Goal: Task Accomplishment & Management: Use online tool/utility

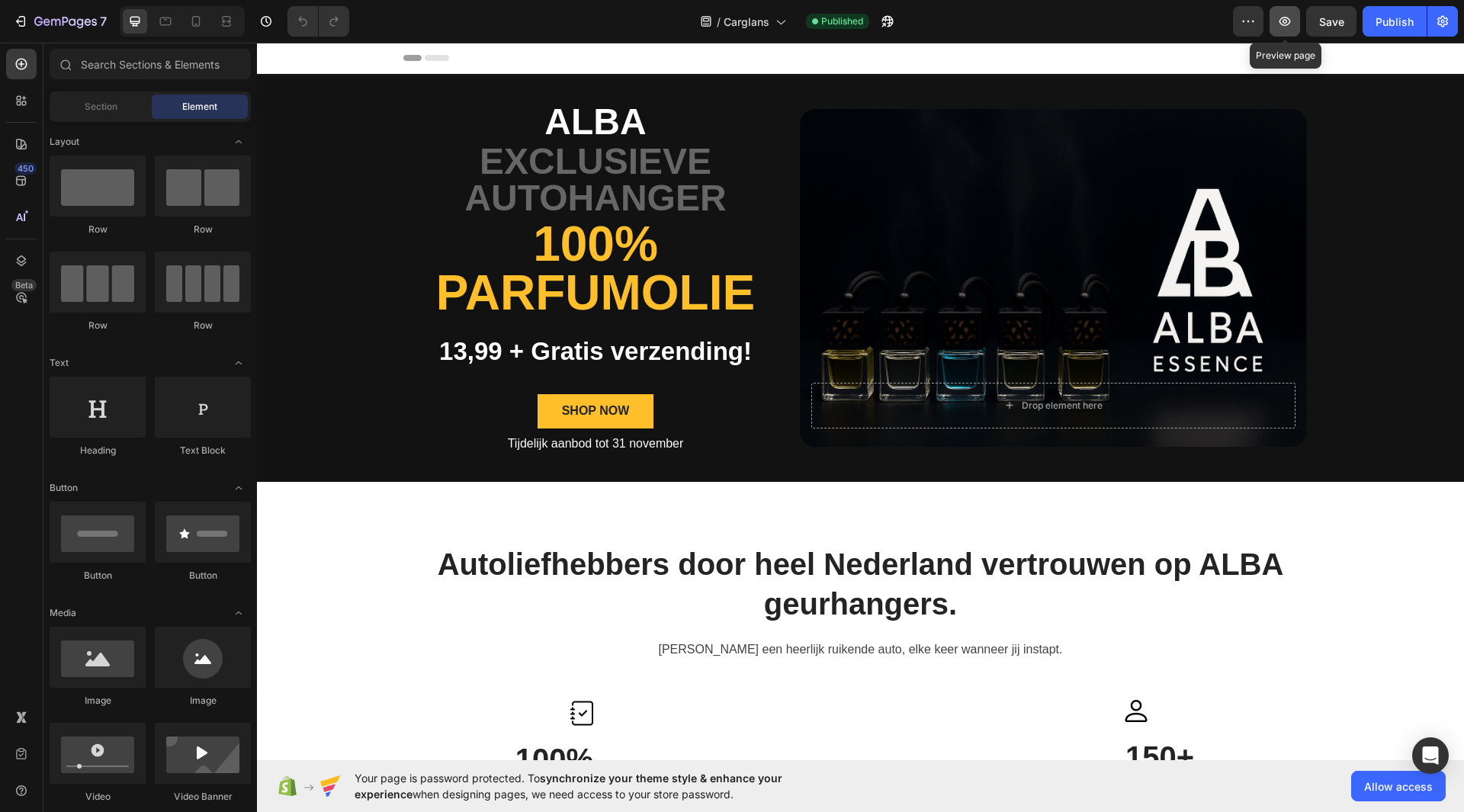
click at [1280, 24] on icon "button" at bounding box center [1285, 22] width 16 height 16
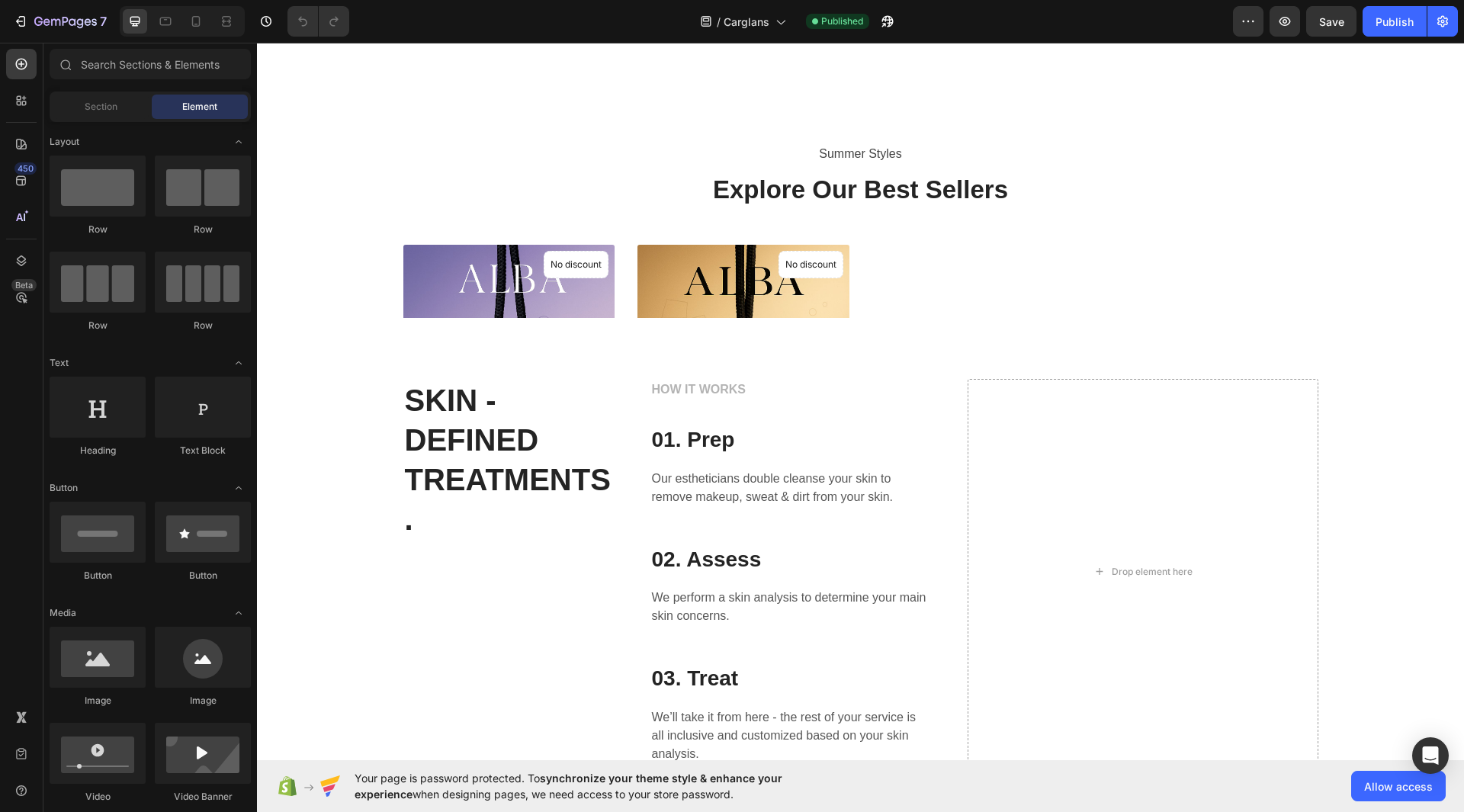
scroll to position [1073, 0]
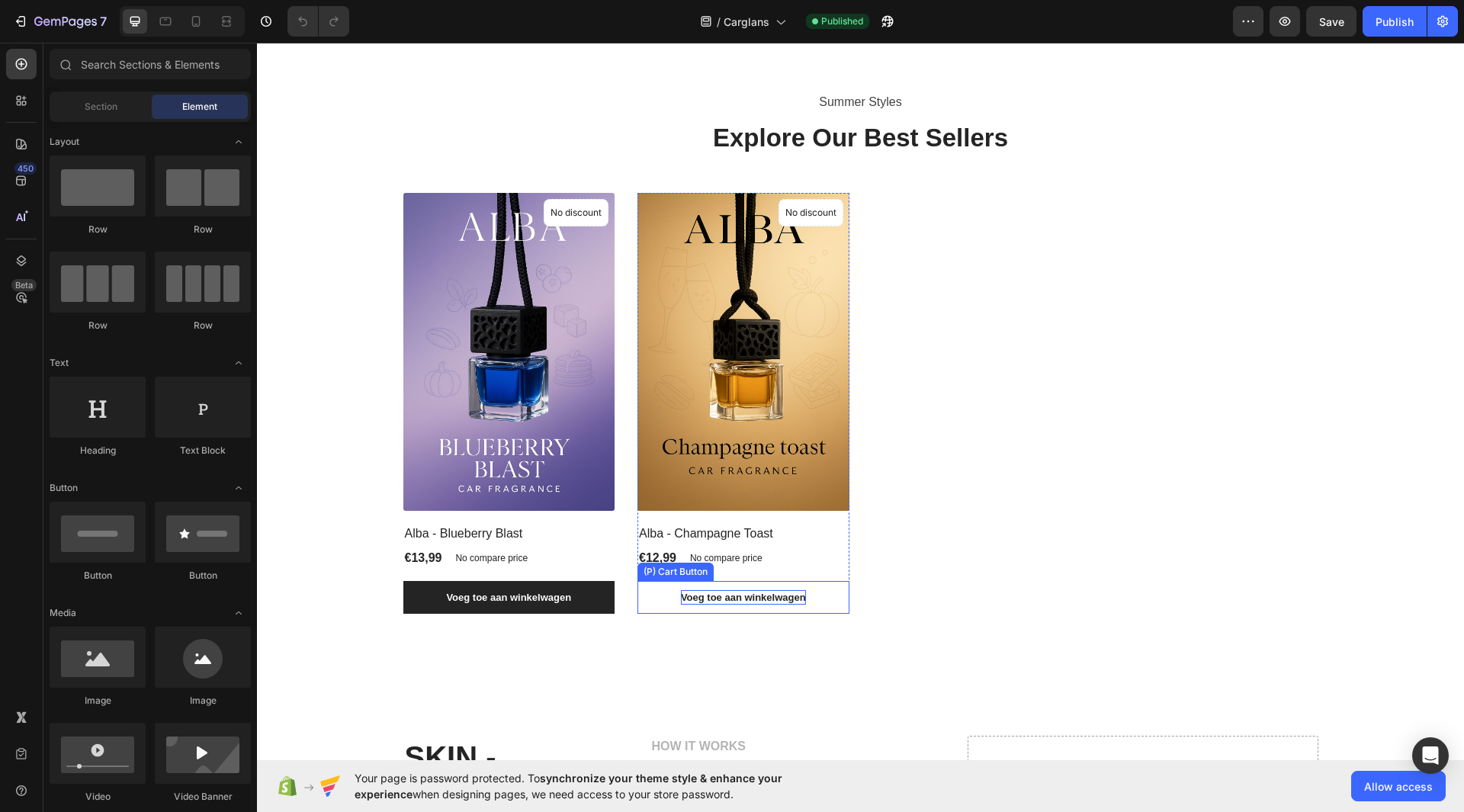
click at [720, 605] on div "Voeg toe aan winkelwagen" at bounding box center [743, 598] width 125 height 16
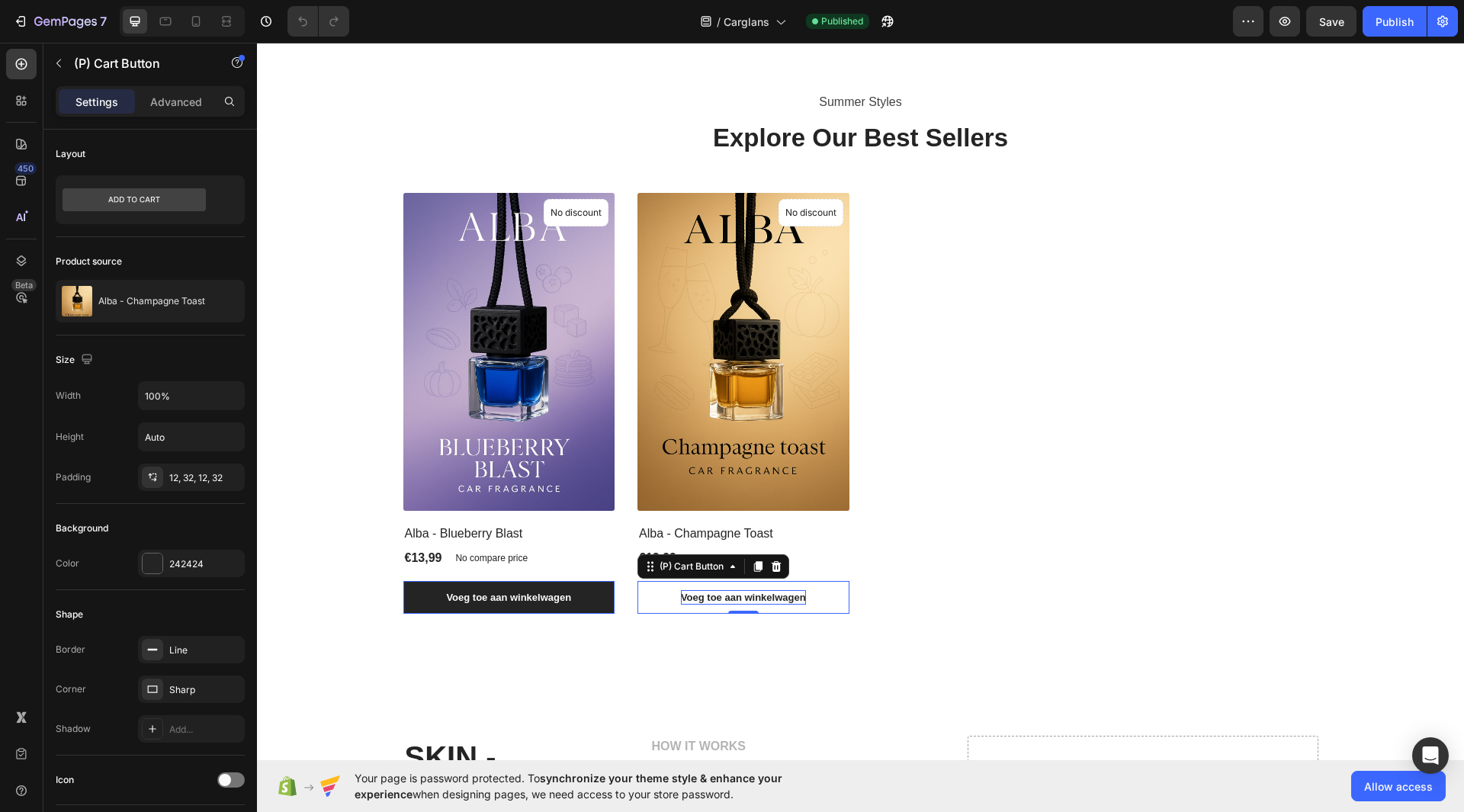
click at [704, 605] on div "Voeg toe aan winkelwagen" at bounding box center [743, 598] width 125 height 16
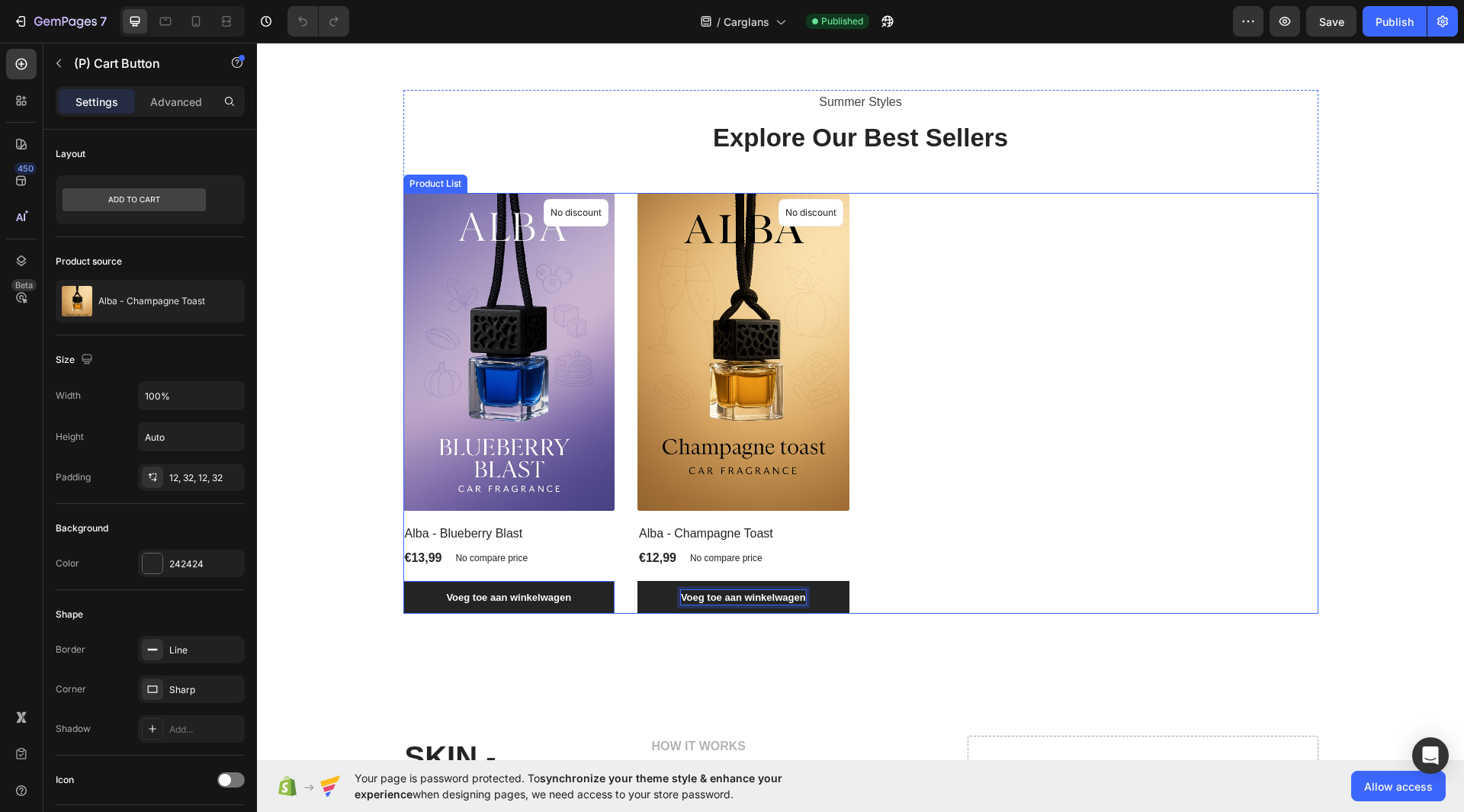
click at [1091, 558] on div "(P) Images No discount Not be displayed when published Product Badge Alba - Blu…" at bounding box center [860, 403] width 915 height 421
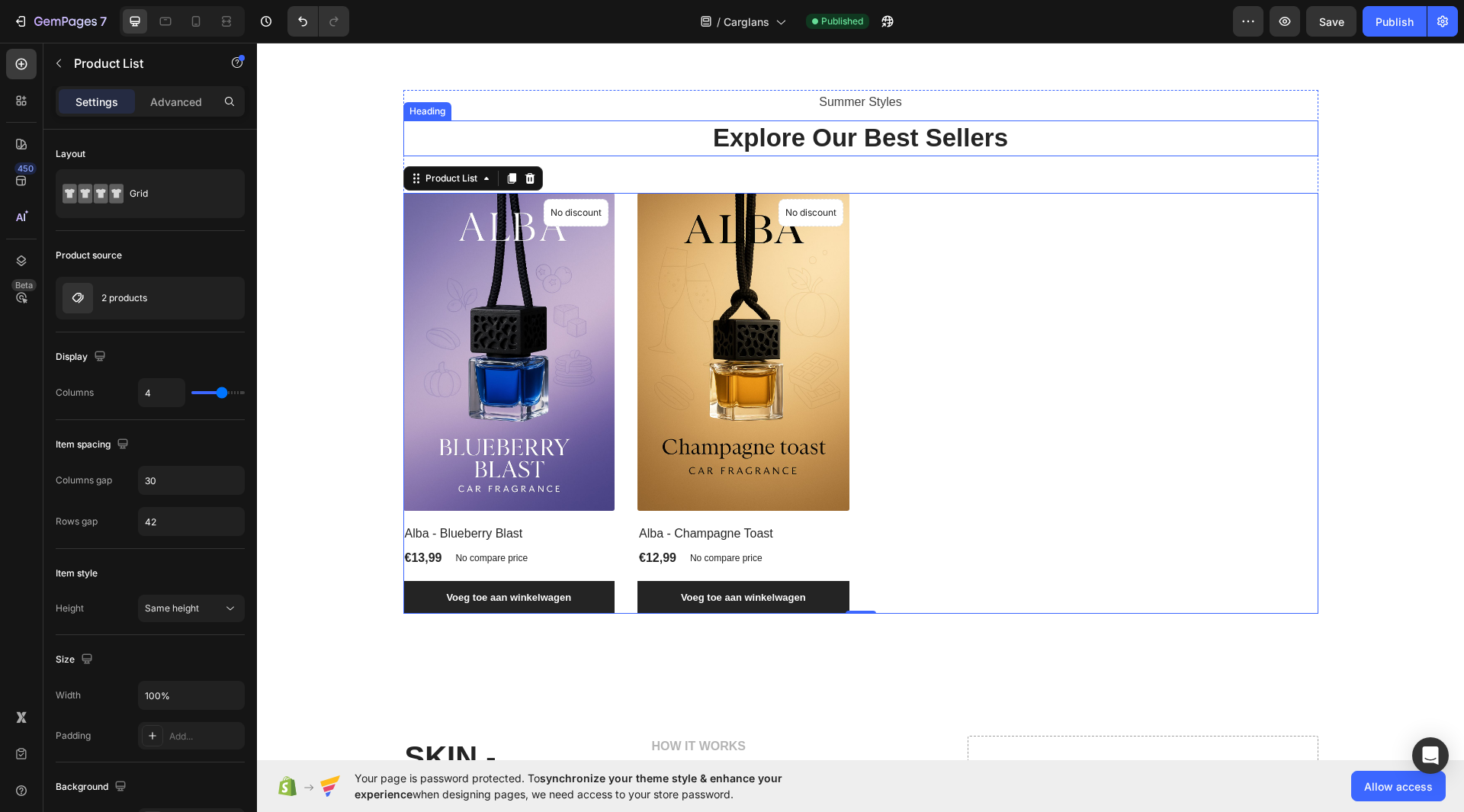
click at [930, 155] on p "Explore Our Best Sellers" at bounding box center [860, 138] width 912 height 33
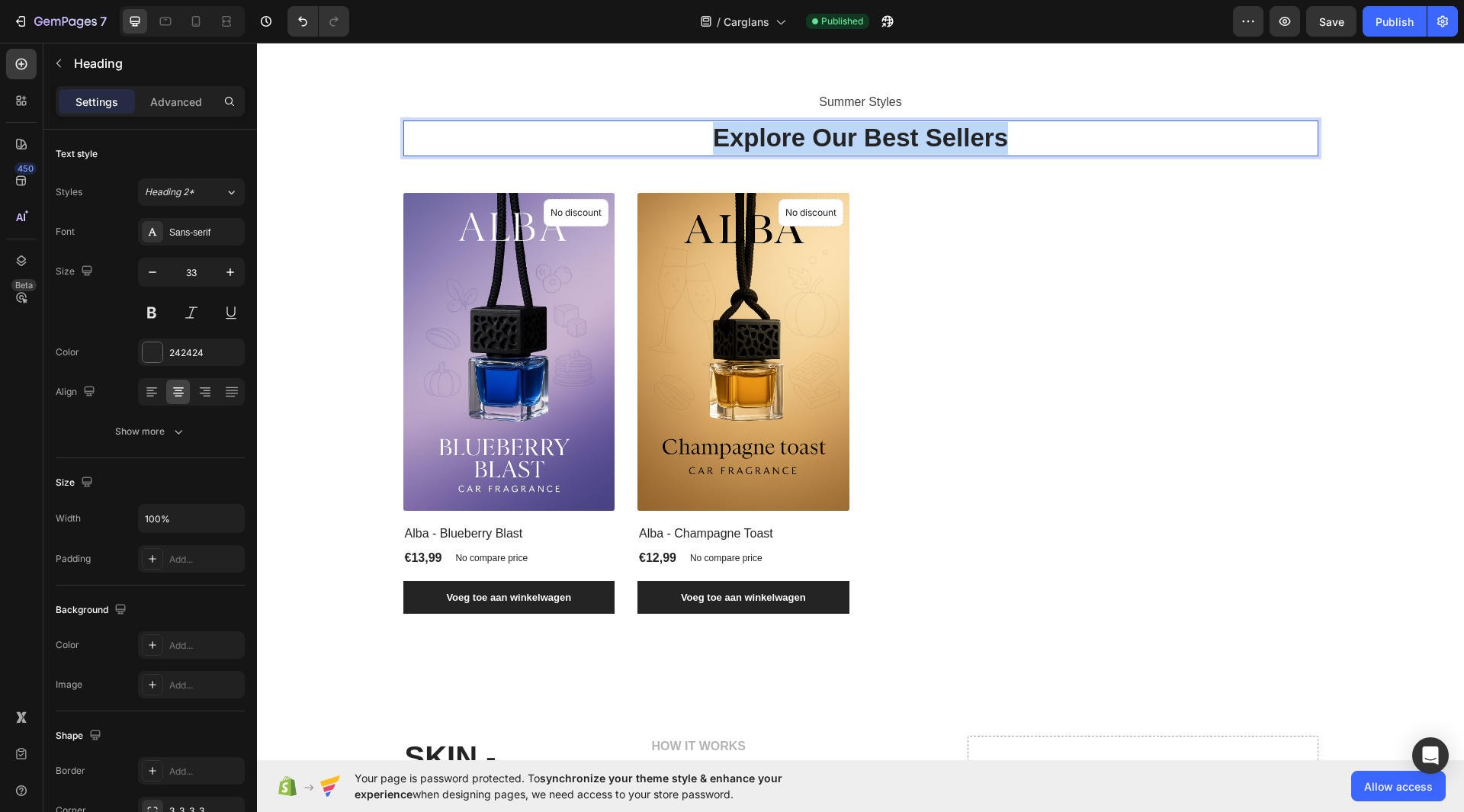
click at [930, 155] on p "Explore Our Best Sellers" at bounding box center [860, 138] width 912 height 33
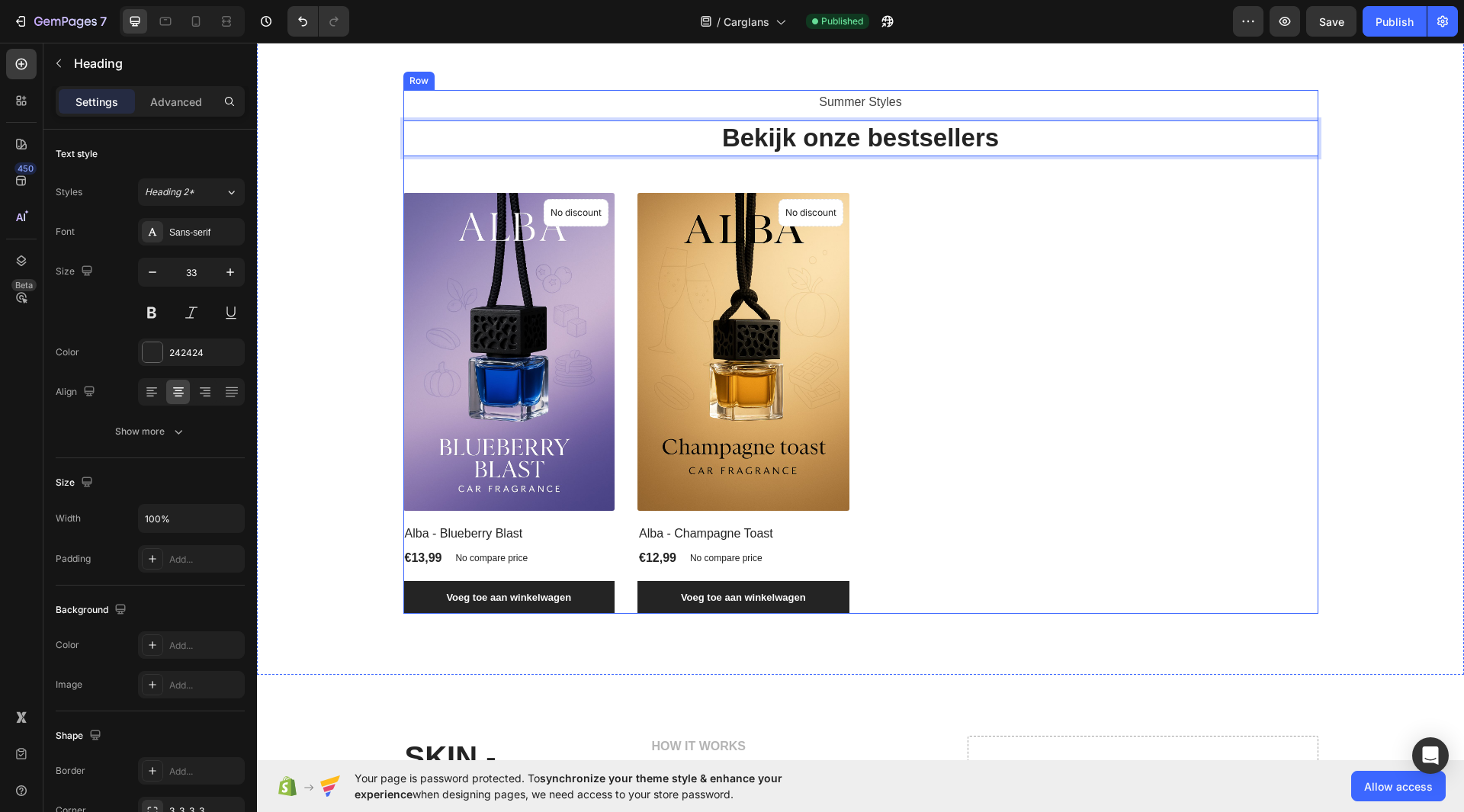
click at [880, 113] on p "Summer Styles" at bounding box center [860, 102] width 912 height 22
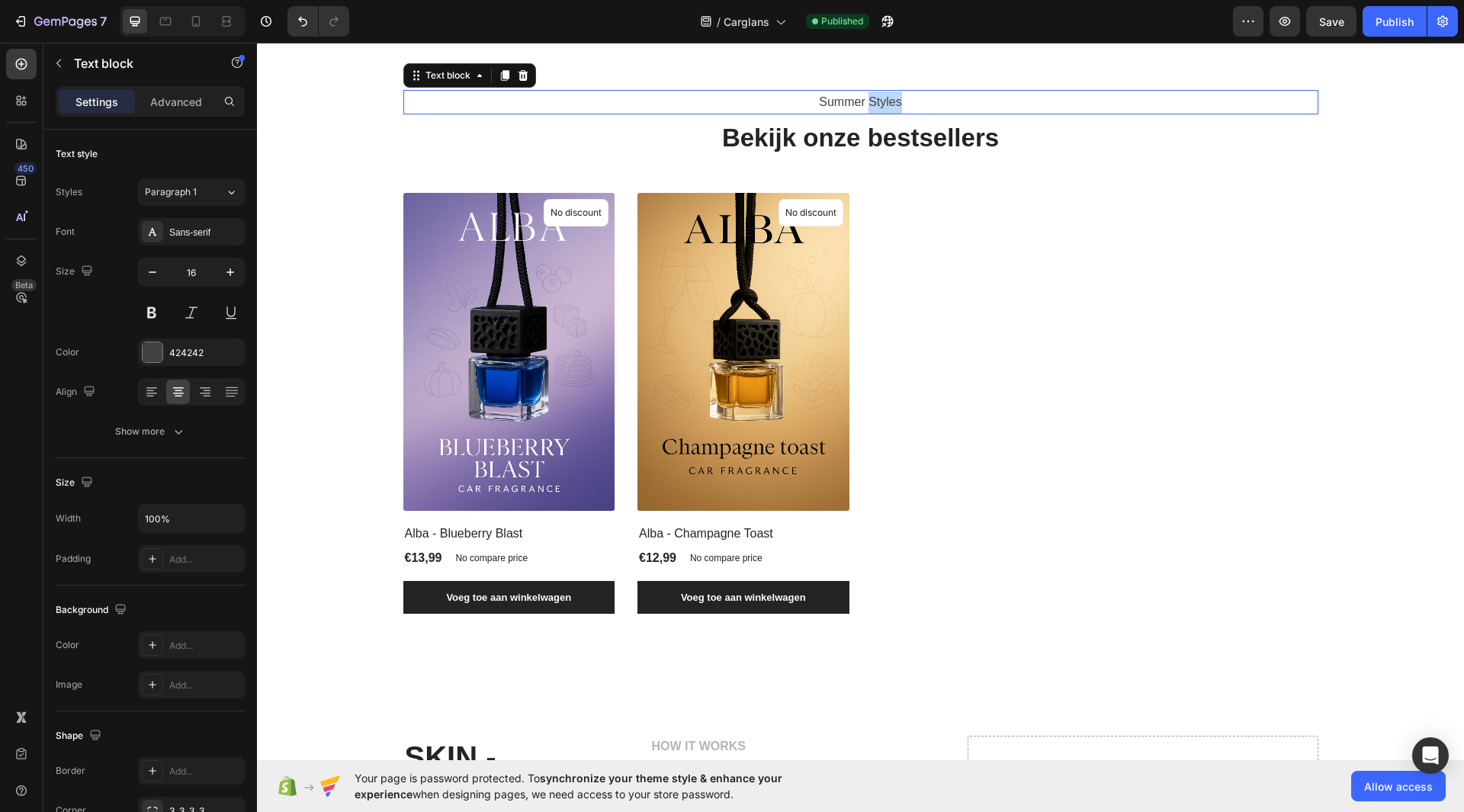
click at [880, 113] on p "Summer Styles" at bounding box center [860, 102] width 912 height 22
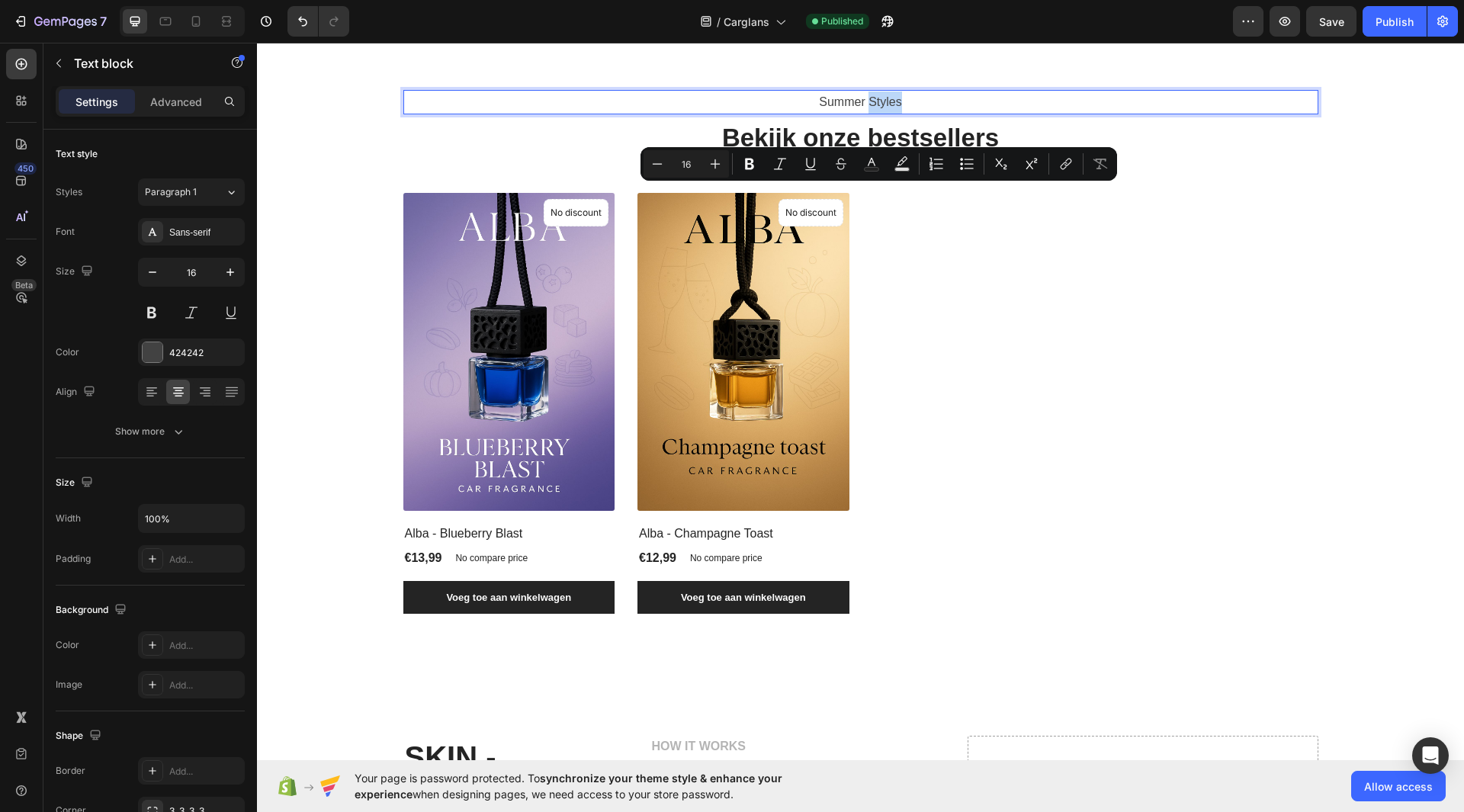
click at [875, 113] on p "Summer Styles" at bounding box center [860, 102] width 912 height 22
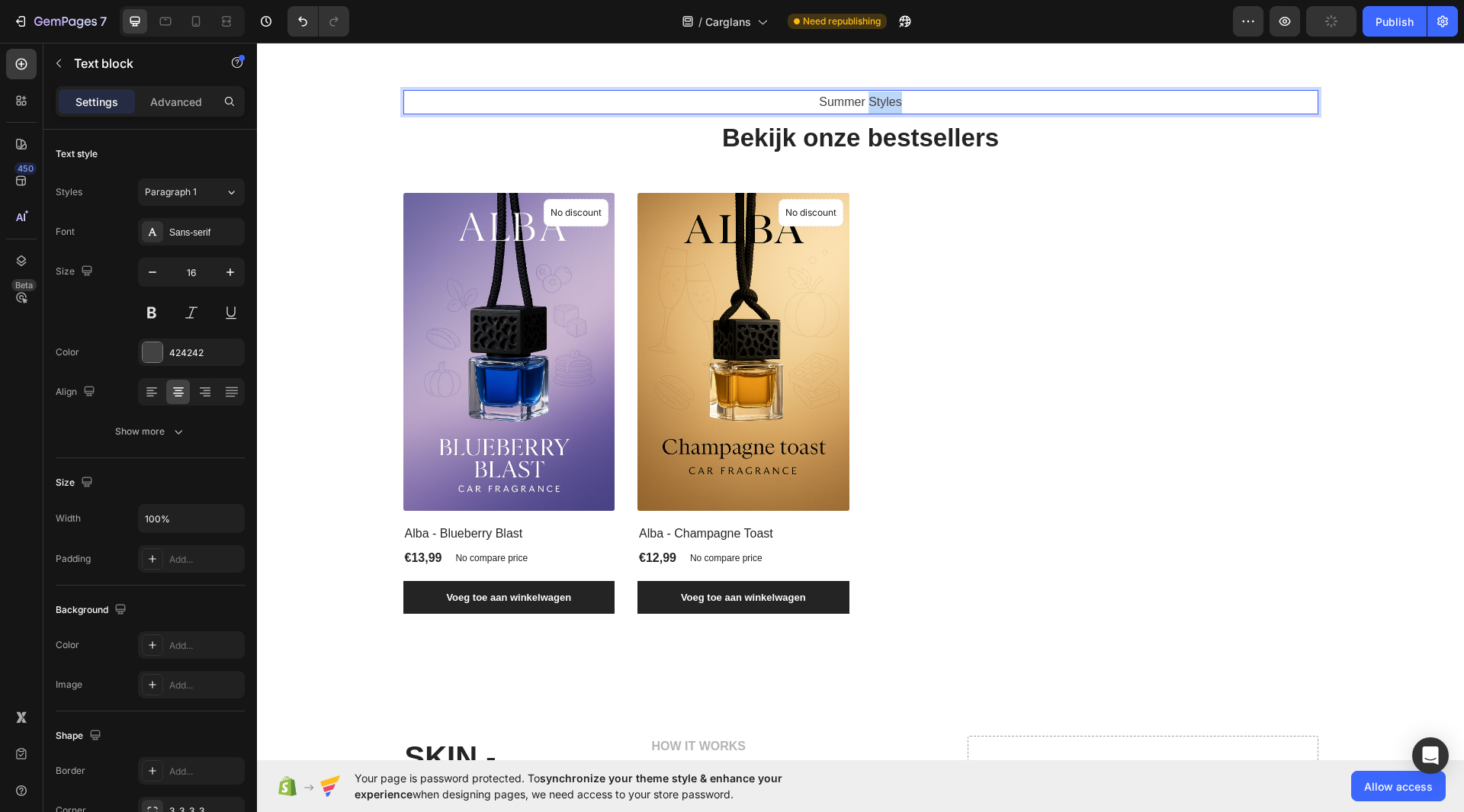
click at [875, 113] on p "Summer Styles" at bounding box center [860, 102] width 912 height 22
click at [1411, 15] on div "Publish" at bounding box center [1394, 22] width 38 height 16
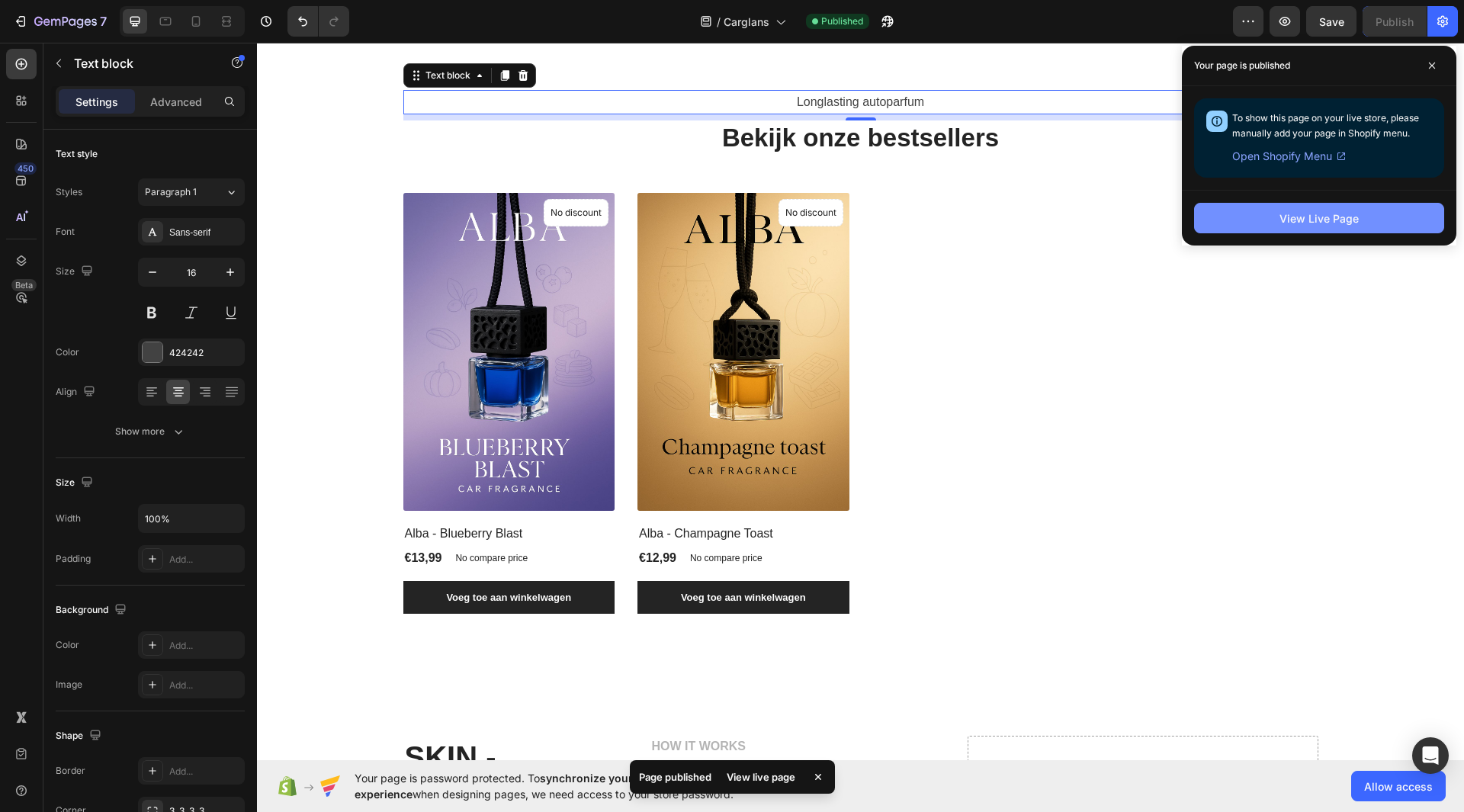
click at [1289, 225] on div "View Live Page" at bounding box center [1319, 218] width 79 height 16
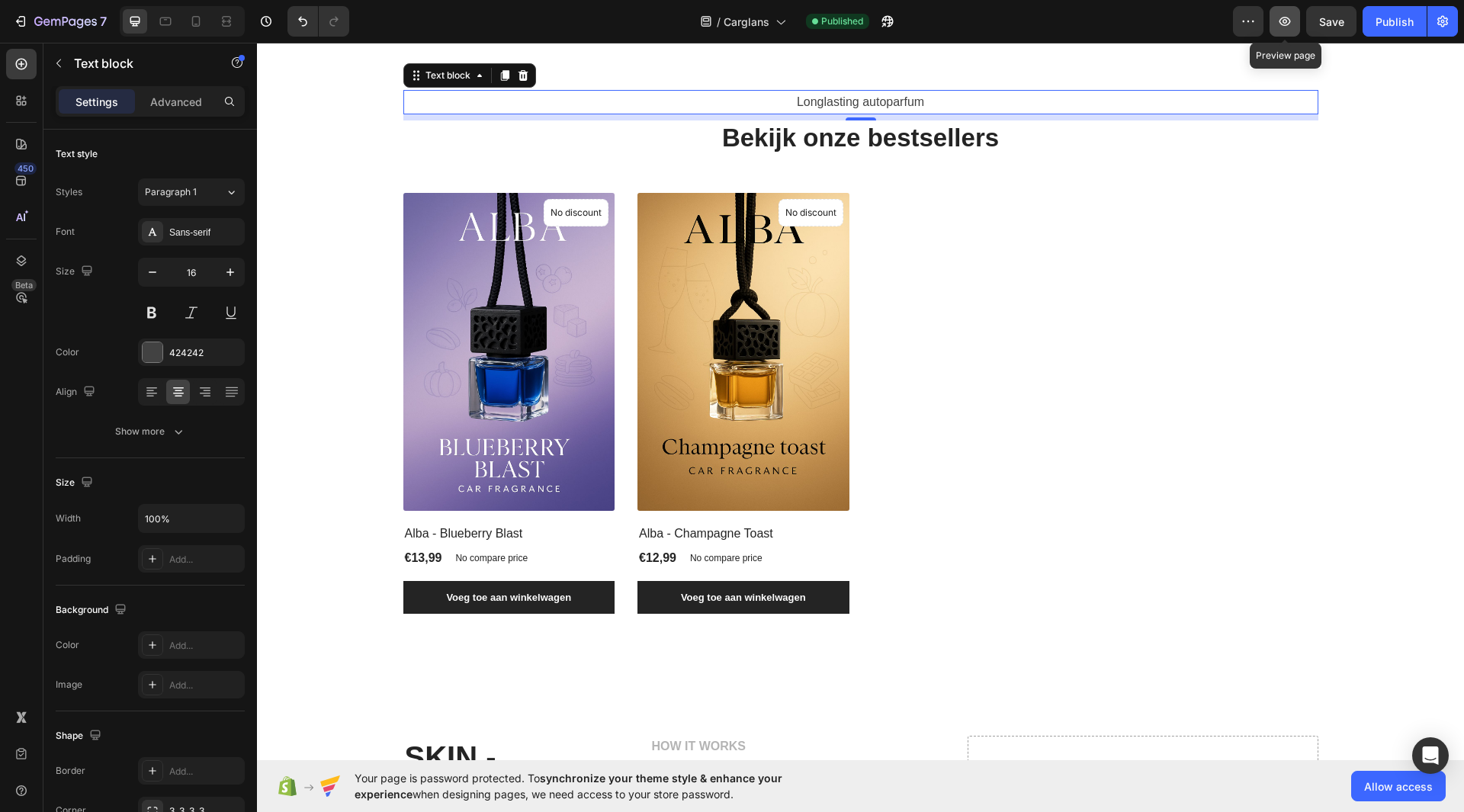
click at [1277, 24] on icon "button" at bounding box center [1285, 22] width 16 height 16
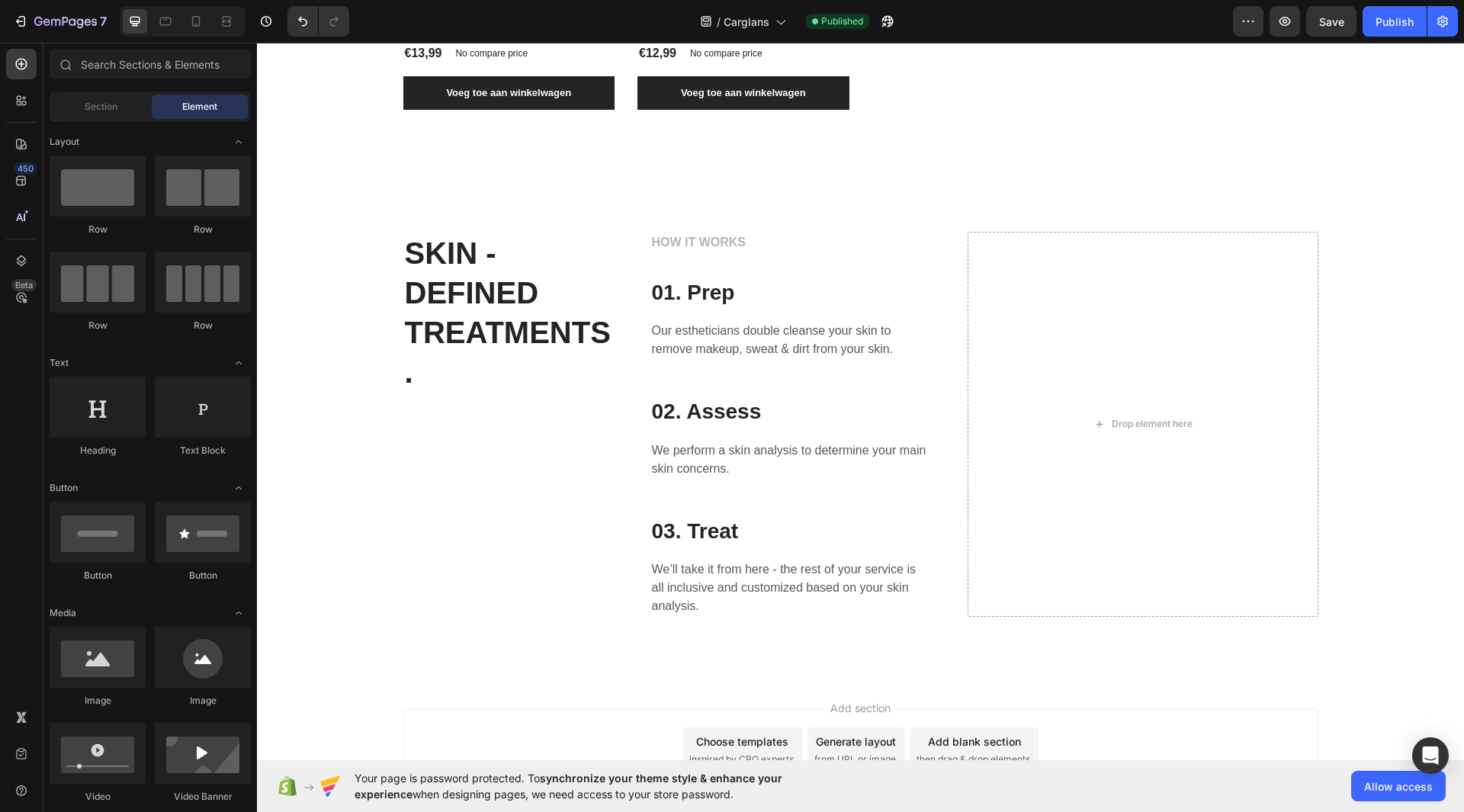
scroll to position [1684, 0]
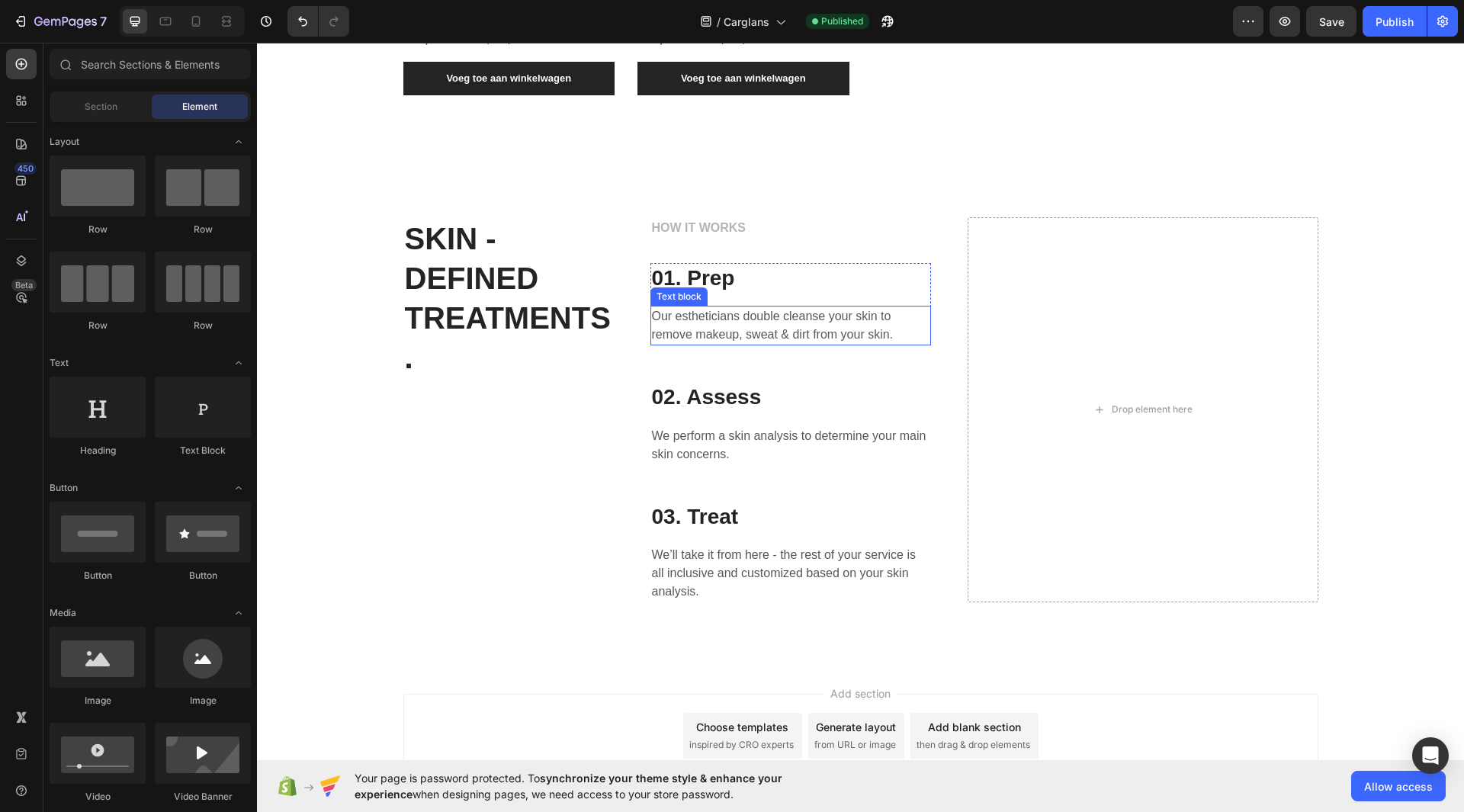
click at [684, 292] on div "Text block" at bounding box center [679, 296] width 51 height 14
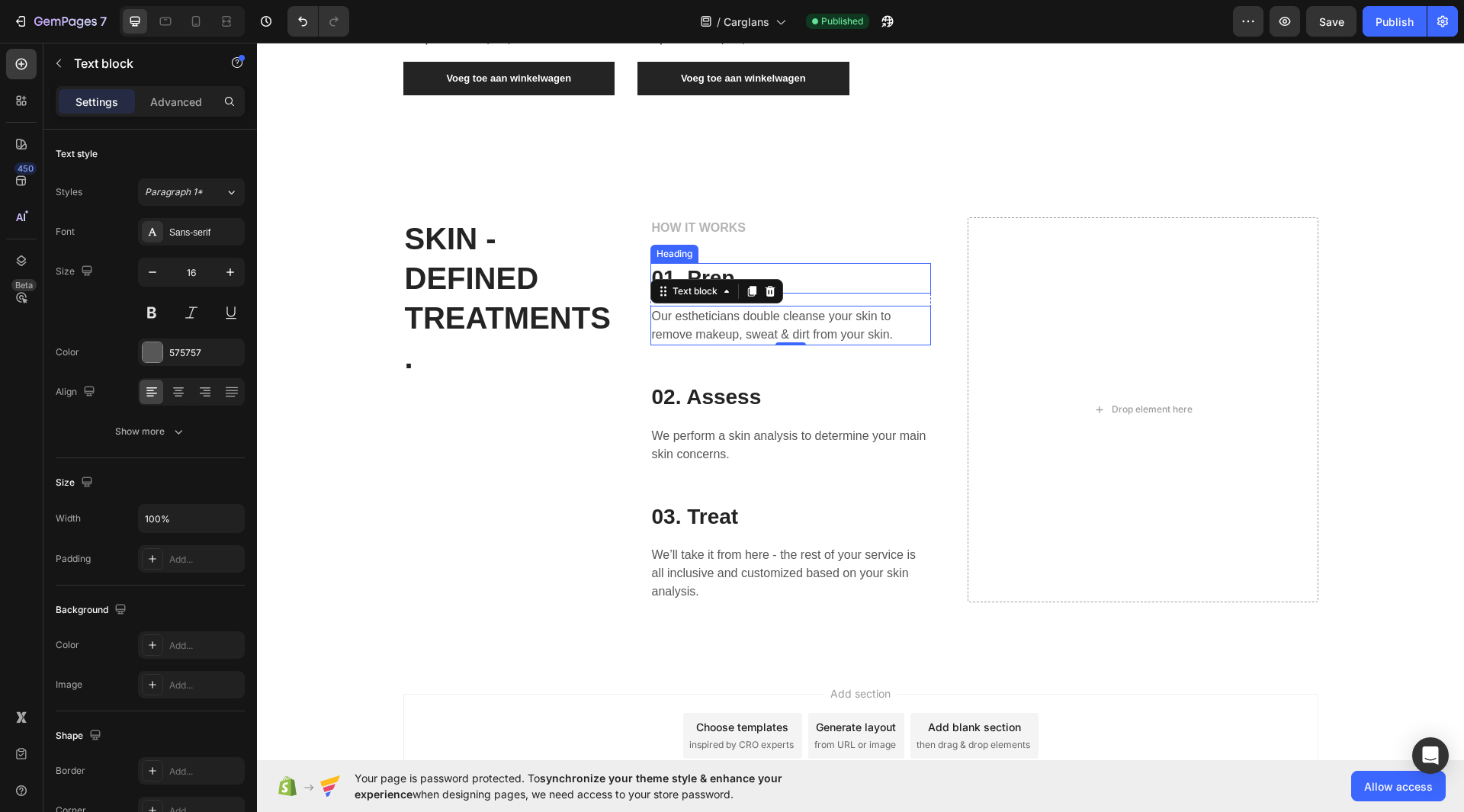
click at [711, 264] on p "01. Prep" at bounding box center [791, 278] width 278 height 27
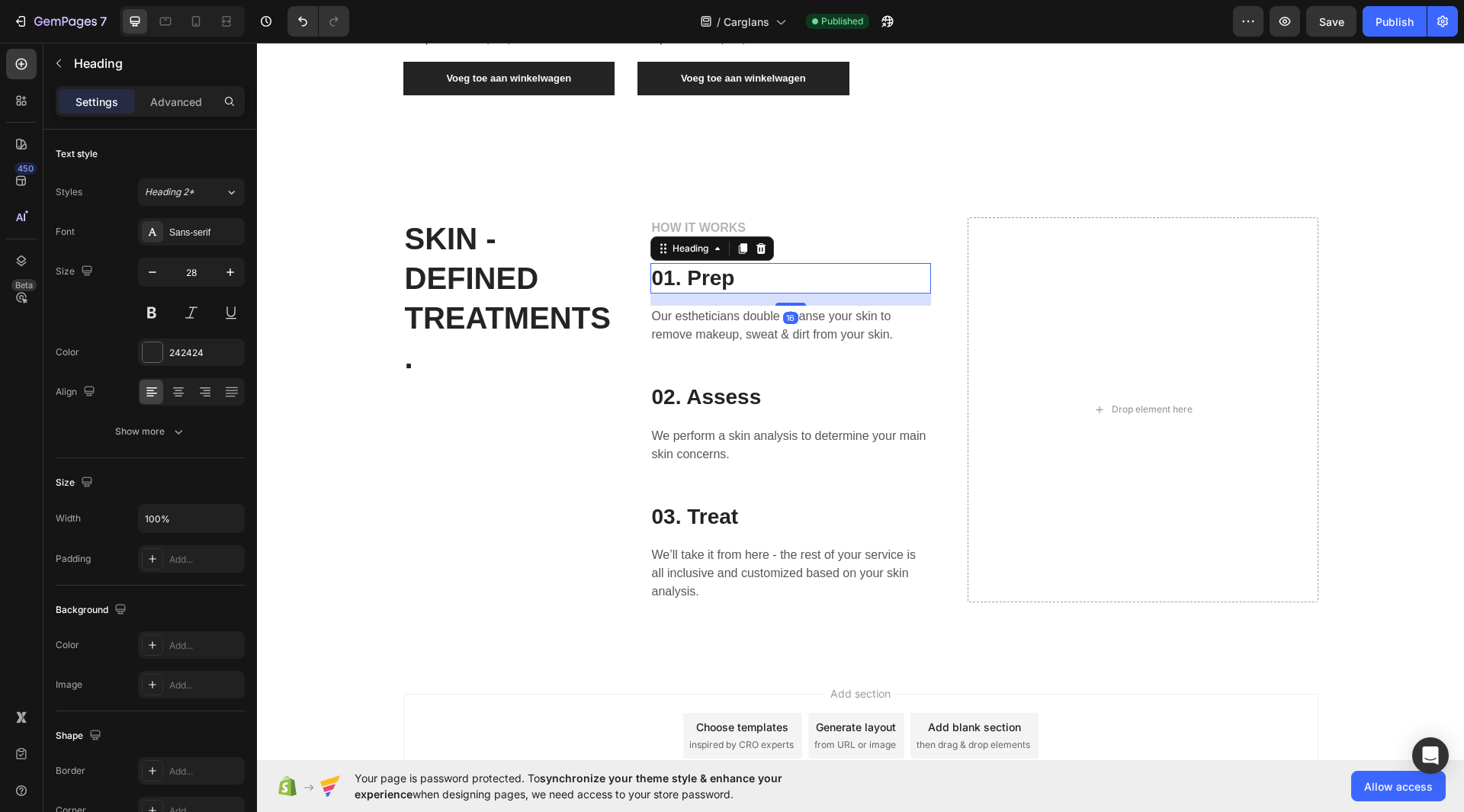
click at [713, 270] on p "01. Prep" at bounding box center [791, 278] width 278 height 27
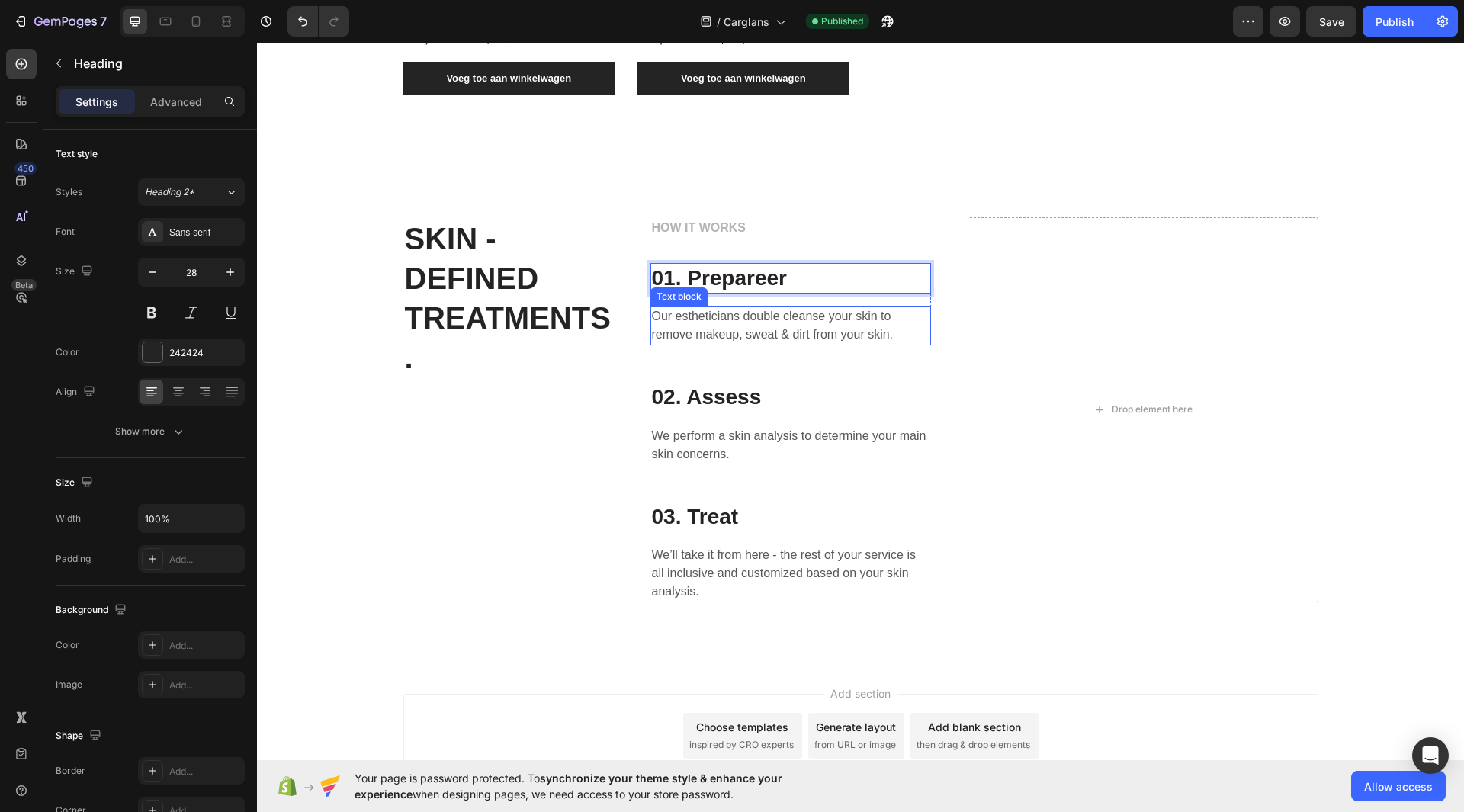
click at [742, 308] on p "Our estheticians double cleanse your skin to remove makeup, sweat & dirt from y…" at bounding box center [791, 325] width 278 height 36
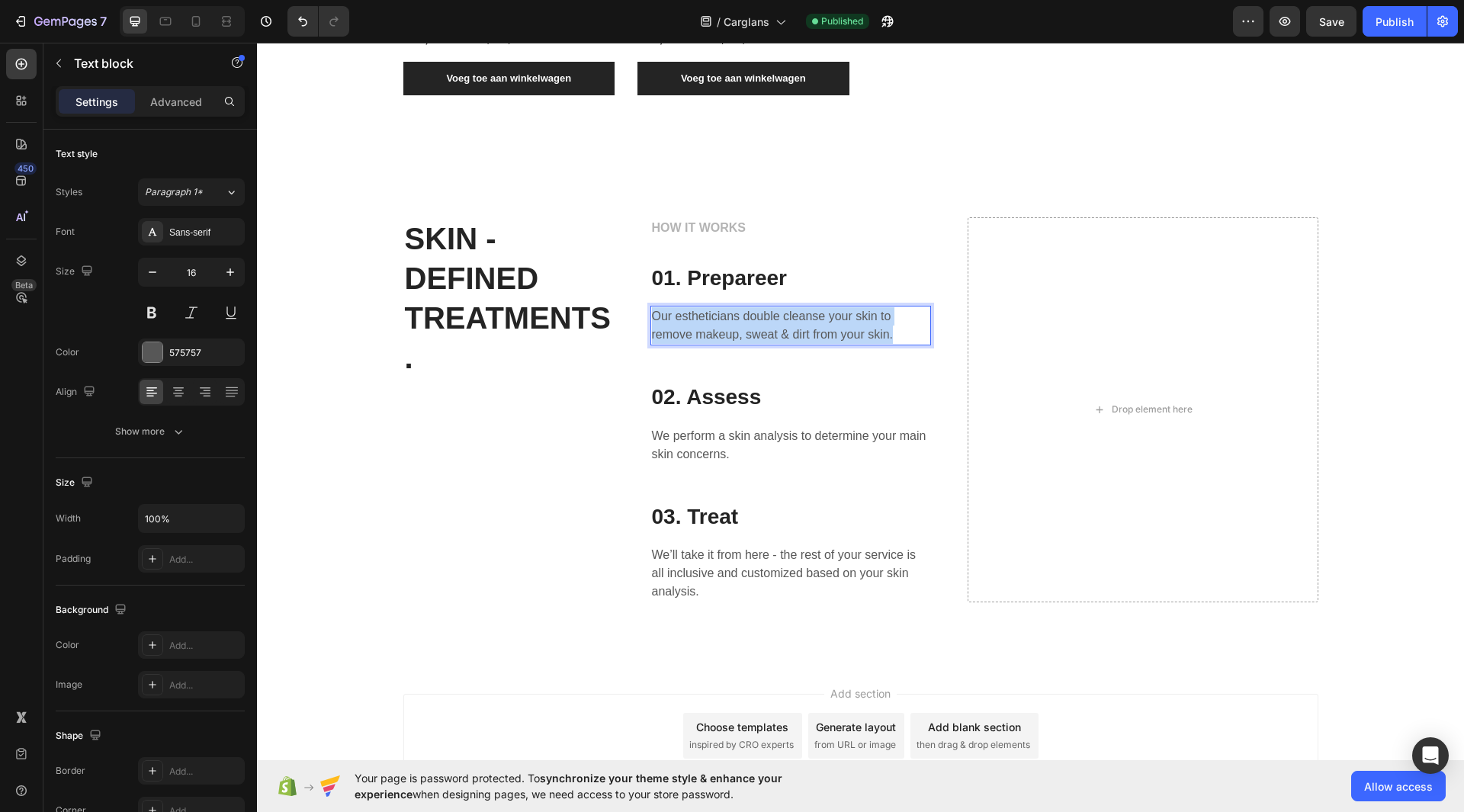
click at [742, 308] on p "Our estheticians double cleanse your skin to remove makeup, sweat & dirt from y…" at bounding box center [791, 325] width 278 height 36
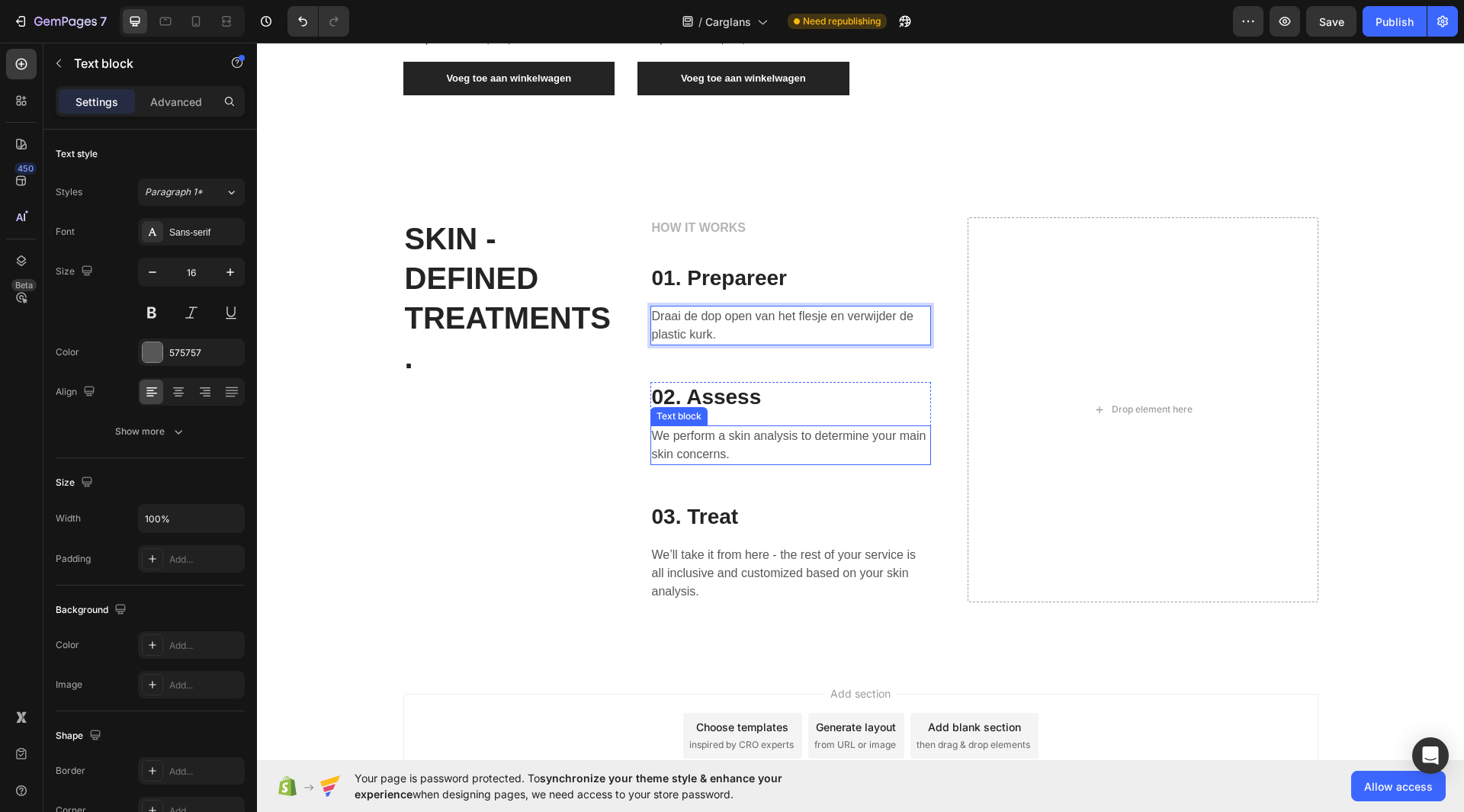
click at [702, 447] on p "We perform a skin analysis to determine your main skin concerns." at bounding box center [791, 444] width 278 height 36
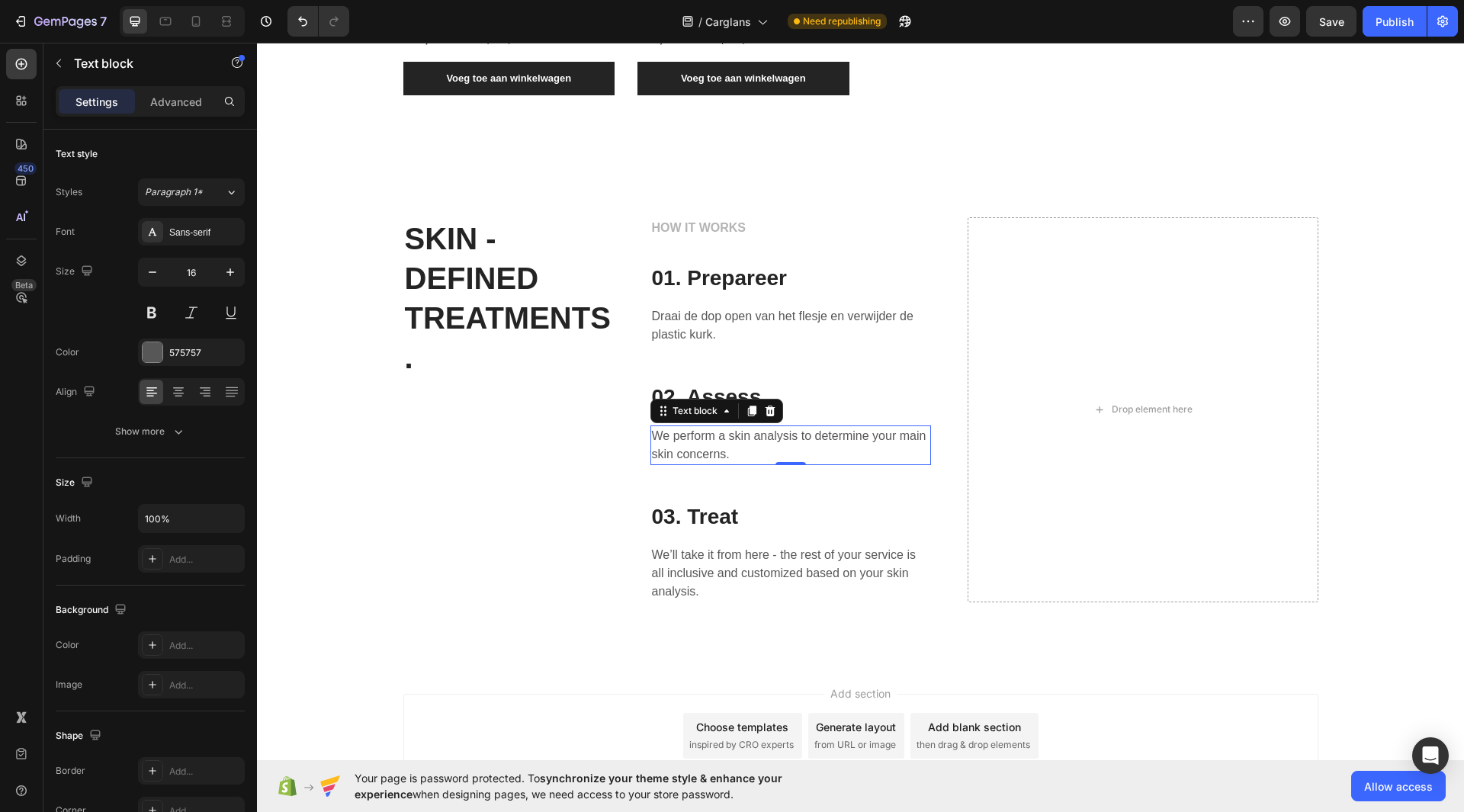
click at [702, 447] on p "We perform a skin analysis to determine your main skin concerns." at bounding box center [791, 444] width 278 height 36
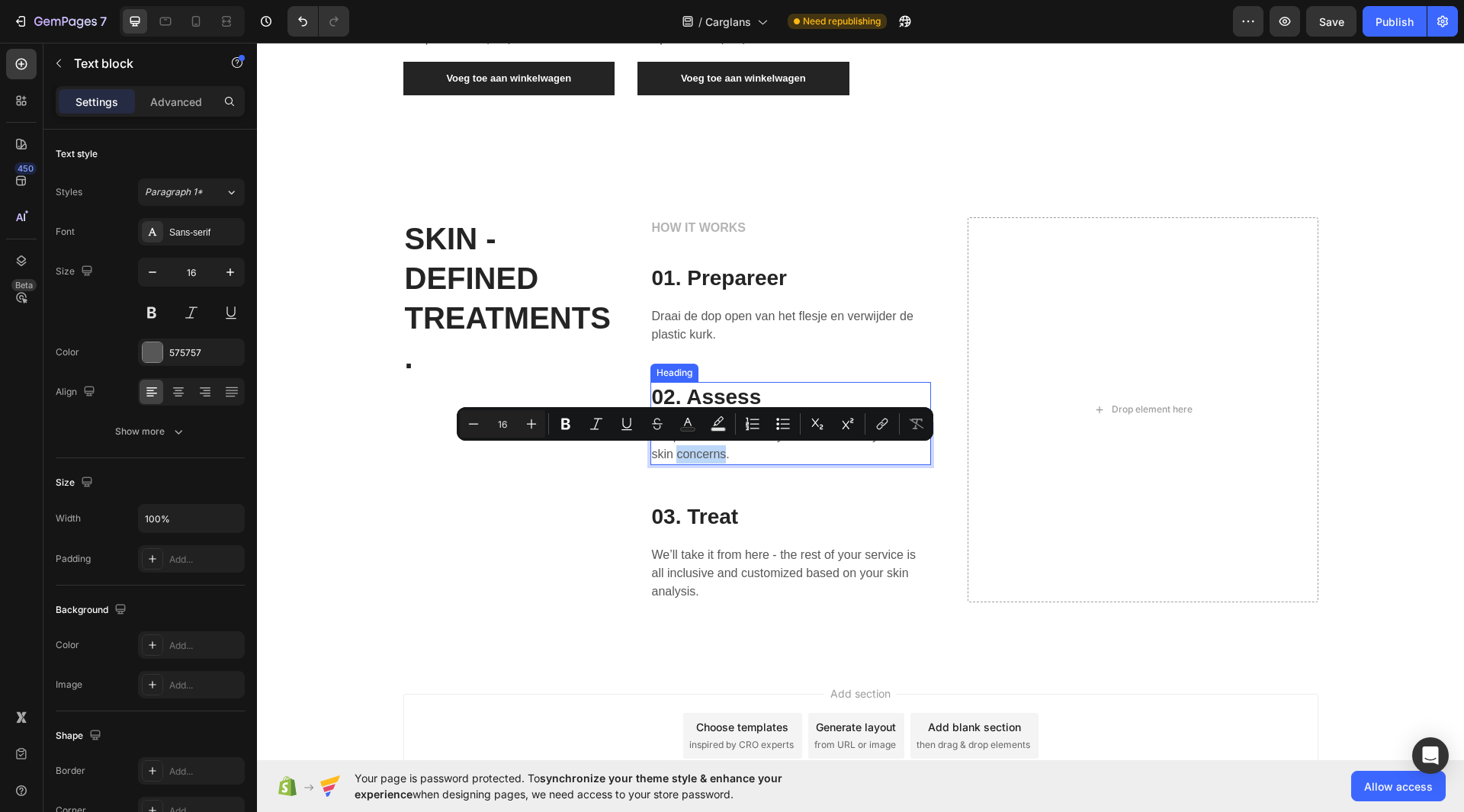
click at [768, 396] on p "02. Assess" at bounding box center [791, 396] width 278 height 27
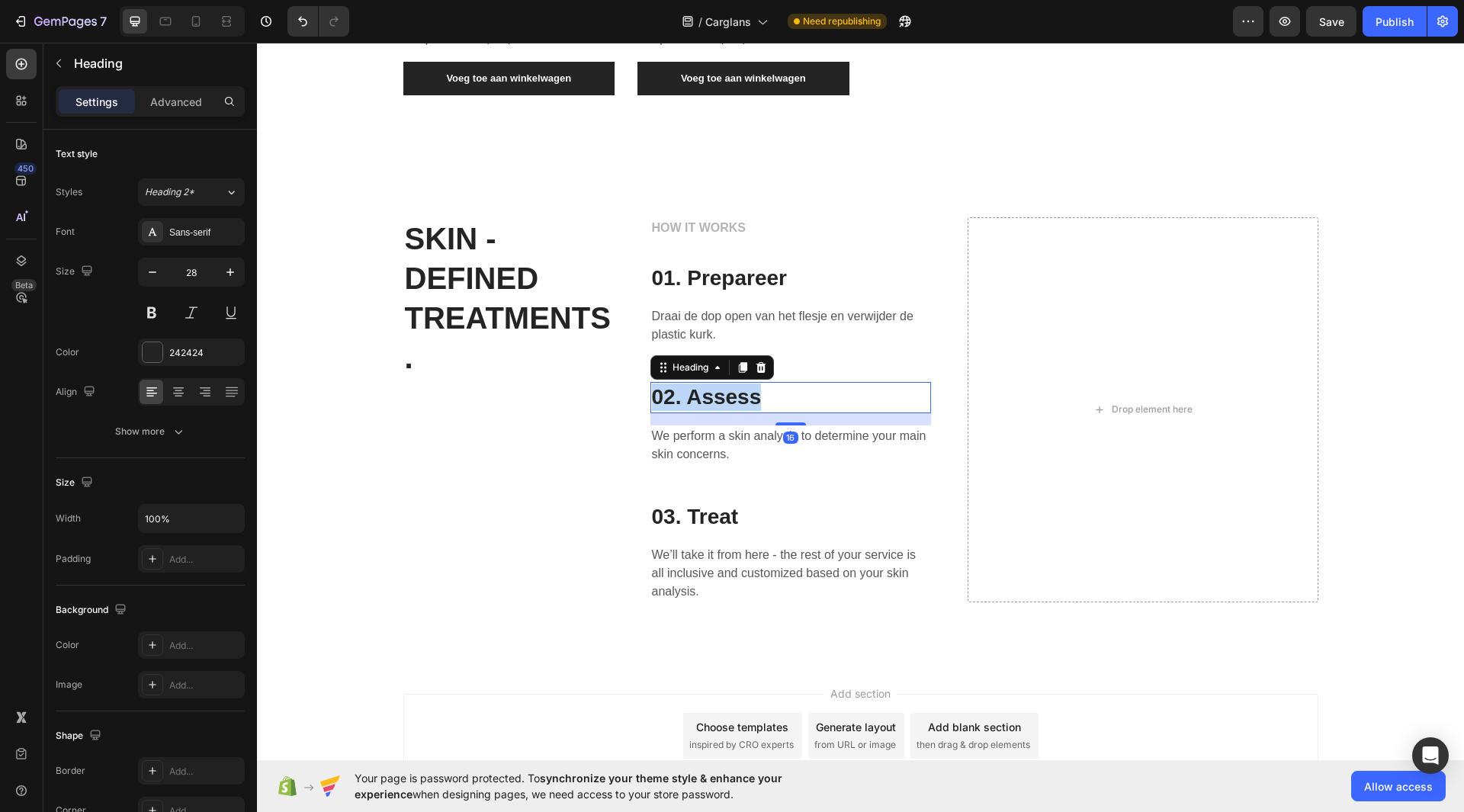
click at [768, 396] on p "02. Assess" at bounding box center [791, 396] width 278 height 27
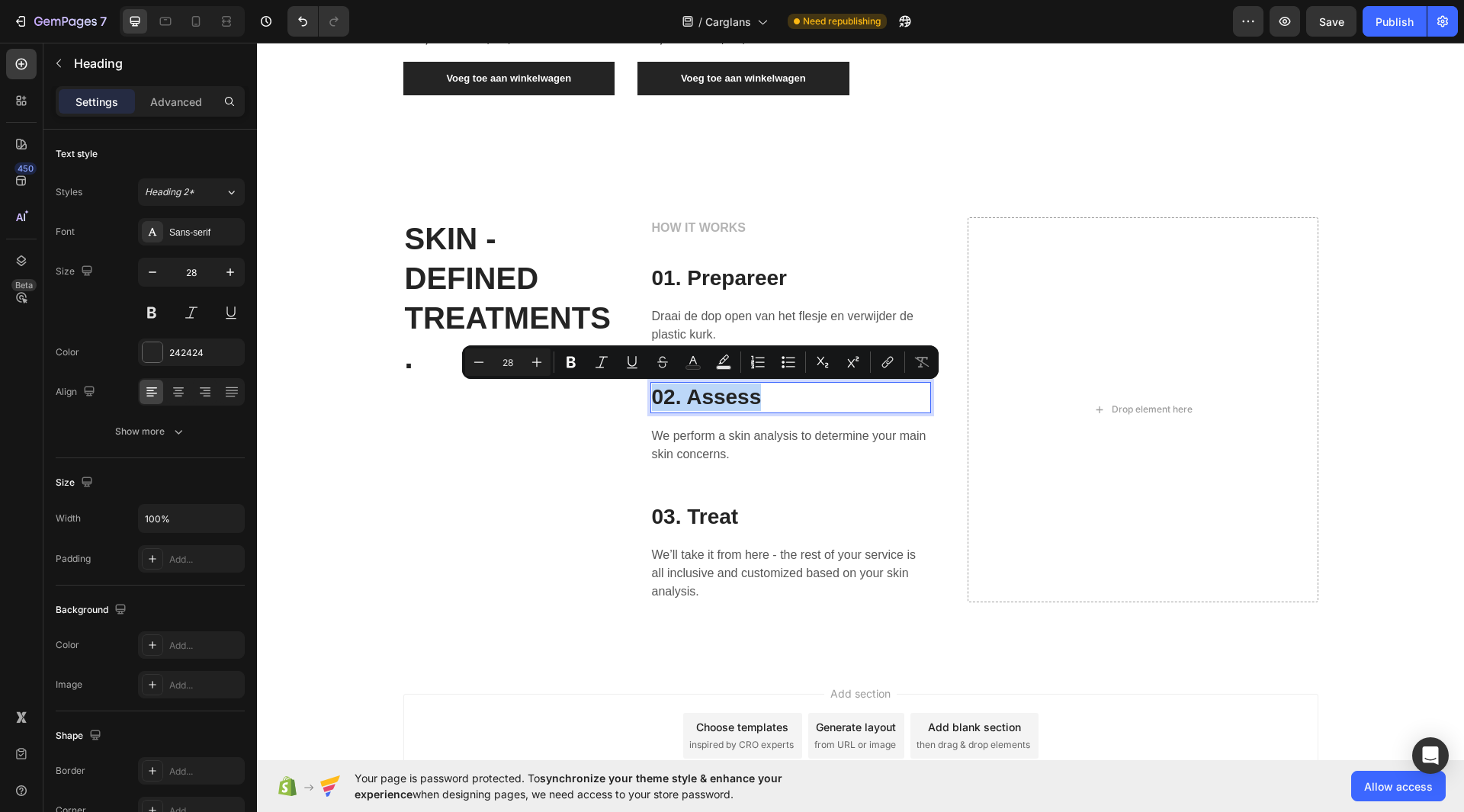
click at [768, 396] on p "02. Assess" at bounding box center [791, 396] width 278 height 27
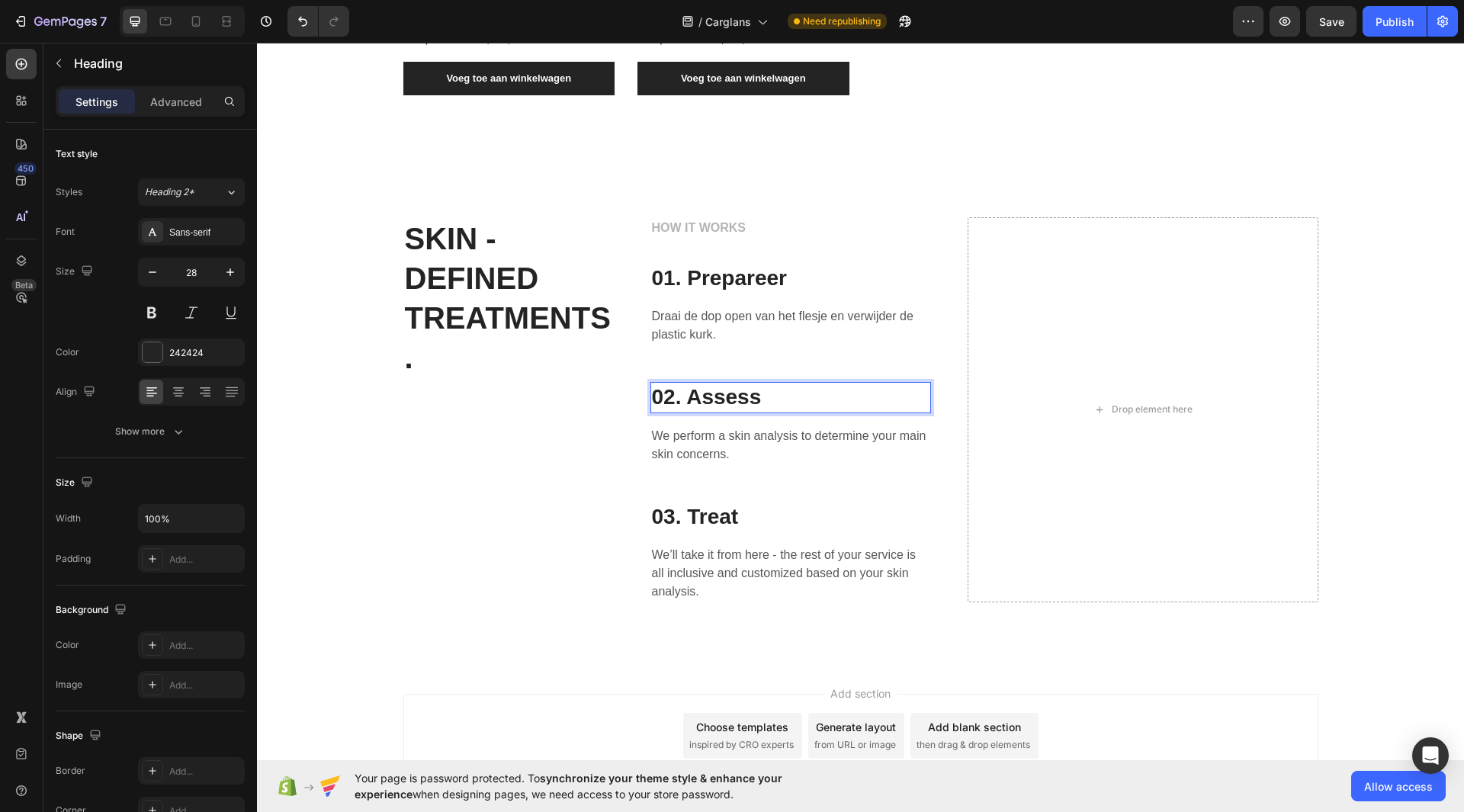
click at [768, 396] on p "02. Assess" at bounding box center [791, 396] width 278 height 27
click at [720, 399] on p "02. Assess" at bounding box center [791, 396] width 278 height 27
click at [719, 454] on p "We perform a skin analysis to determine your main skin concerns." at bounding box center [791, 444] width 278 height 36
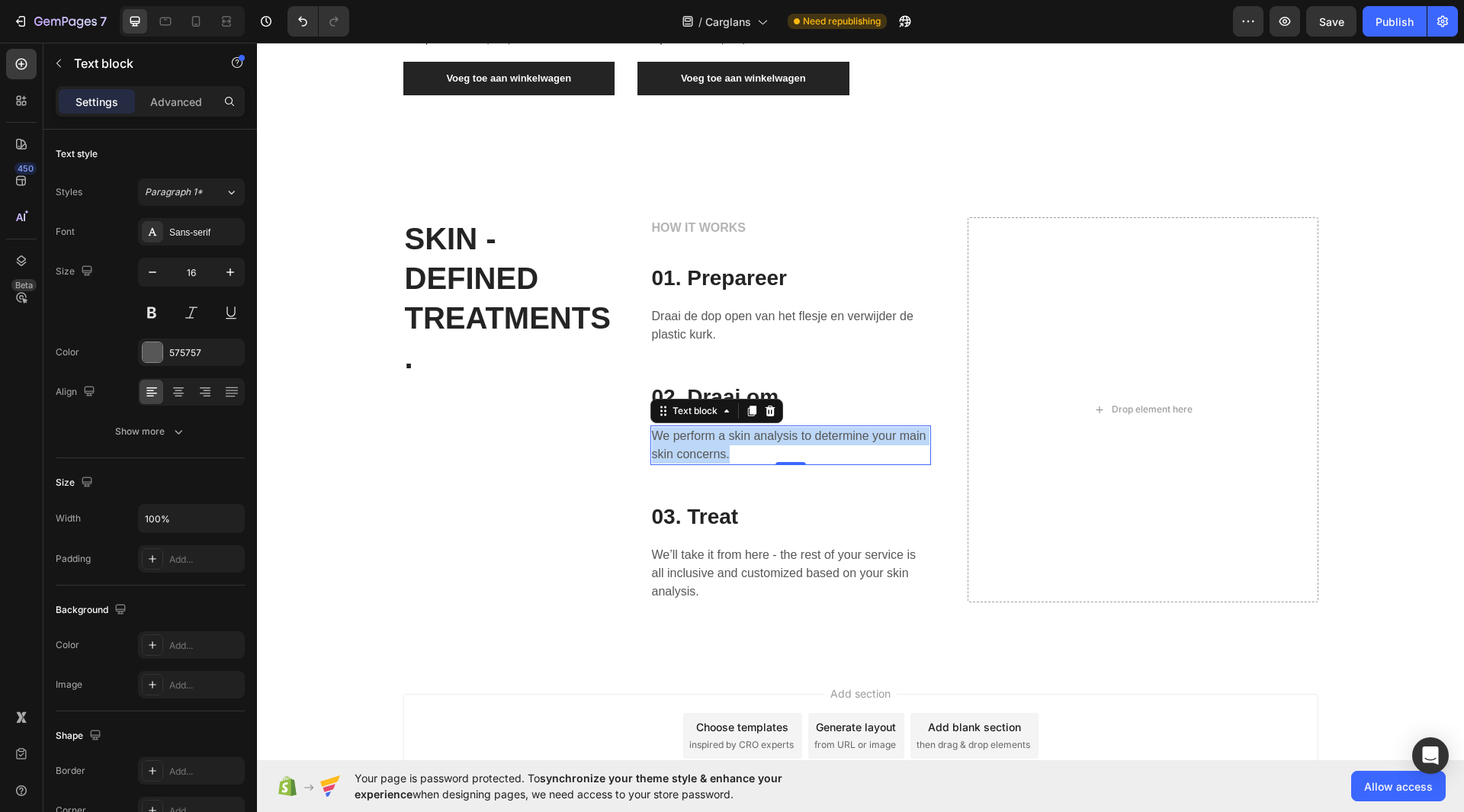
click at [719, 454] on p "We perform a skin analysis to determine your main skin concerns." at bounding box center [791, 444] width 278 height 36
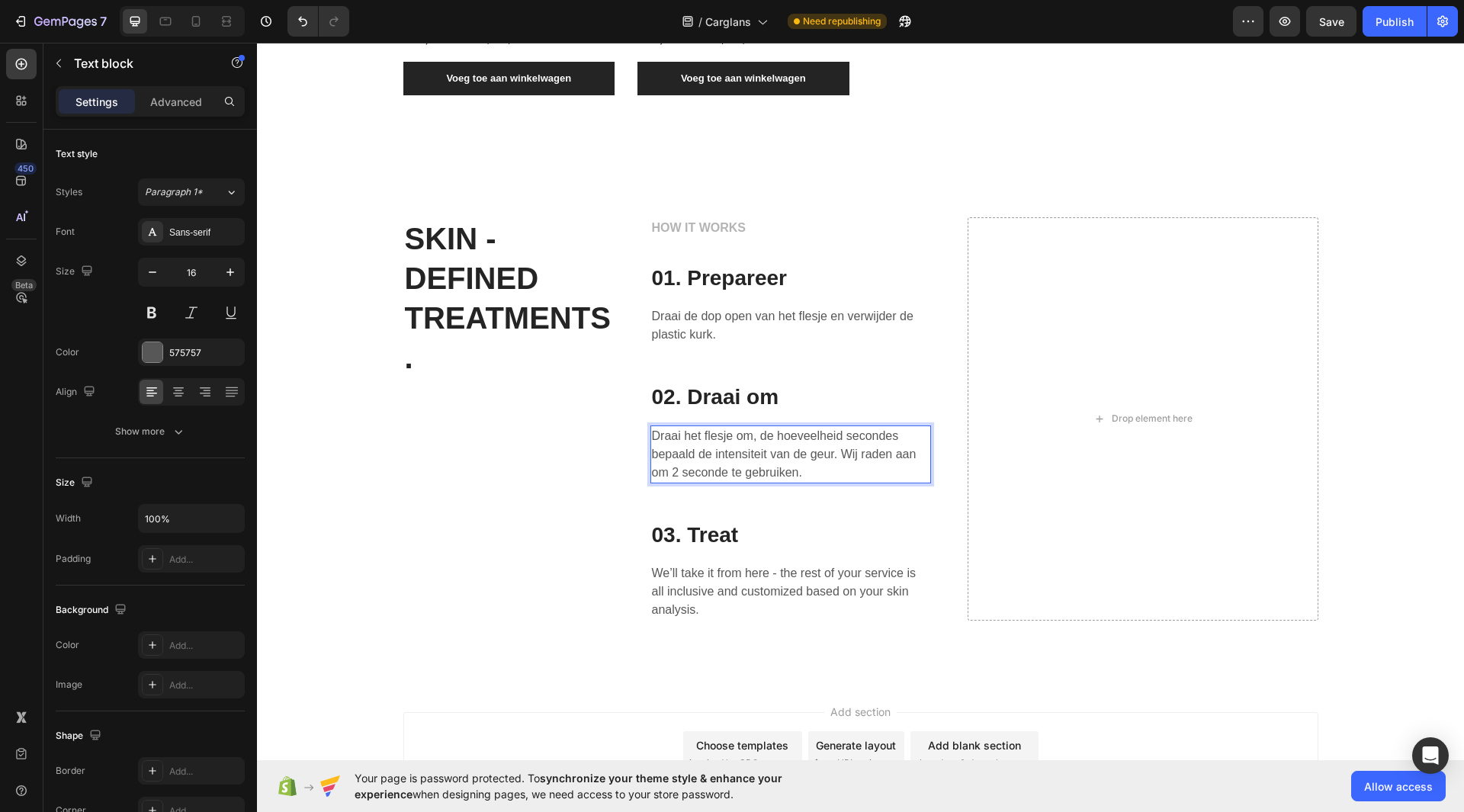
click at [712, 474] on p "Draai het flesje om, de hoeveelheid secondes bepaald de intensiteit van de geur…" at bounding box center [791, 454] width 278 height 55
click at [723, 475] on p "Draai het flesje om, de hoeveelheid secondes bepaald de intensiteit van de geur…" at bounding box center [791, 454] width 278 height 55
click at [869, 473] on p "Draai het flesje om, de hoeveelheid secondes bepaald de intensiteit van de geur…" at bounding box center [791, 454] width 278 height 55
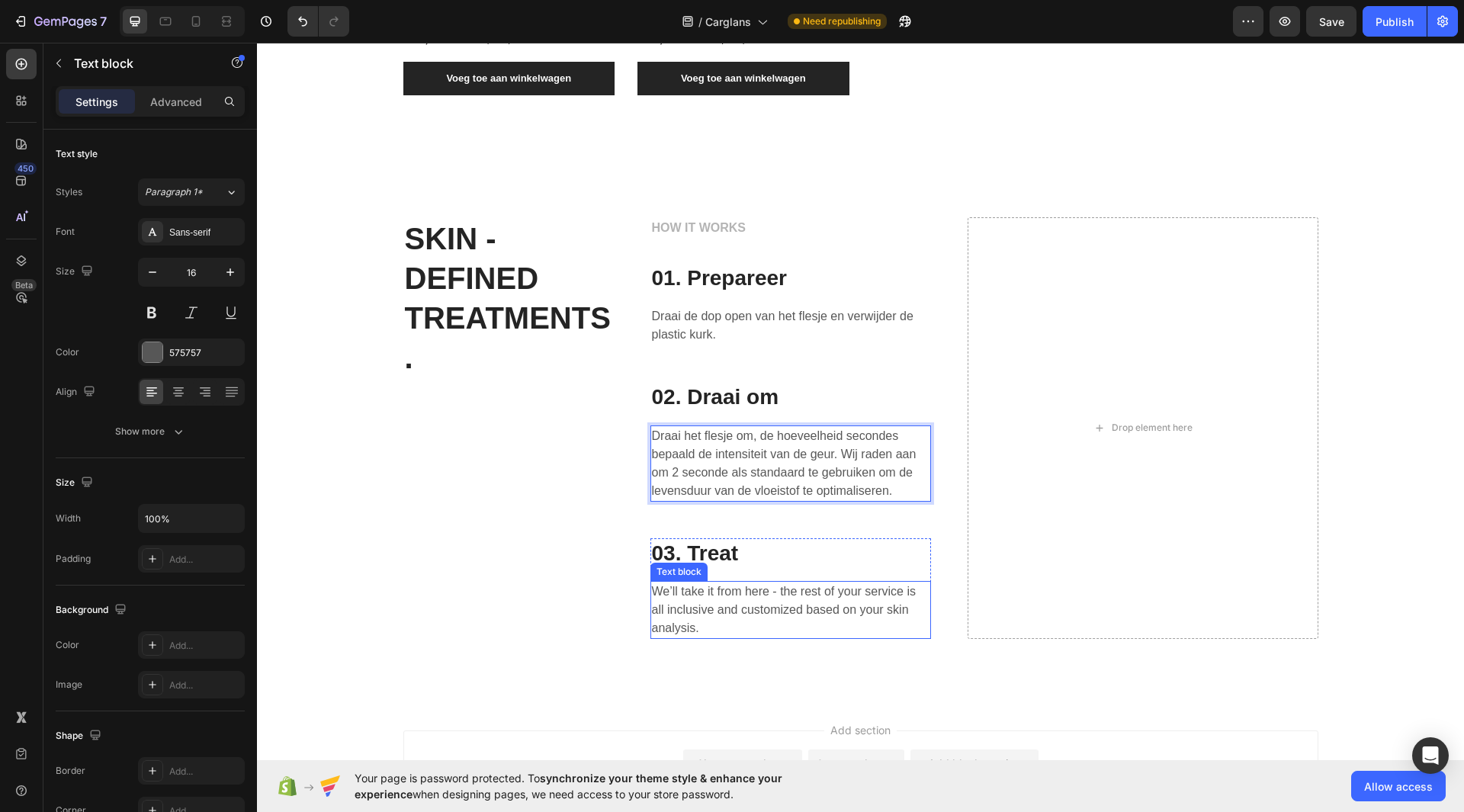
click at [733, 606] on p "We’ll take it from here - the rest of your service is all inclusive and customi…" at bounding box center [791, 610] width 278 height 55
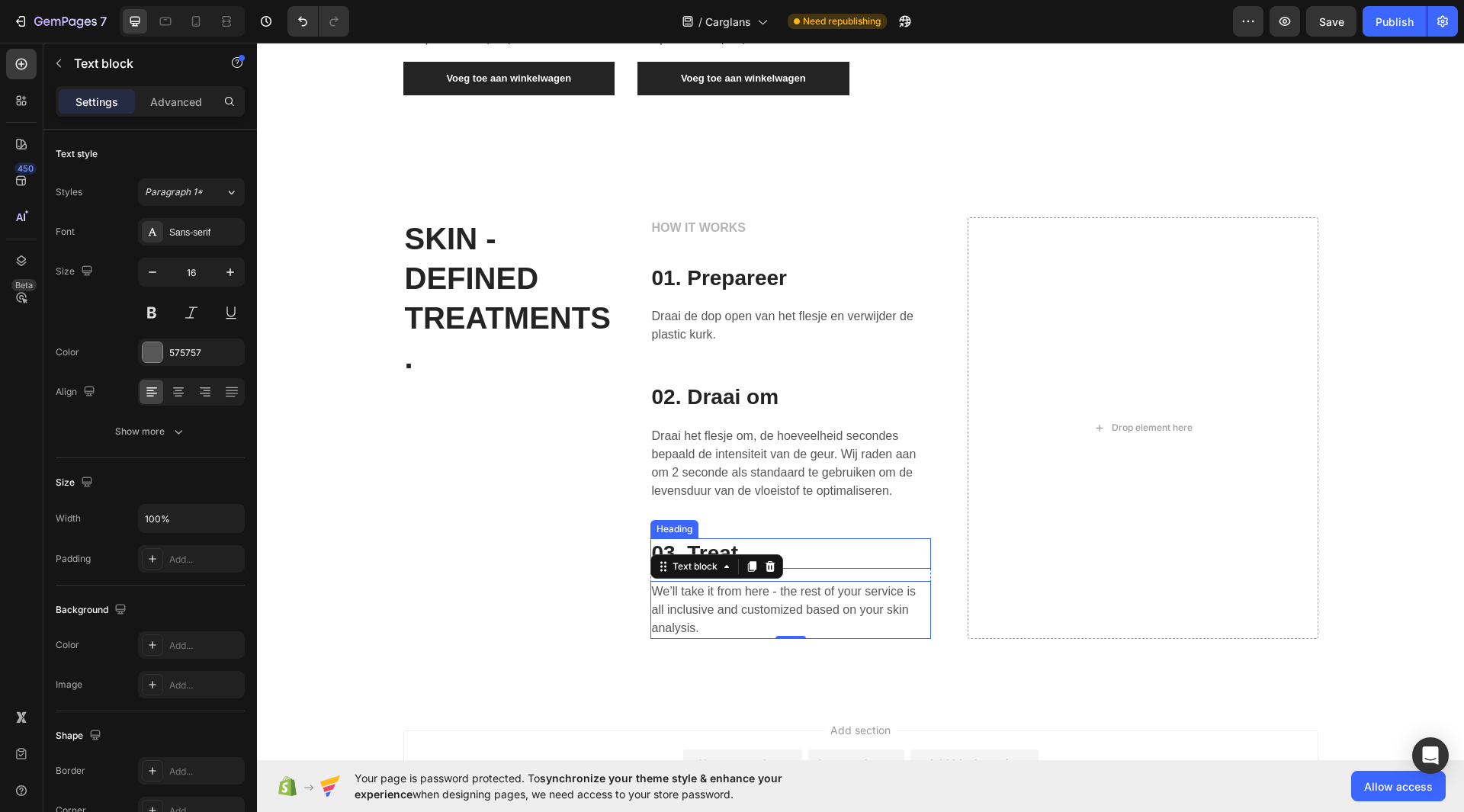
click at [716, 548] on p "03. Treat" at bounding box center [791, 553] width 278 height 27
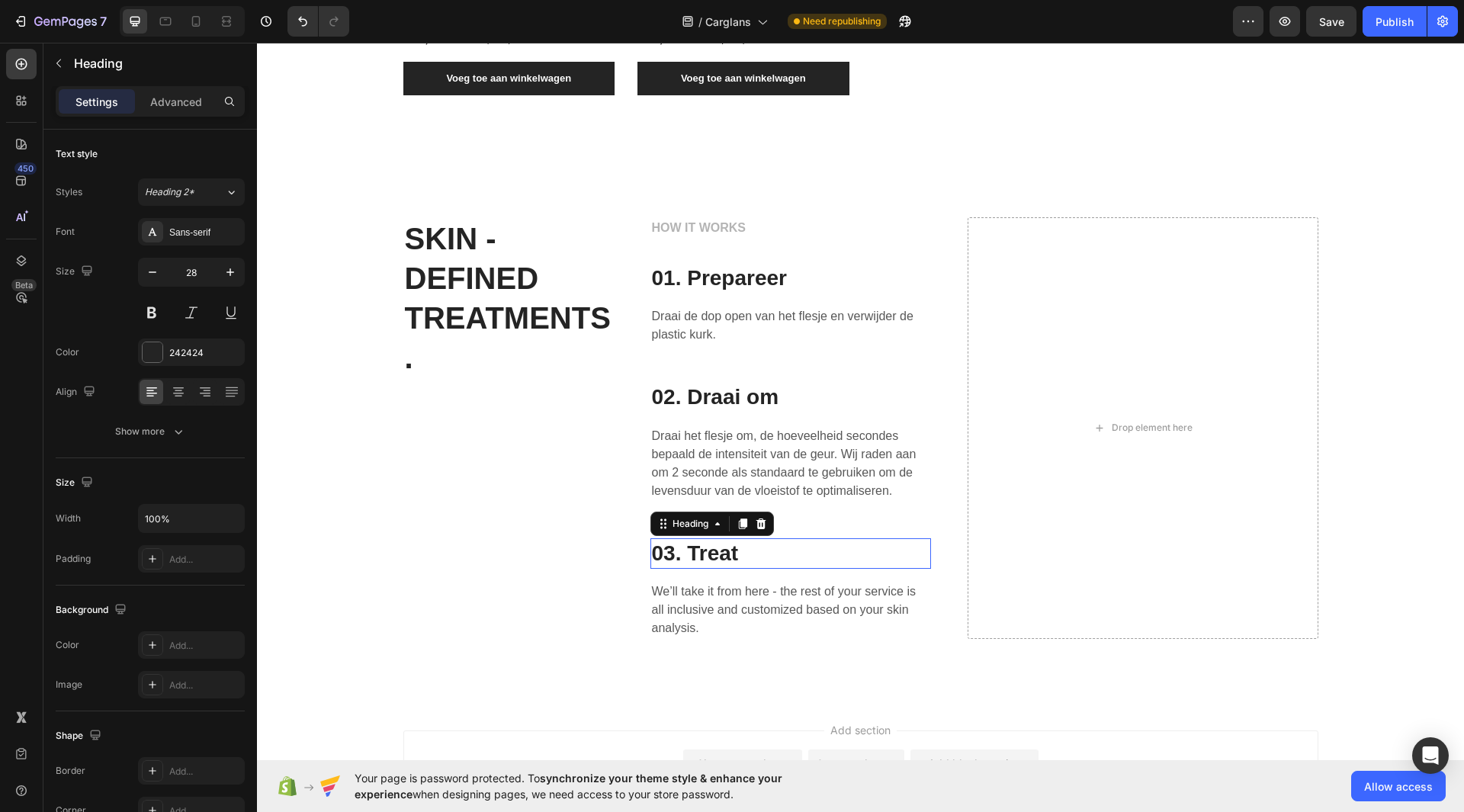
click at [716, 548] on p "03. Treat" at bounding box center [791, 553] width 278 height 27
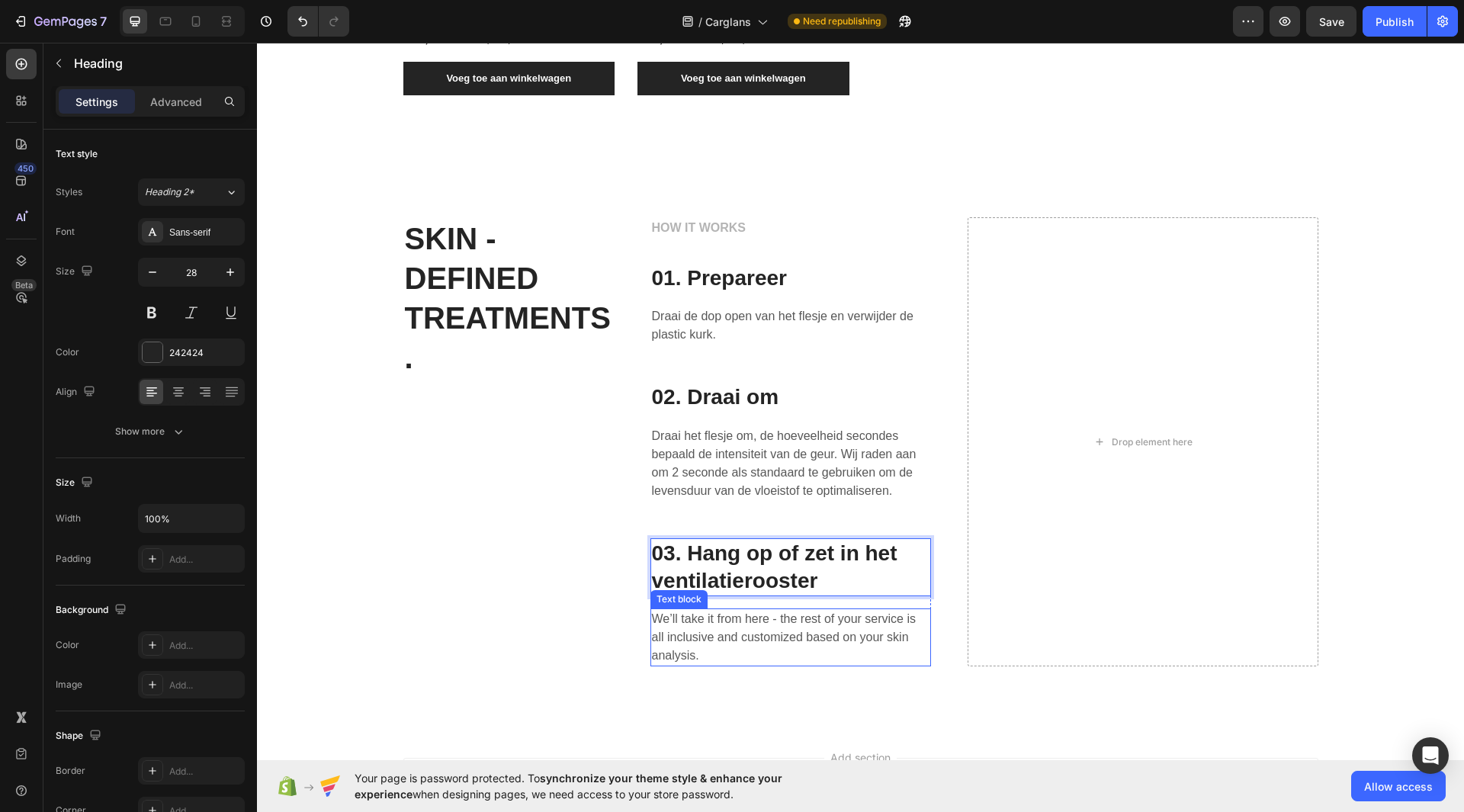
click at [686, 638] on p "We’ll take it from here - the rest of your service is all inclusive and customi…" at bounding box center [791, 637] width 278 height 55
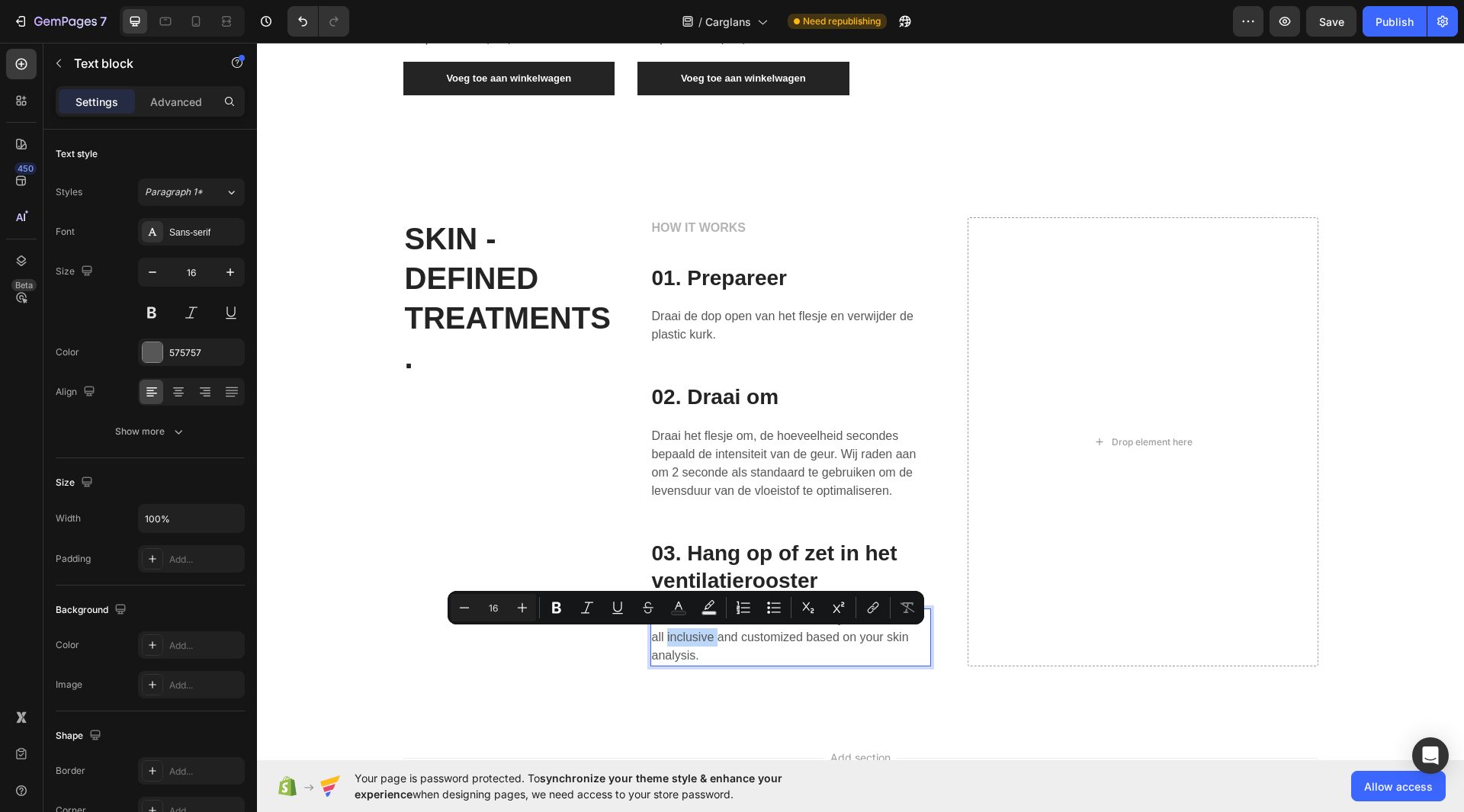
click at [686, 638] on p "We’ll take it from here - the rest of your service is all inclusive and customi…" at bounding box center [791, 637] width 278 height 55
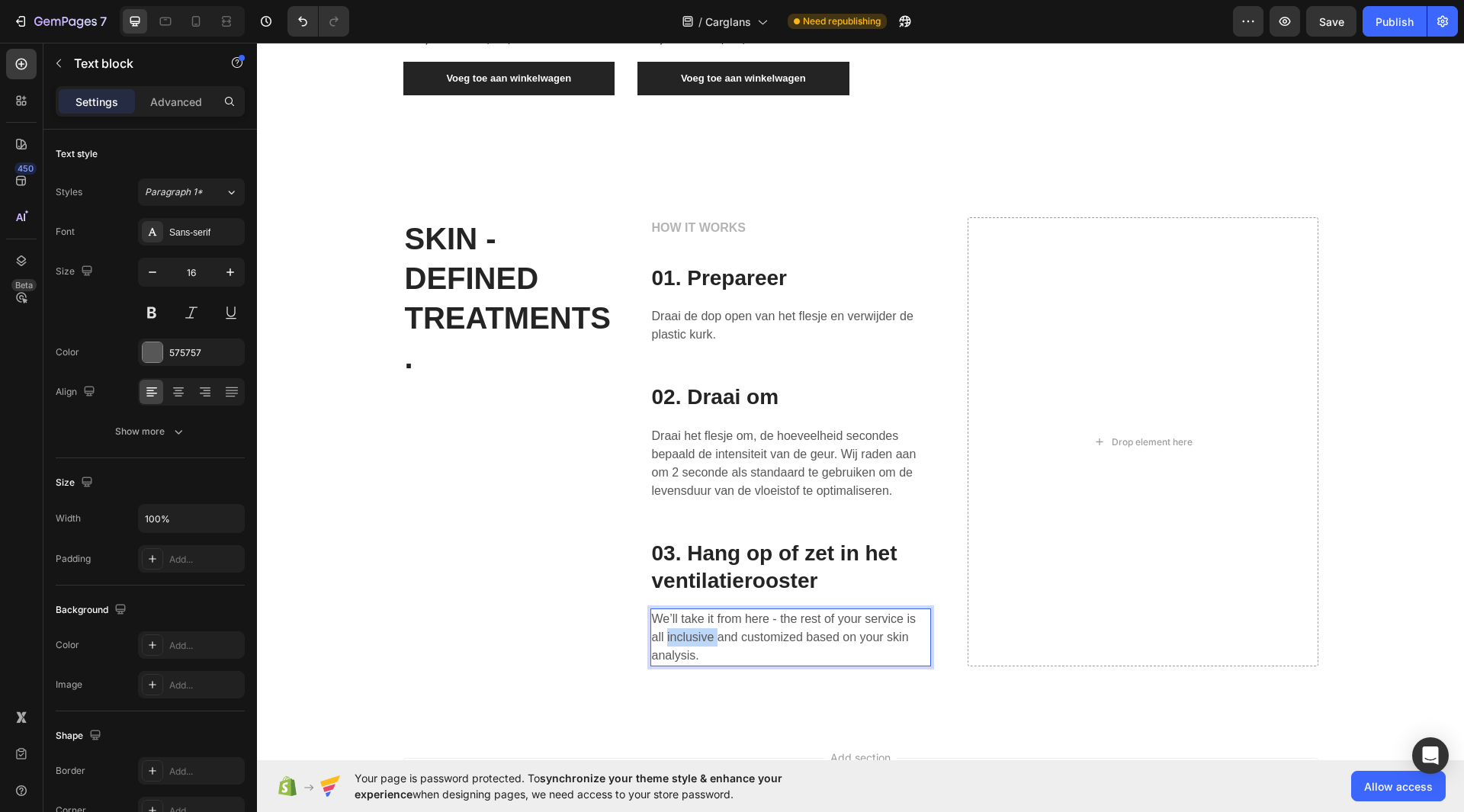
click at [686, 638] on p "We’ll take it from here - the rest of your service is all inclusive and customi…" at bounding box center [791, 637] width 278 height 55
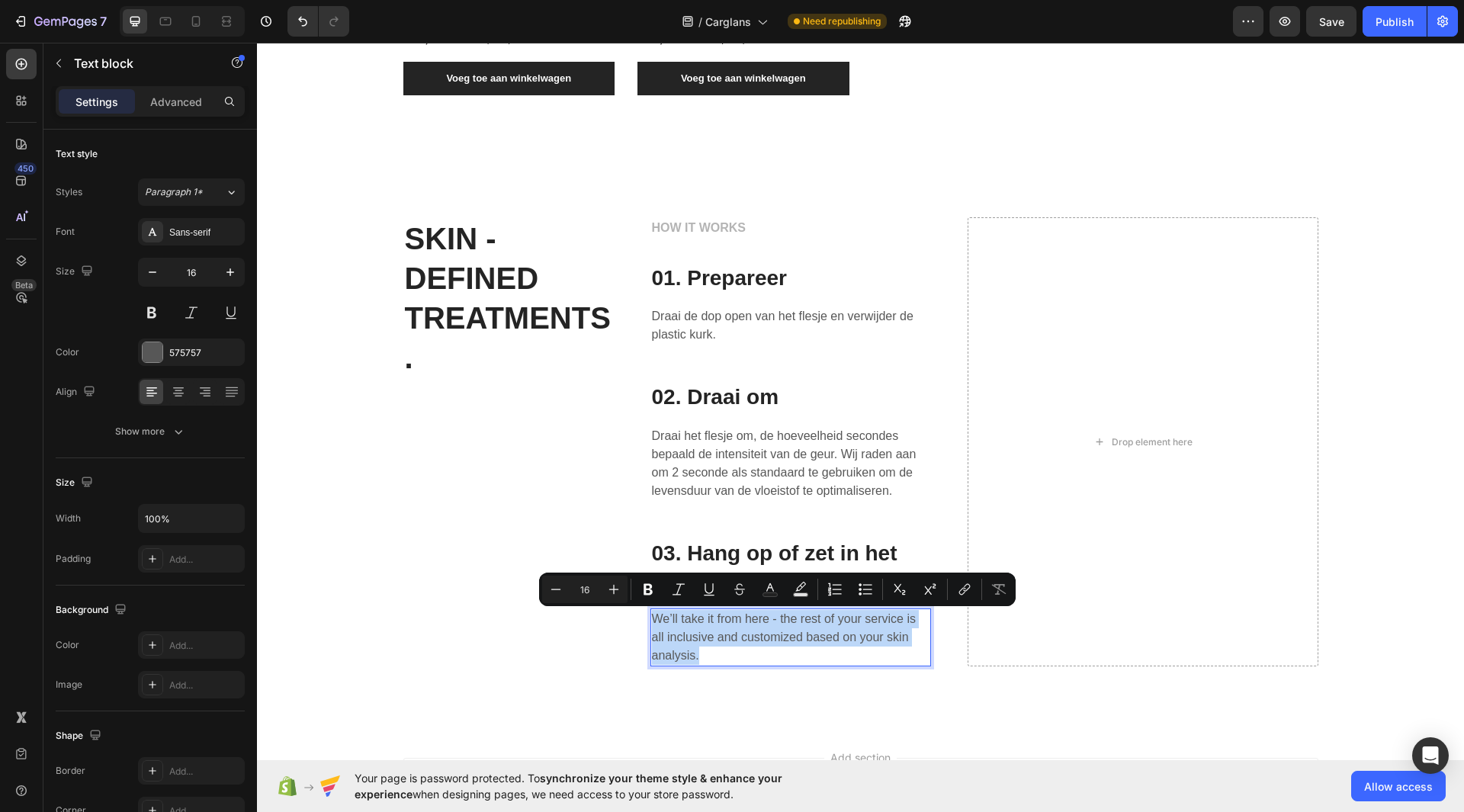
click at [686, 638] on p "We’ll take it from here - the rest of your service is all inclusive and customi…" at bounding box center [791, 637] width 278 height 55
drag, startPoint x: 686, startPoint y: 638, endPoint x: 750, endPoint y: 624, distance: 65.5
click at [750, 624] on p "We’ll take it from here - the rest of your service is all inclusive and customi…" at bounding box center [791, 637] width 278 height 55
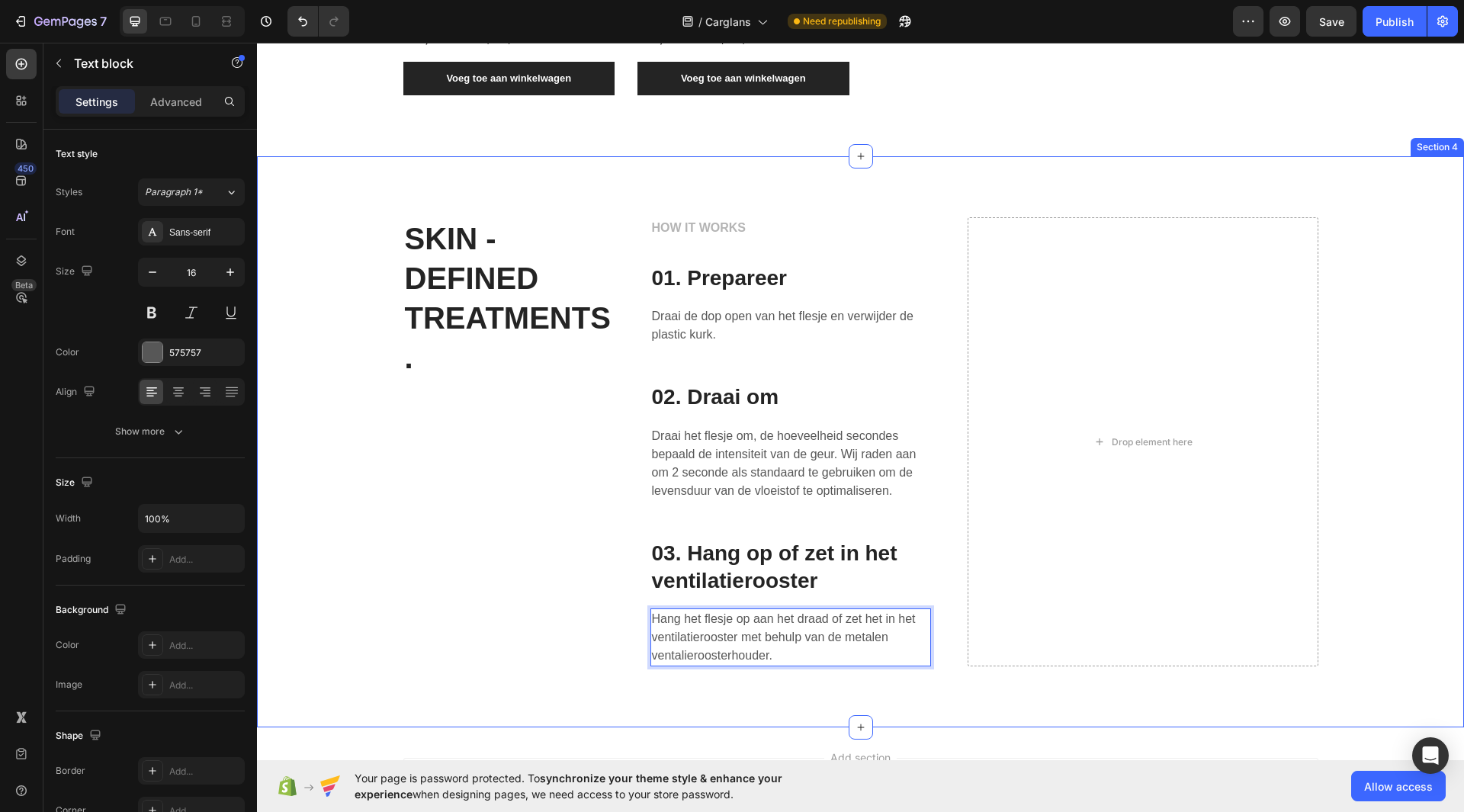
click at [929, 691] on div "SKIN - DEFINED TREATMENTS. Heading HOW IT WORKS Text block 01. Prepareer Headin…" at bounding box center [860, 441] width 1207 height 572
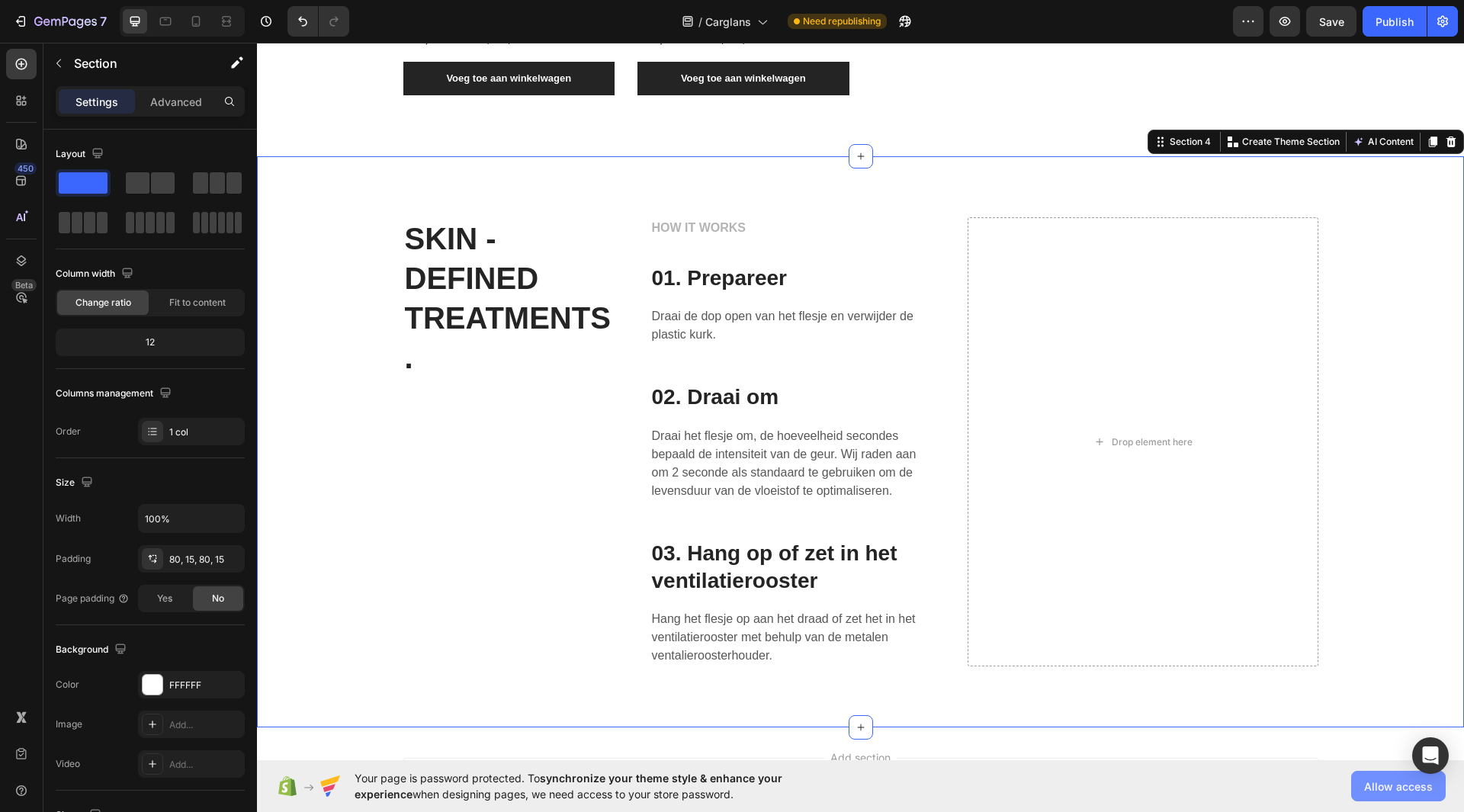
click at [1393, 794] on button "Allow access" at bounding box center [1399, 786] width 95 height 30
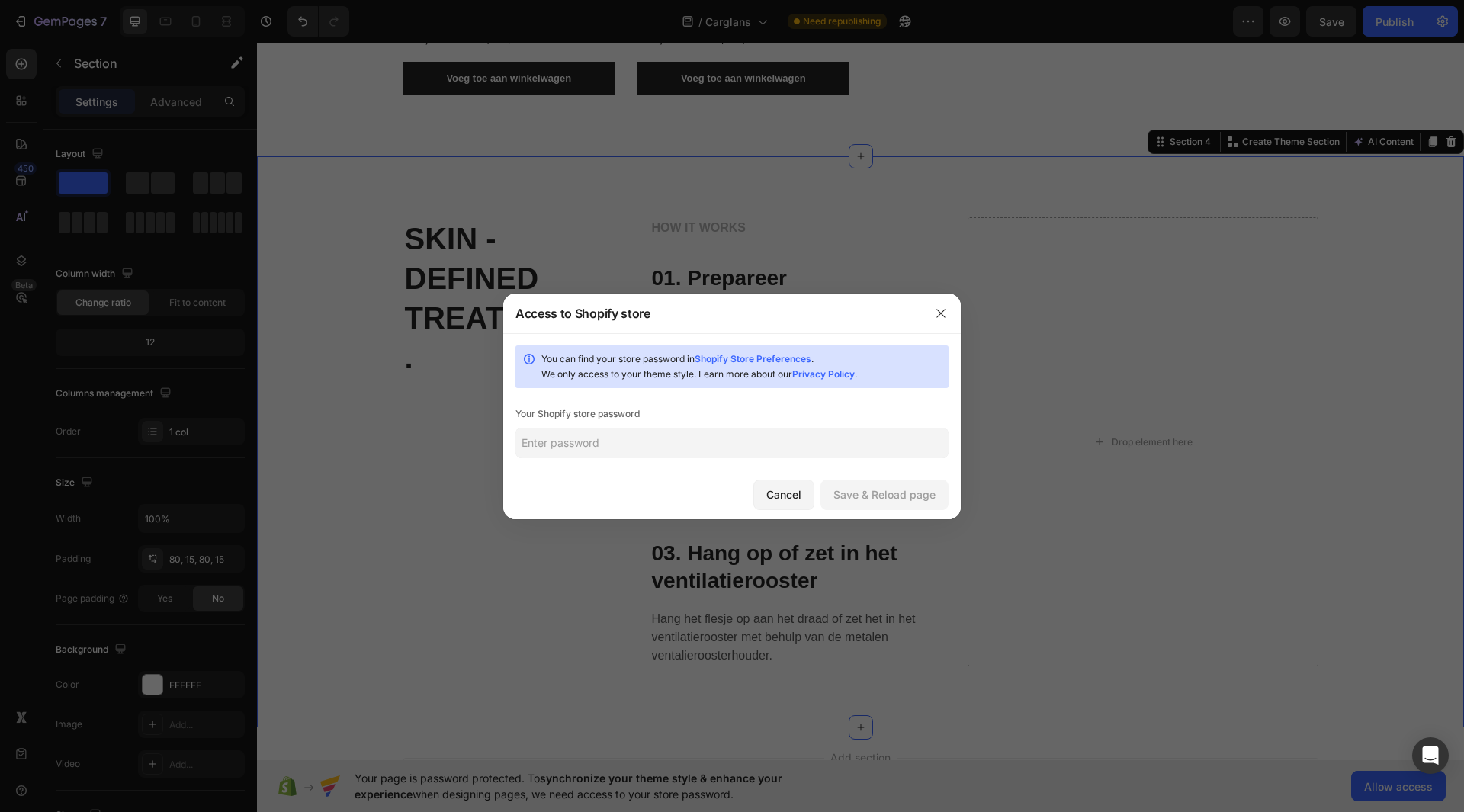
click at [779, 451] on input "text" at bounding box center [732, 442] width 433 height 30
type input "amer"
click at [837, 482] on button "Save & Reload page" at bounding box center [884, 494] width 128 height 30
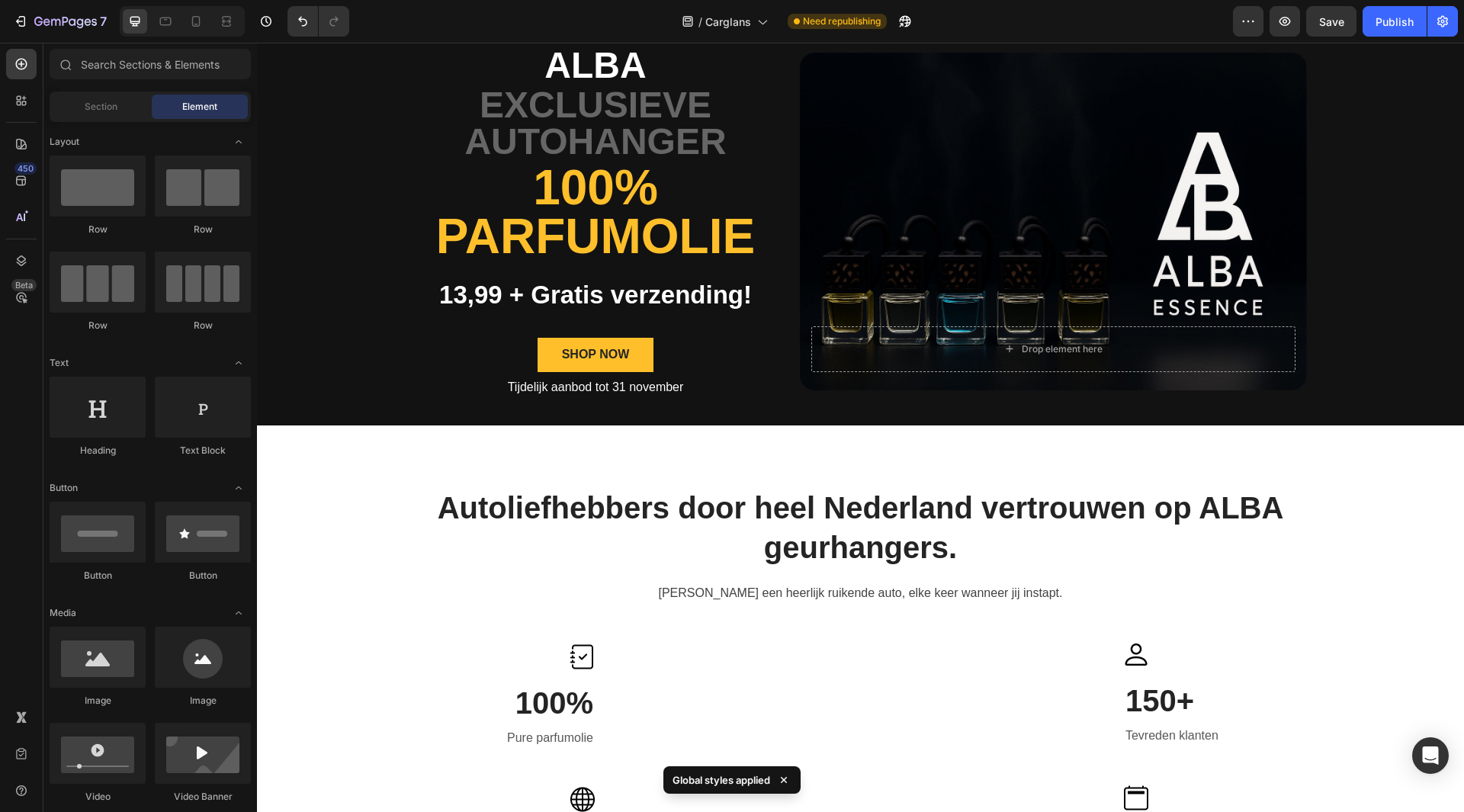
scroll to position [0, 0]
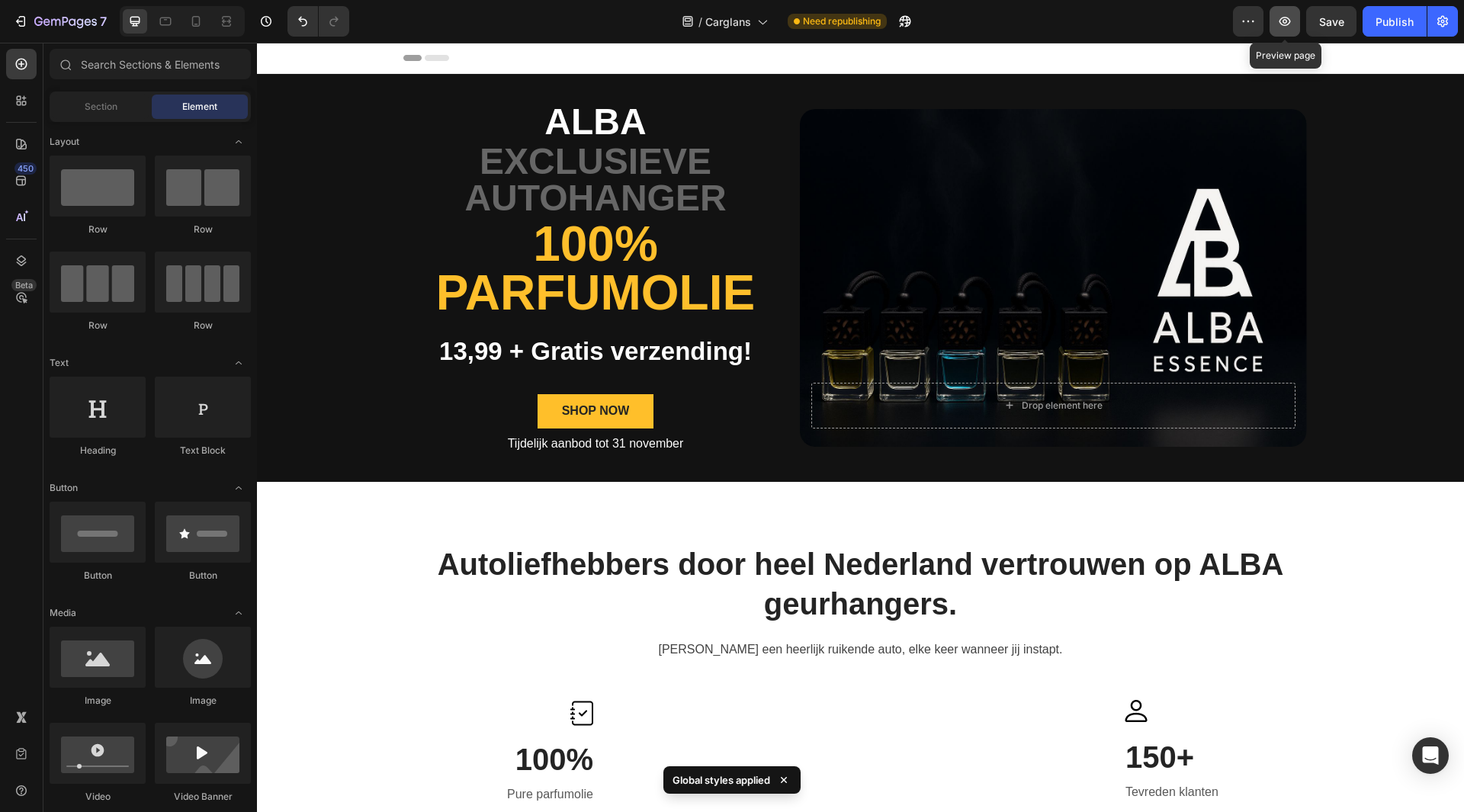
click at [1282, 23] on icon "button" at bounding box center [1285, 22] width 12 height 9
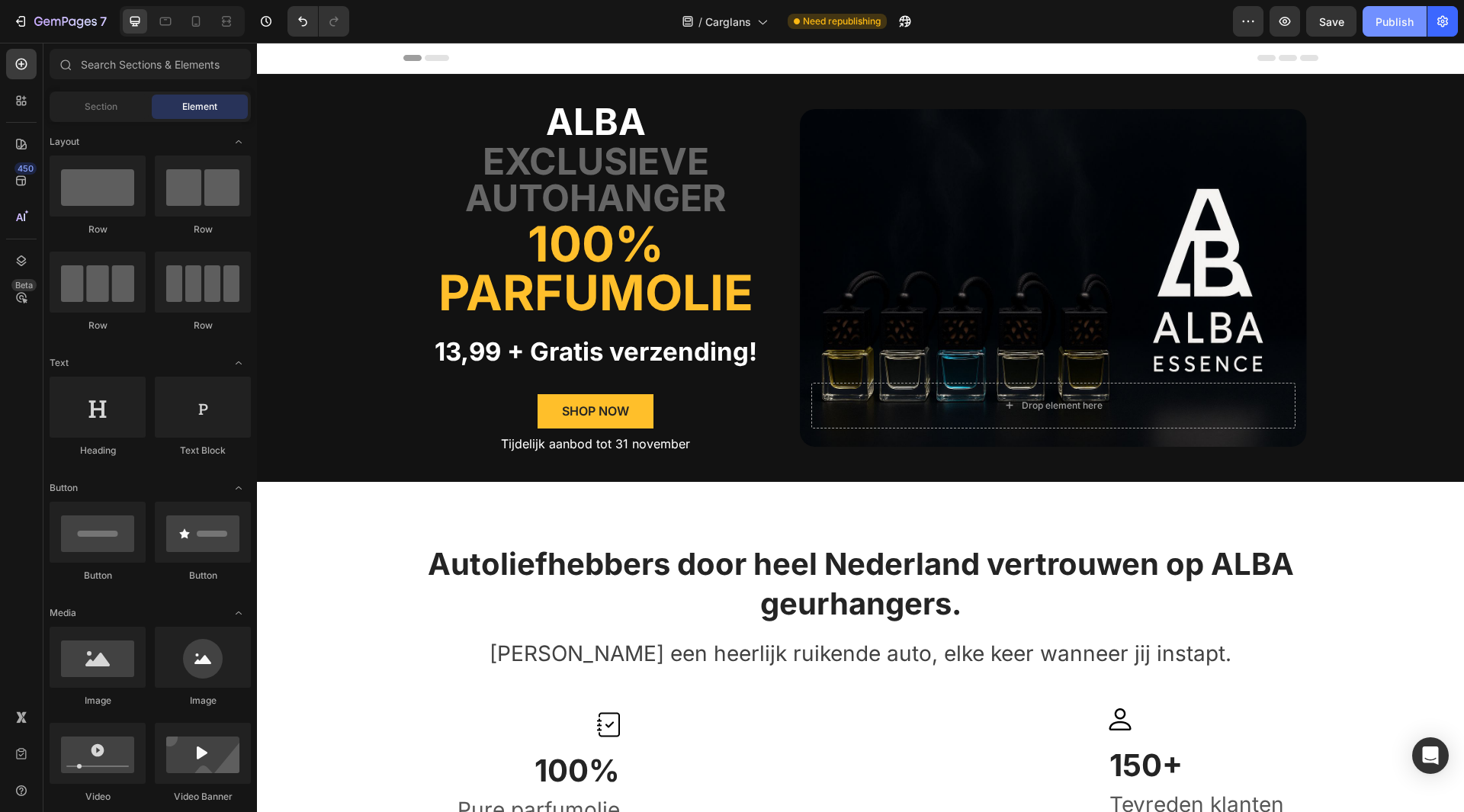
click at [1371, 27] on button "Publish" at bounding box center [1394, 21] width 64 height 30
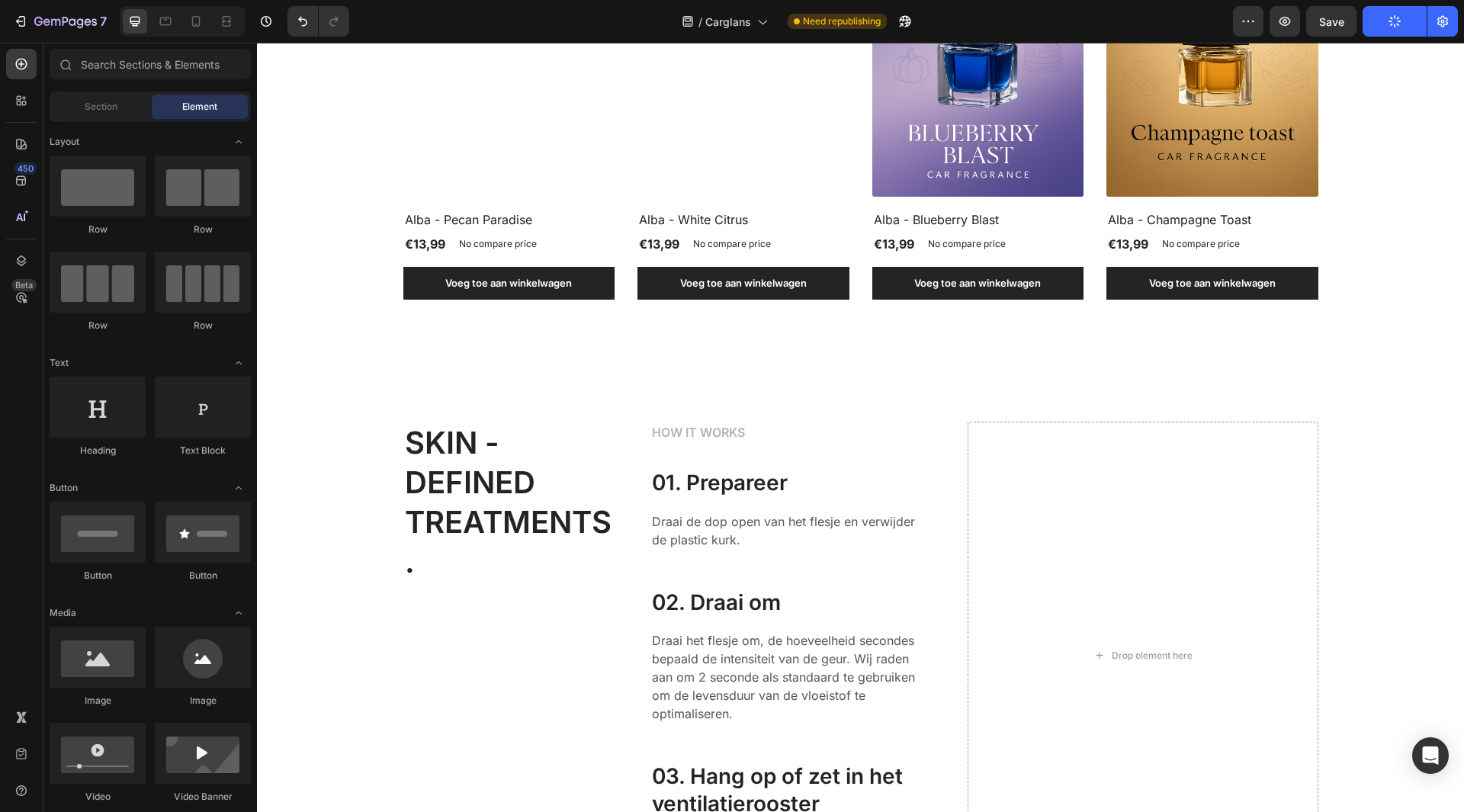
scroll to position [1510, 0]
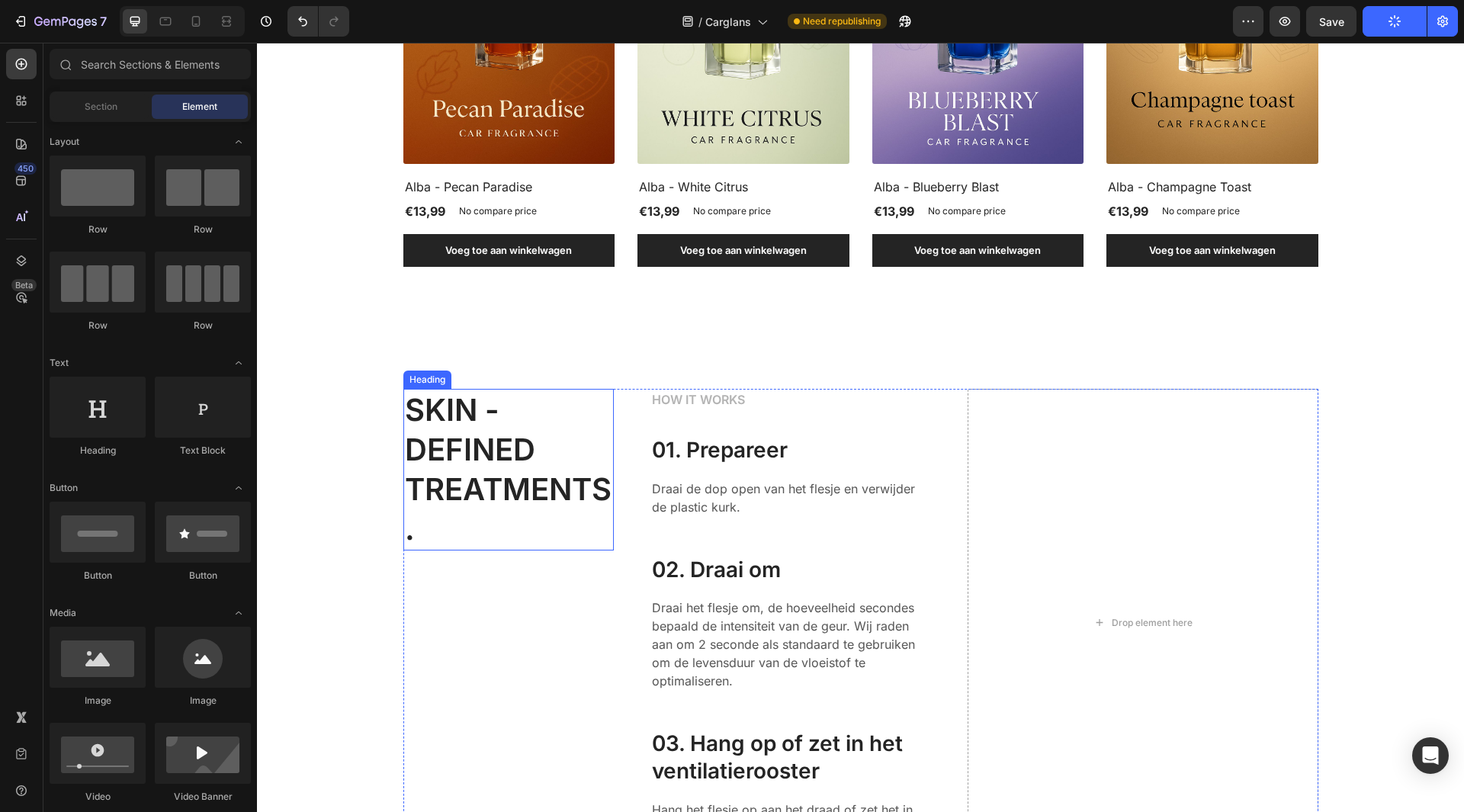
click at [541, 493] on p "SKIN - DEFINED TREATMENTS." at bounding box center [508, 469] width 207 height 158
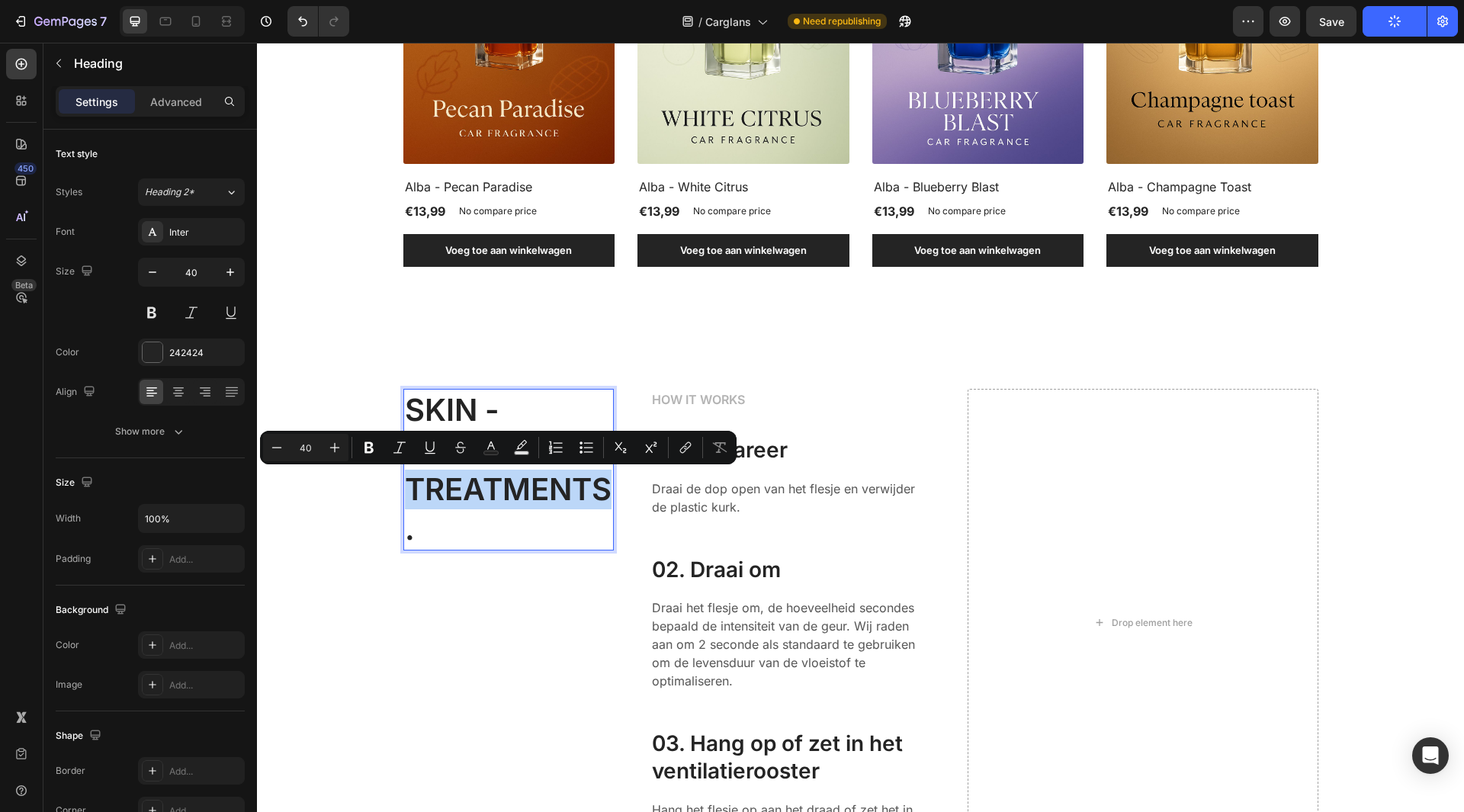
click at [541, 493] on p "SKIN - DEFINED TREATMENTS." at bounding box center [508, 469] width 207 height 158
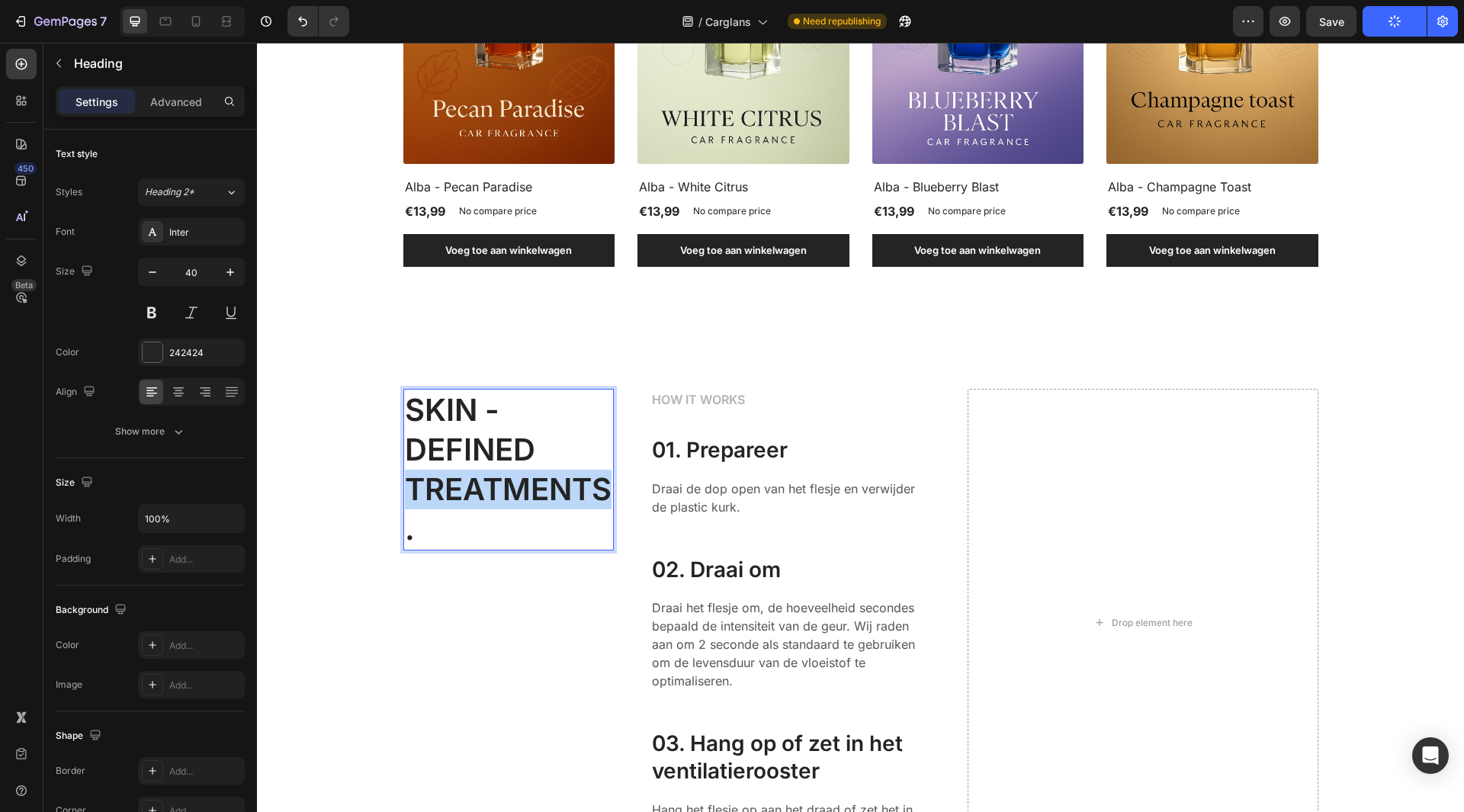
click at [541, 493] on p "SKIN - DEFINED TREATMENTS." at bounding box center [508, 469] width 207 height 158
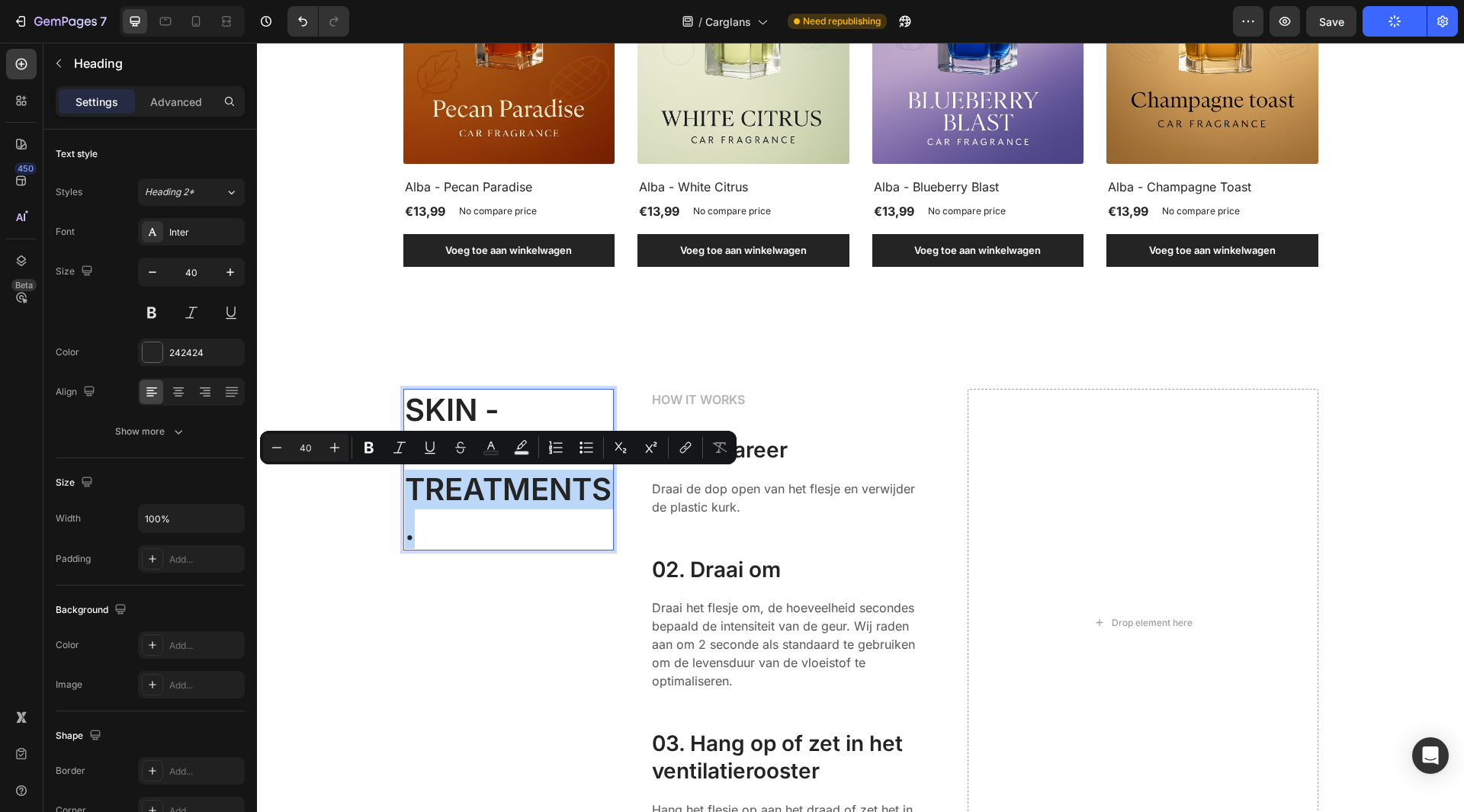
click at [541, 493] on p "SKIN - DEFINED TREATMENTS." at bounding box center [508, 469] width 207 height 158
click at [472, 527] on p "SKIN - DEFINED TREATMENTS." at bounding box center [508, 469] width 207 height 158
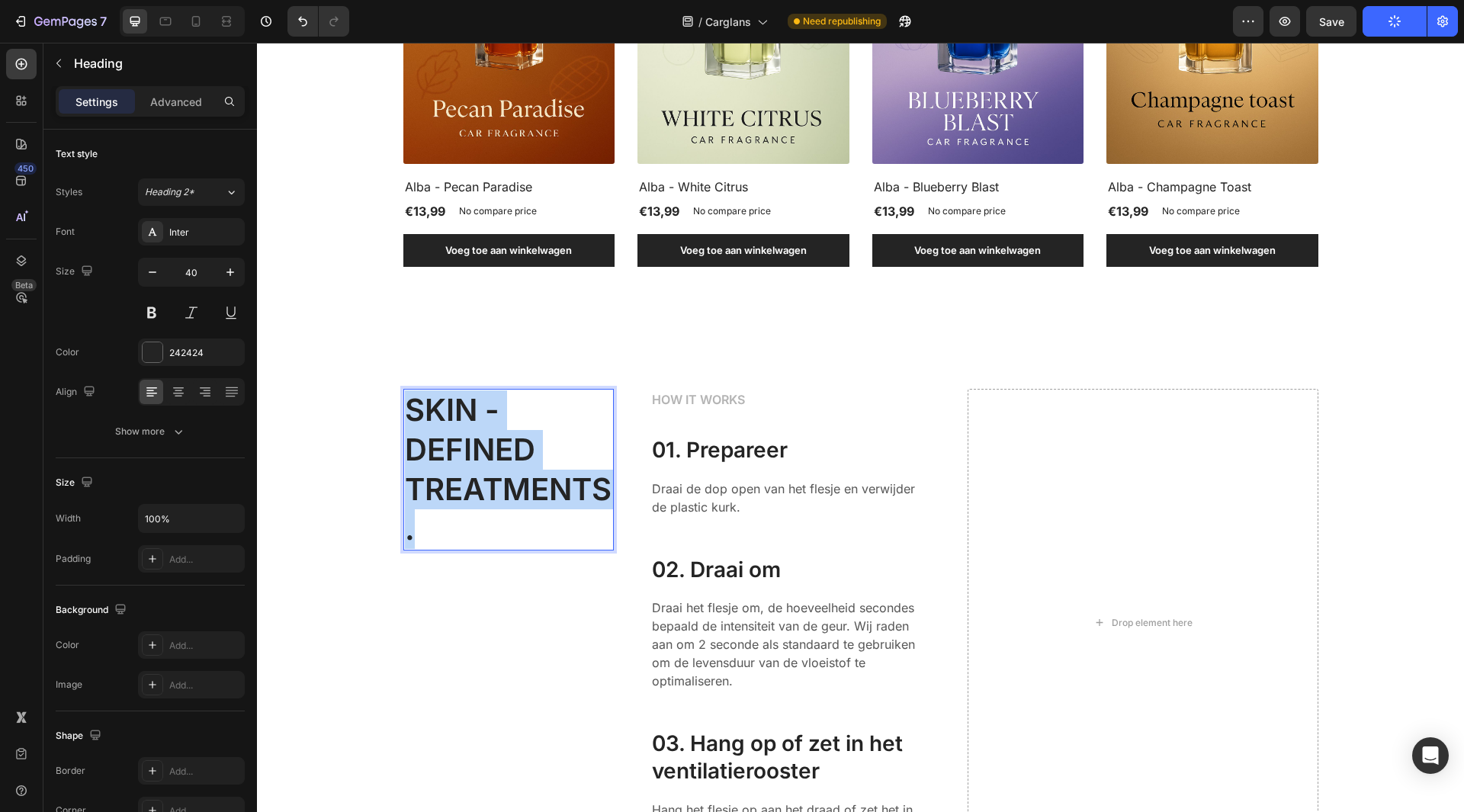
drag, startPoint x: 468, startPoint y: 530, endPoint x: 403, endPoint y: 405, distance: 140.9
click at [405, 405] on p "SKIN - DEFINED TREATMENTS." at bounding box center [508, 469] width 207 height 158
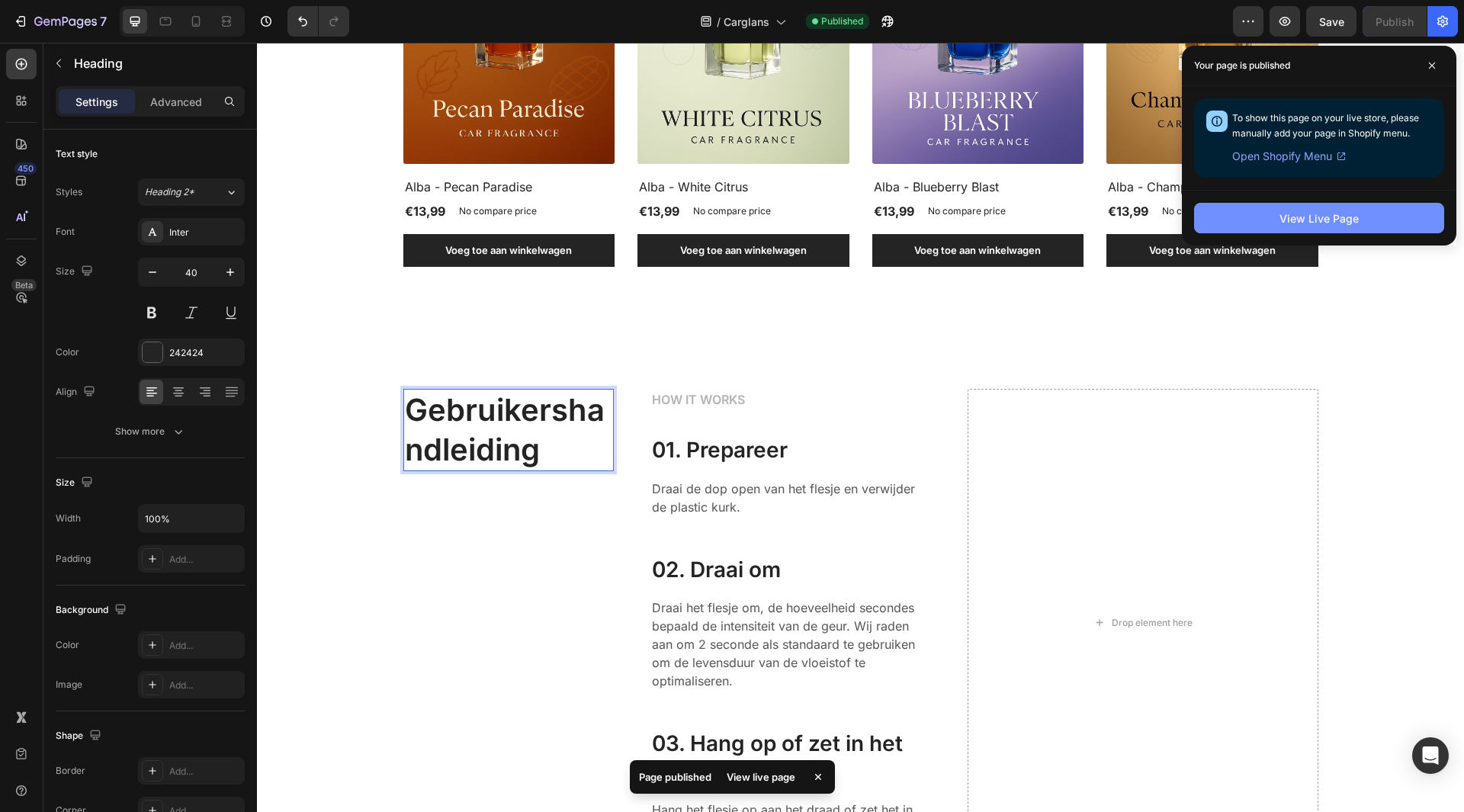
click at [1291, 221] on div "View Live Page" at bounding box center [1319, 218] width 79 height 16
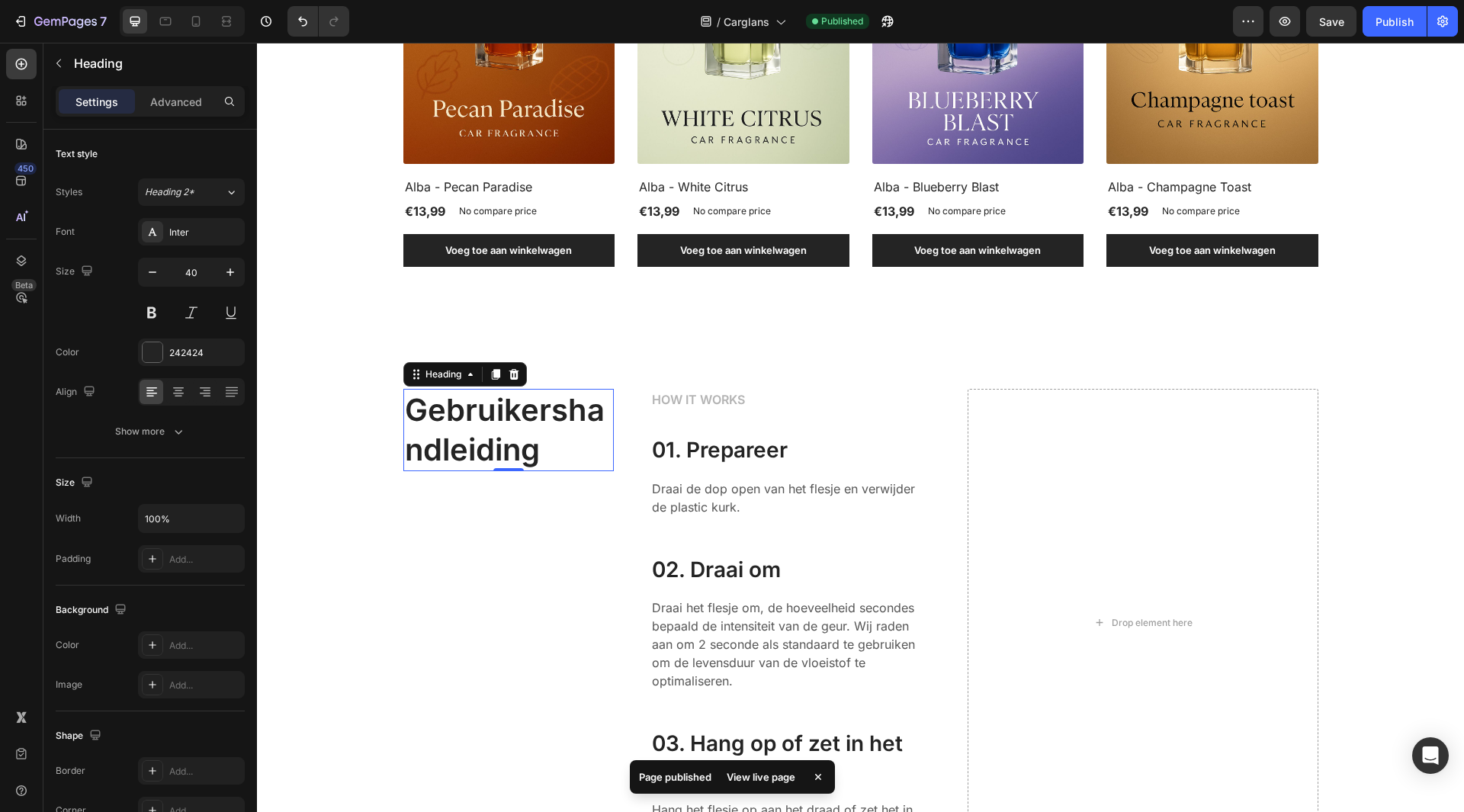
drag, startPoint x: 597, startPoint y: 439, endPoint x: 607, endPoint y: 430, distance: 13.5
click at [607, 430] on div "Gebruikershandleiding Heading 0 HOW IT WORKS Text block 01. Prepareer Heading D…" at bounding box center [860, 622] width 915 height 468
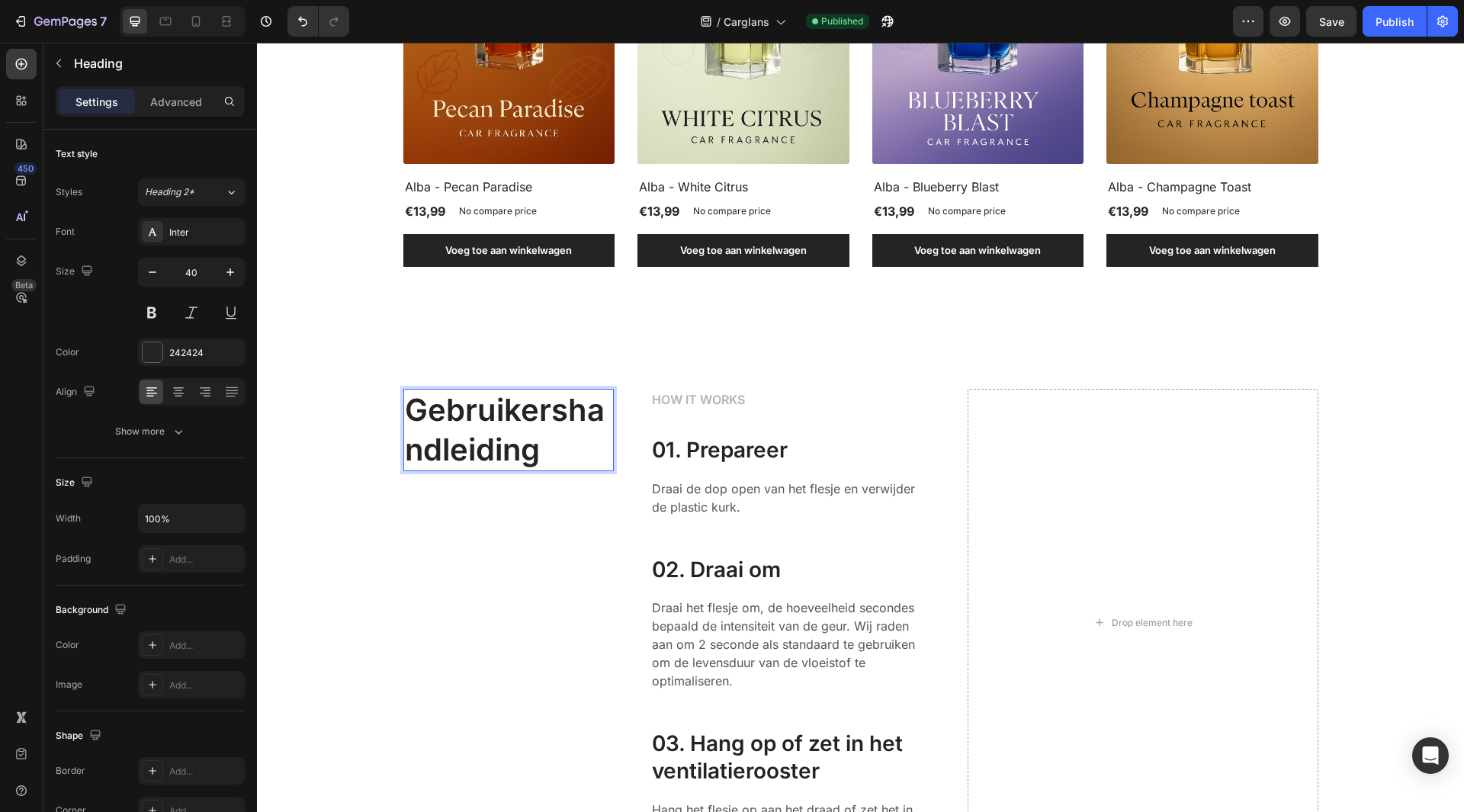
click at [567, 408] on p "Gebruikershandleiding" at bounding box center [508, 430] width 207 height 79
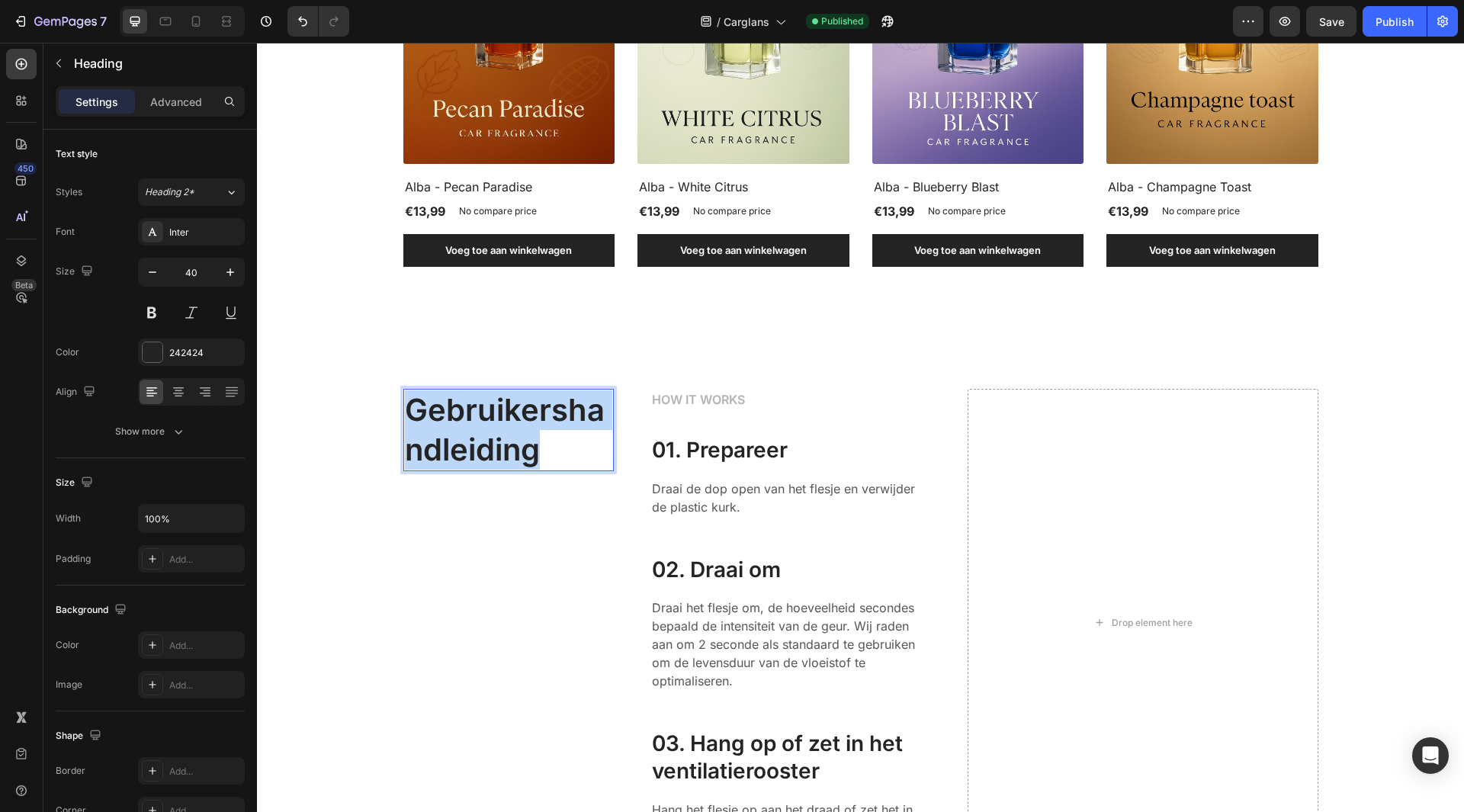
click at [567, 408] on p "Gebruikershandleiding" at bounding box center [508, 430] width 207 height 79
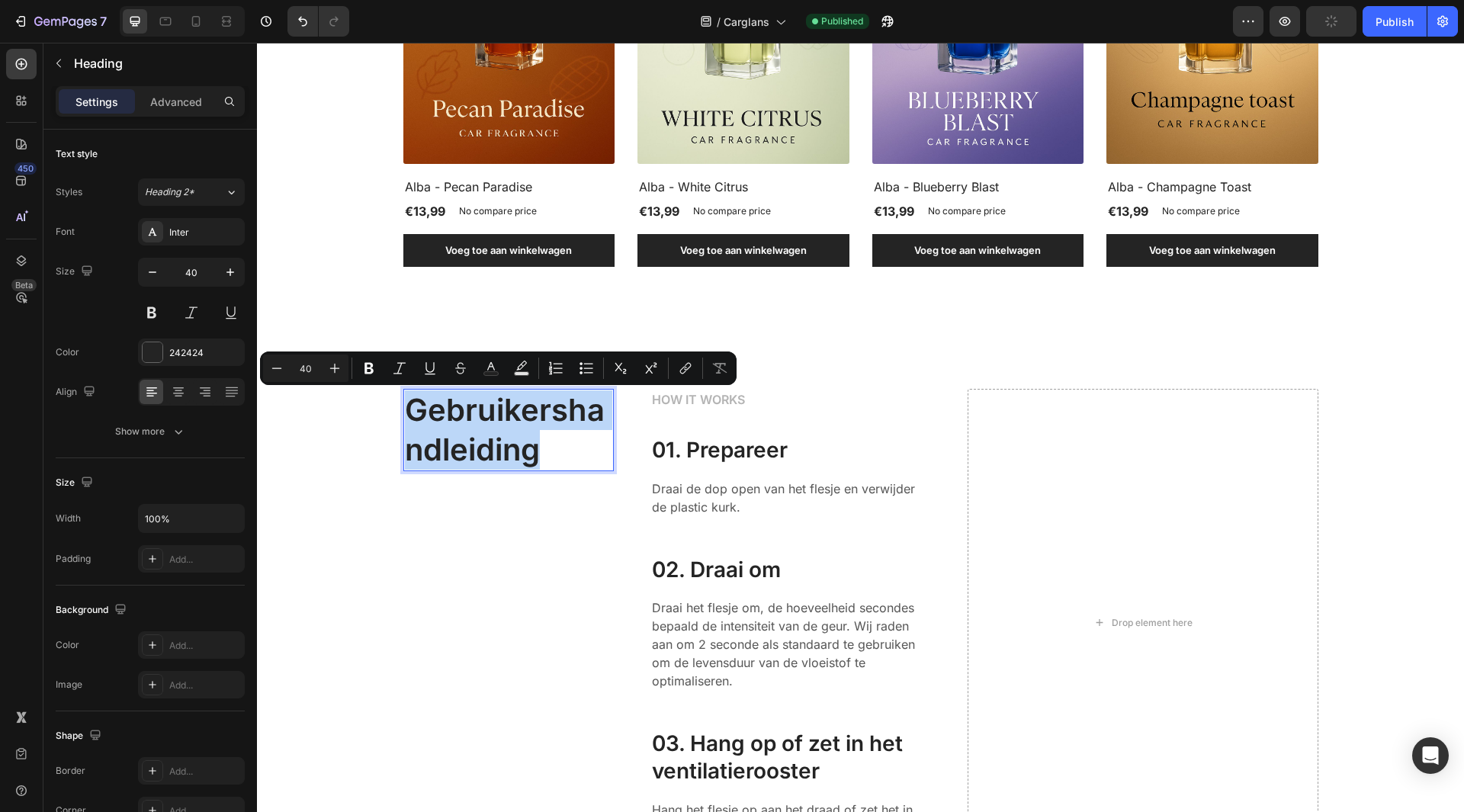
click at [567, 408] on p "Gebruikershandleiding" at bounding box center [508, 430] width 207 height 79
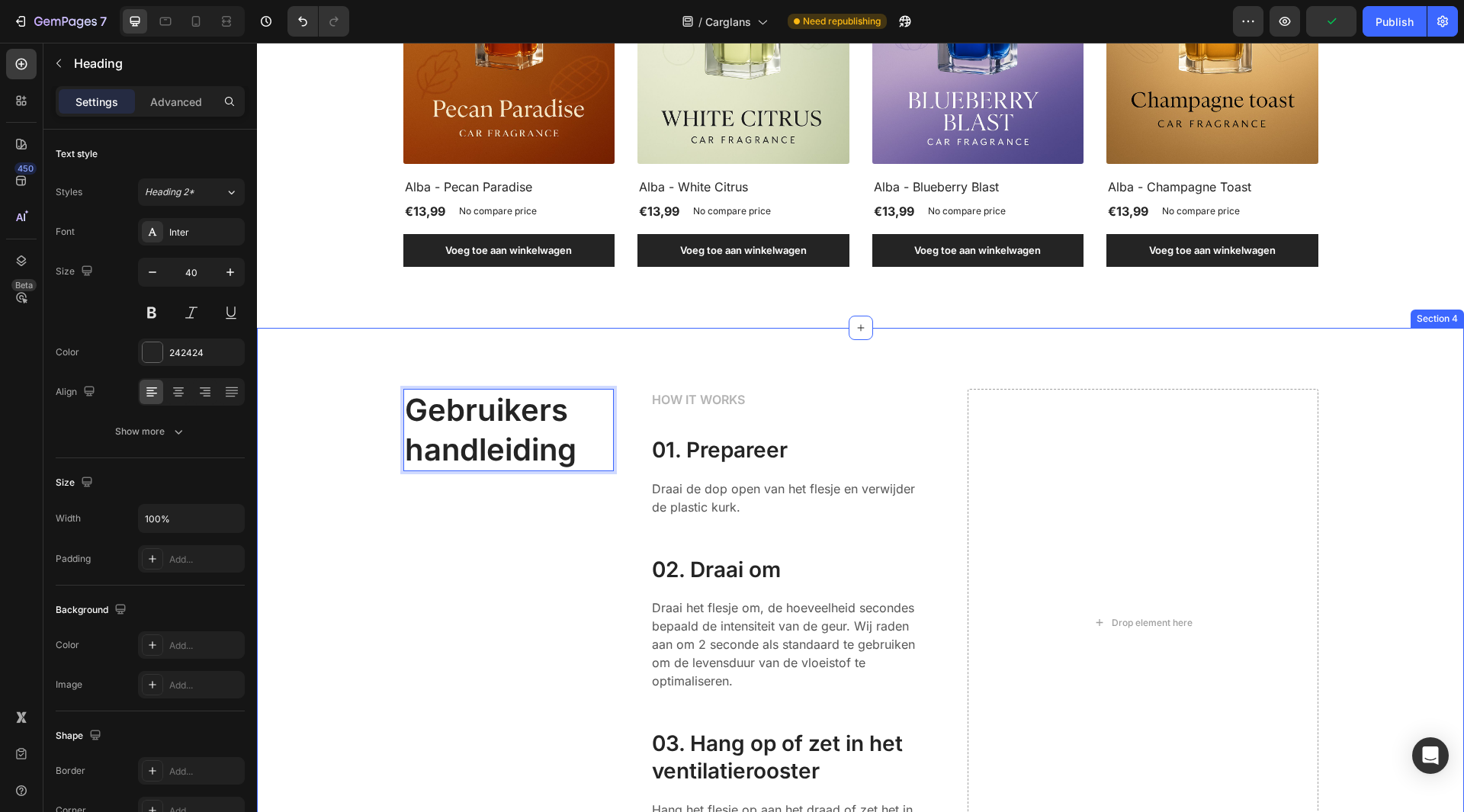
click at [684, 333] on div "Gebruikers handleiding Heading 0 HOW IT WORKS Text block 01. Prepareer Heading …" at bounding box center [860, 623] width 1207 height 590
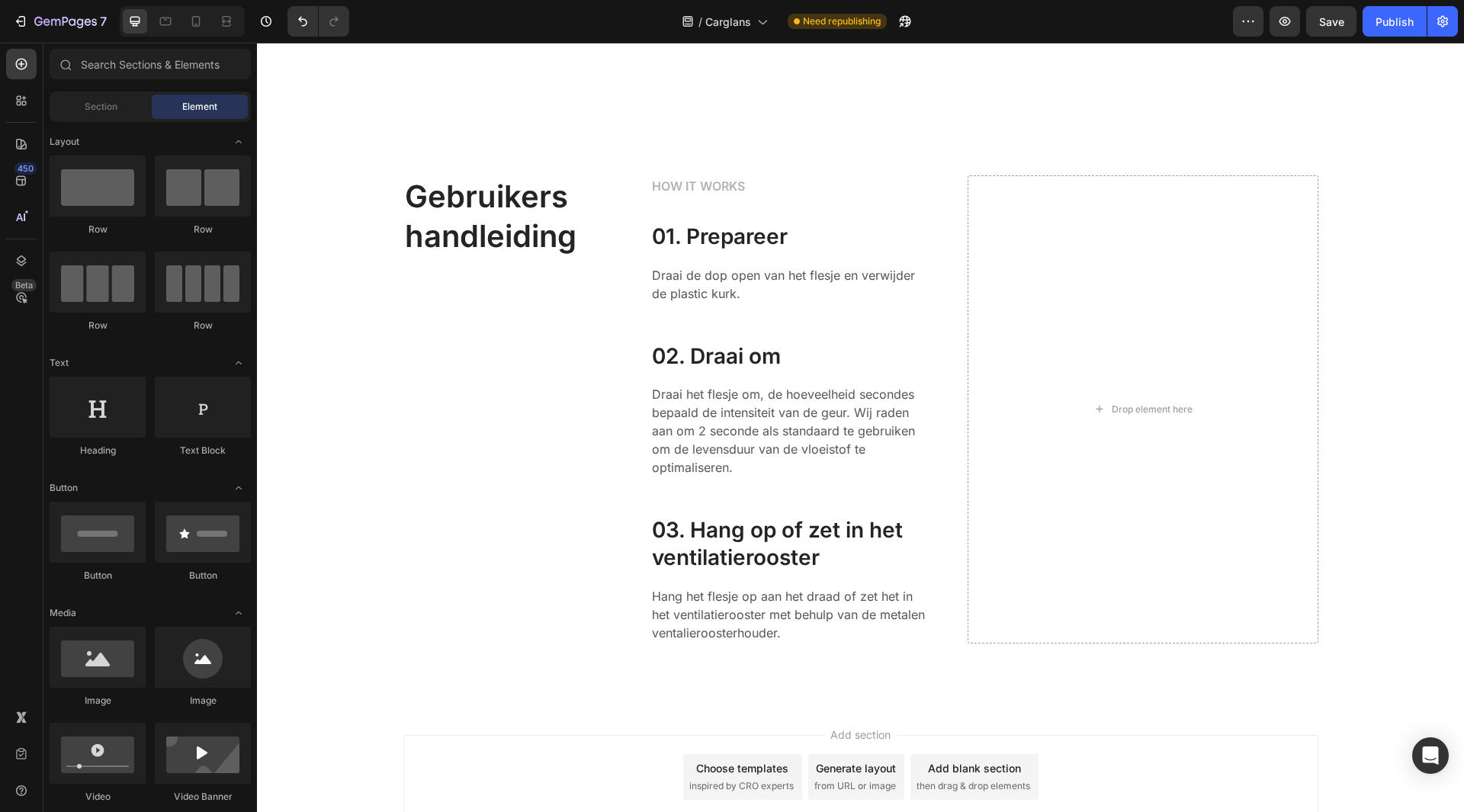
scroll to position [1836, 0]
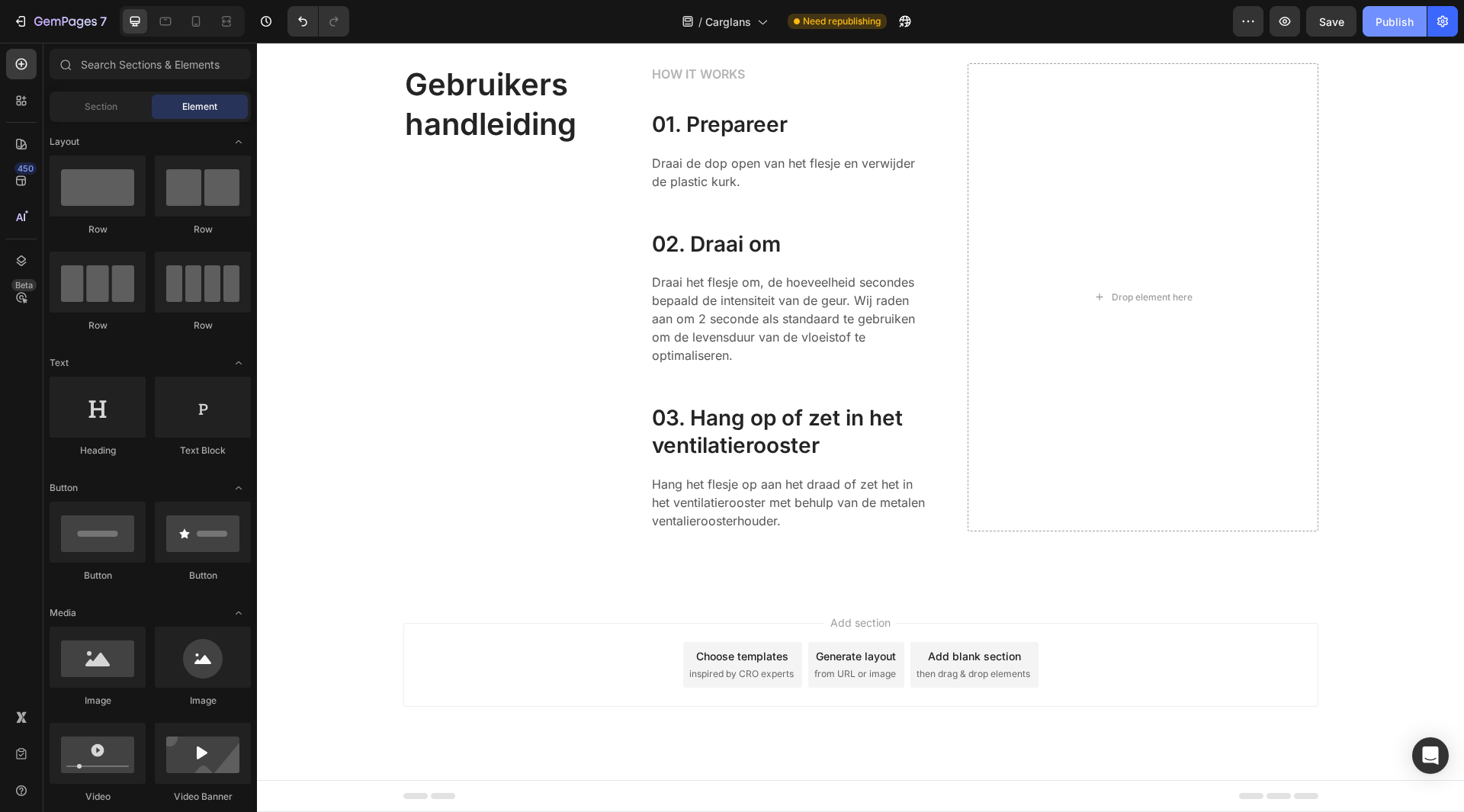
click at [1386, 26] on div "Publish" at bounding box center [1394, 22] width 38 height 16
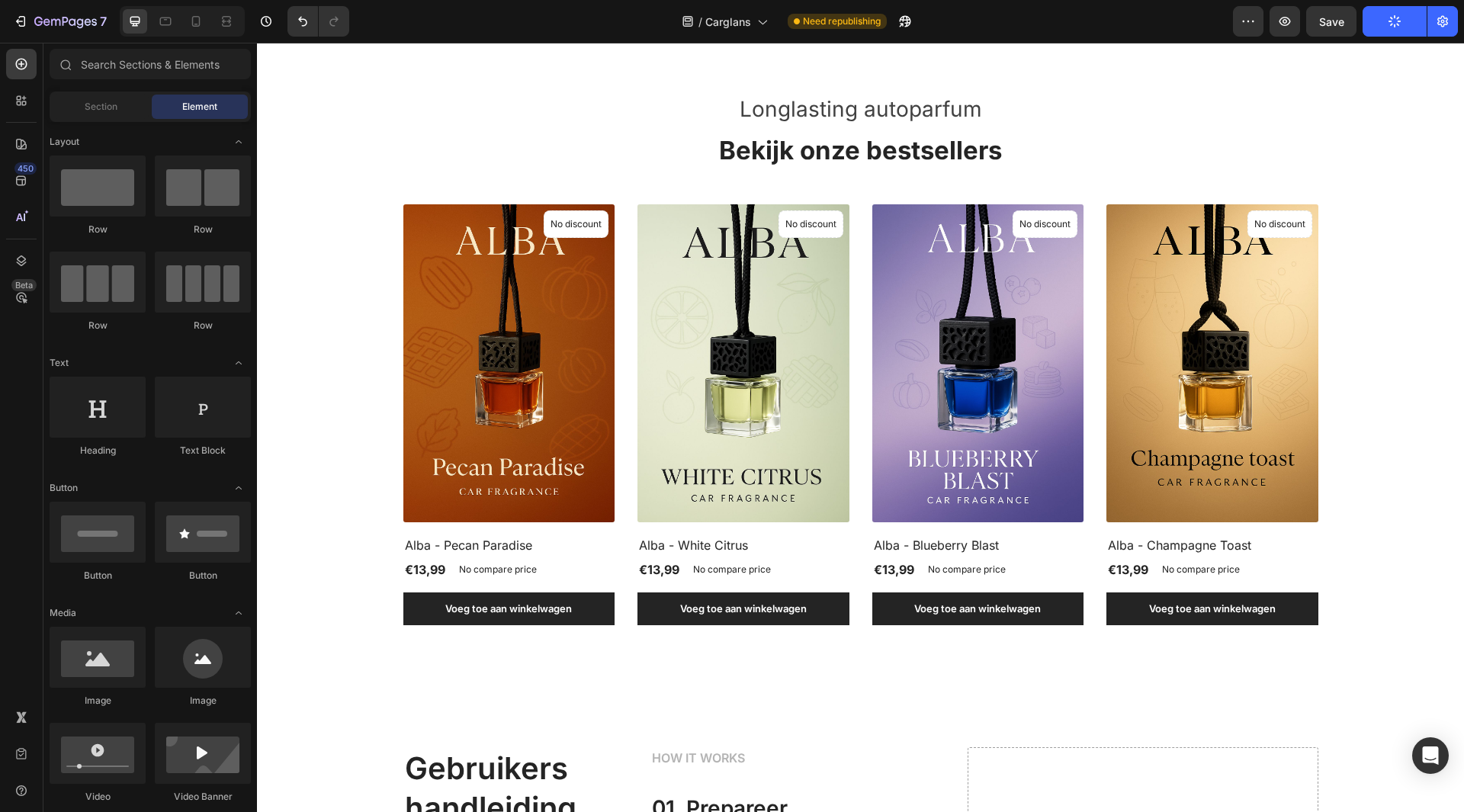
scroll to position [1132, 0]
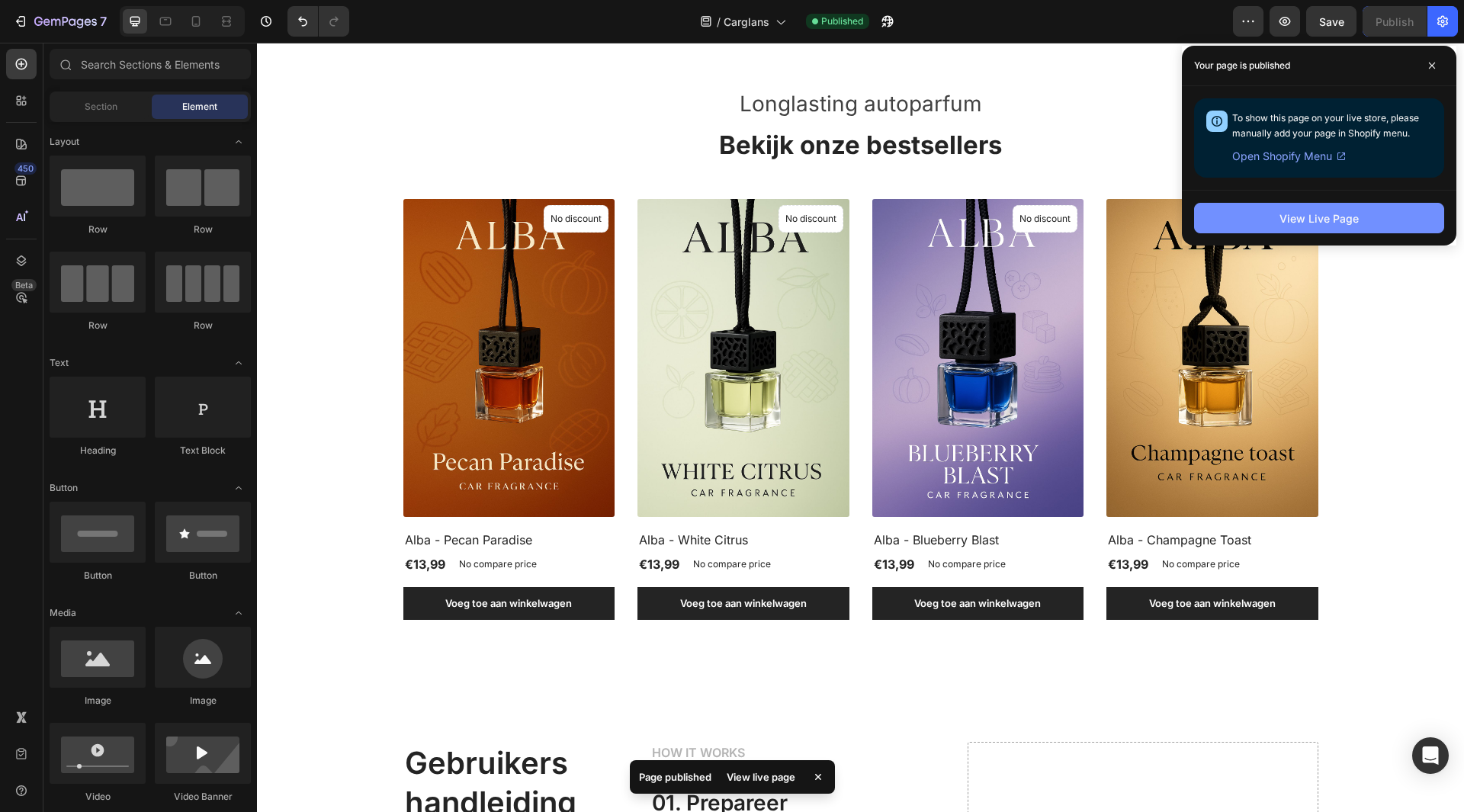
click at [1320, 216] on div "View Live Page" at bounding box center [1319, 218] width 79 height 16
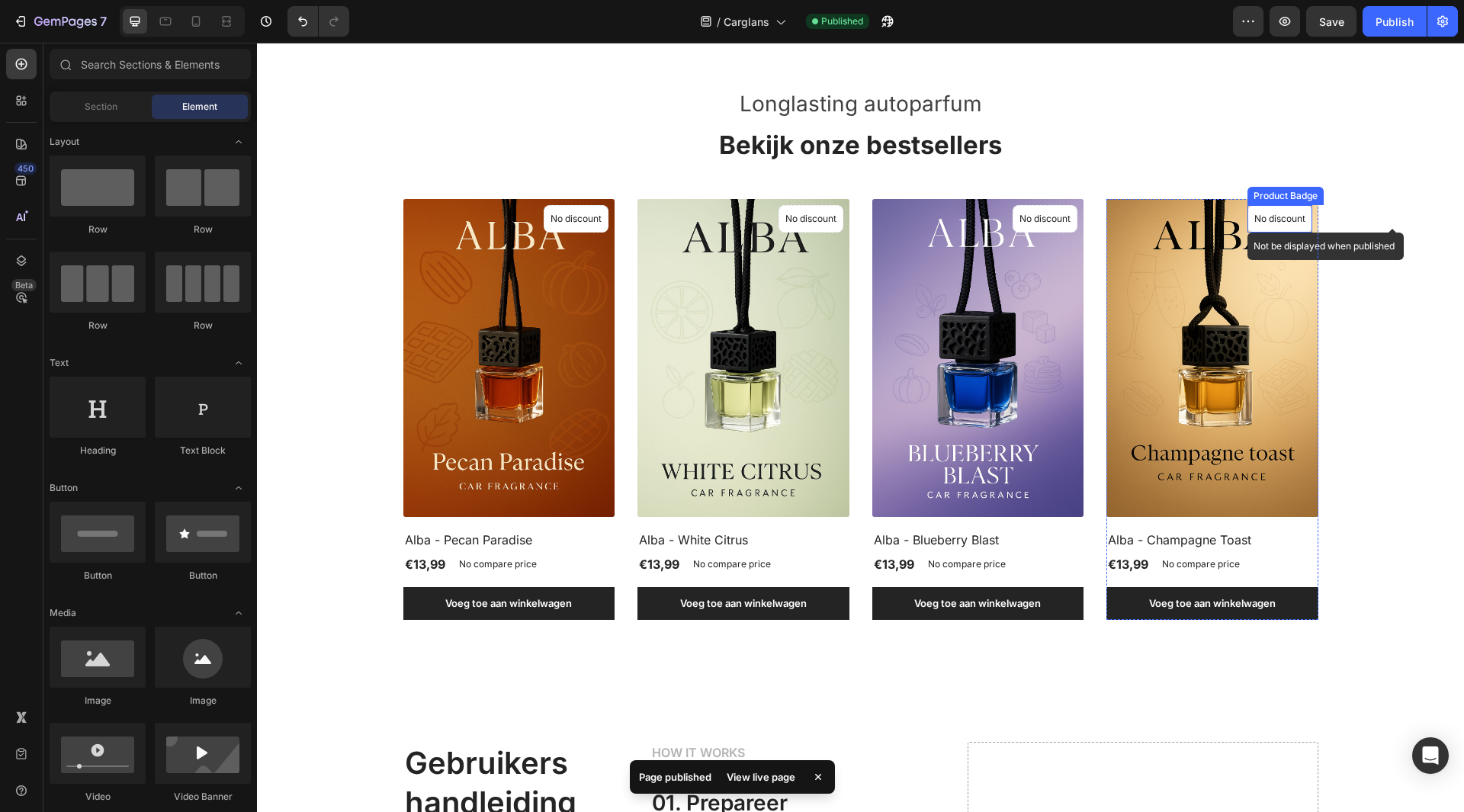
click at [1265, 226] on p "No discount" at bounding box center [1280, 219] width 51 height 14
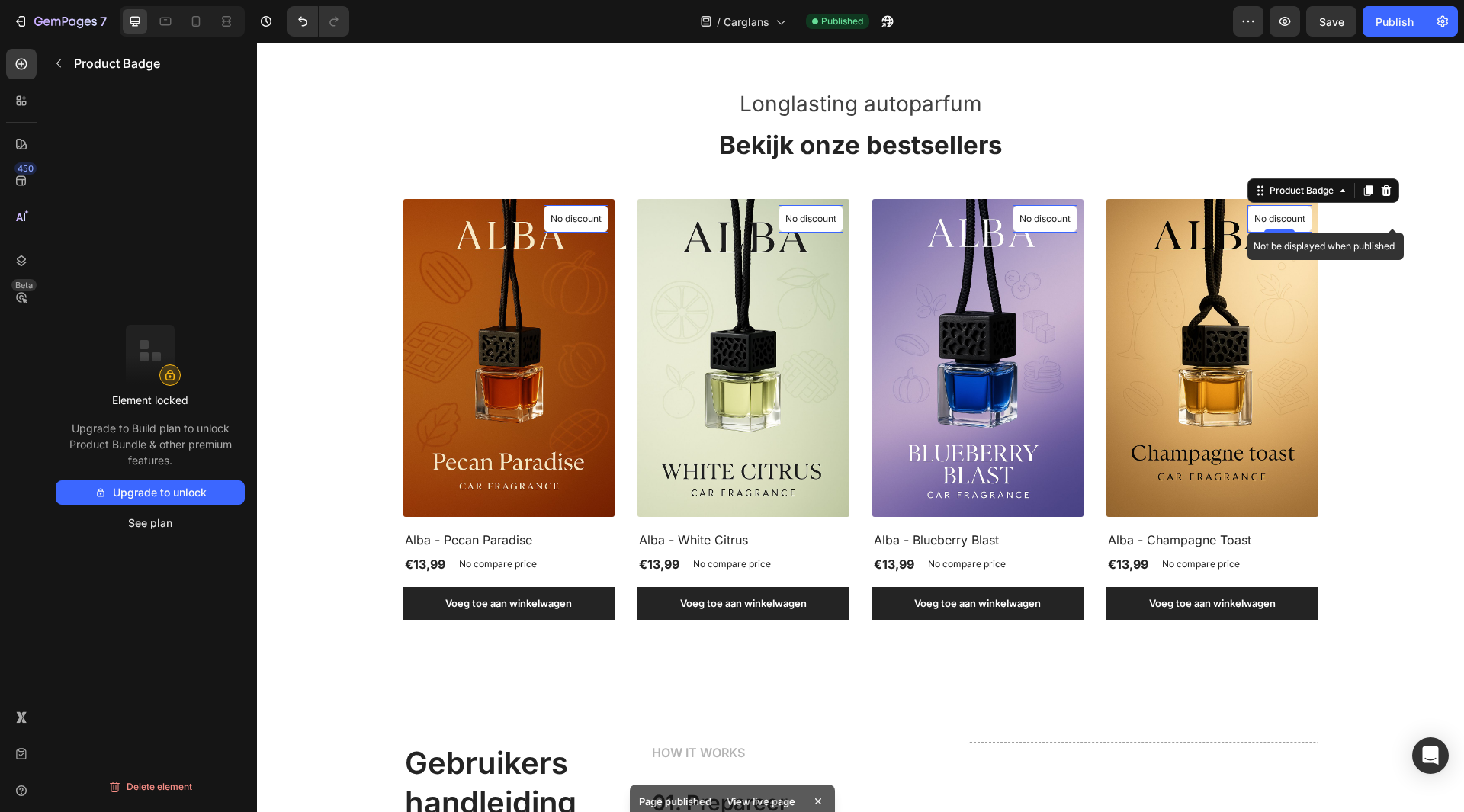
click at [1265, 226] on p "No discount" at bounding box center [1280, 219] width 51 height 14
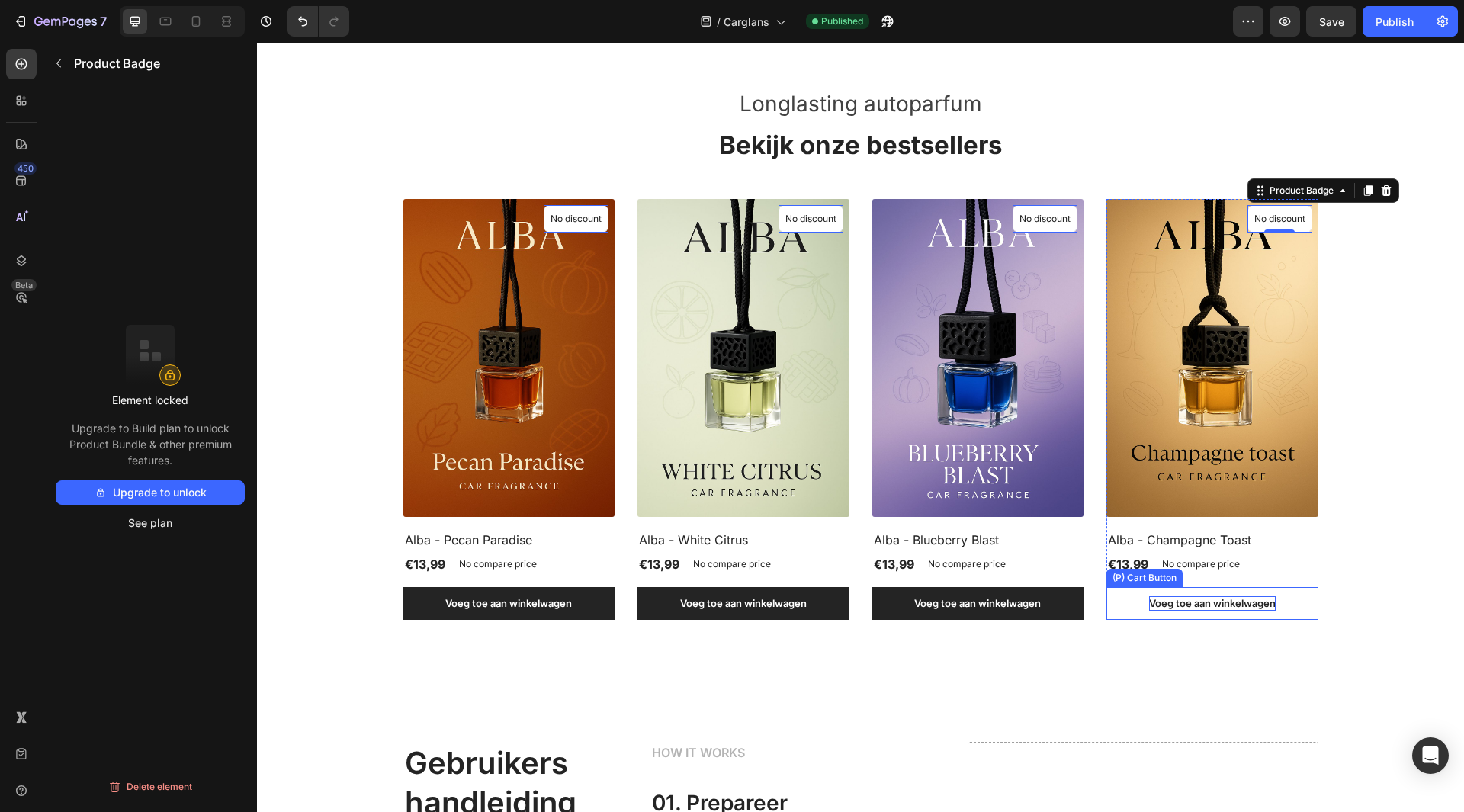
click at [1149, 611] on div "Voeg toe aan winkelwagen" at bounding box center [1212, 604] width 126 height 16
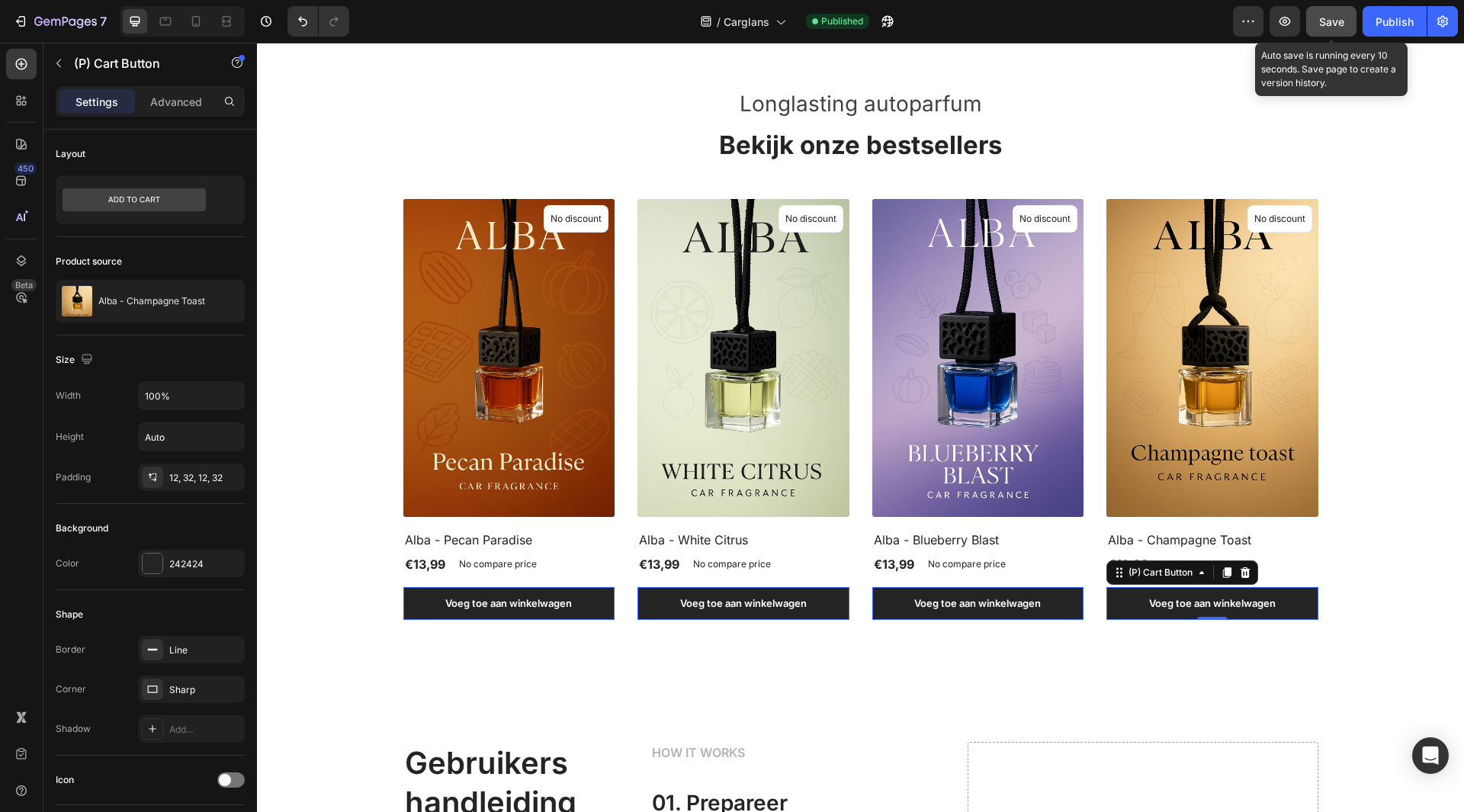
click at [1331, 24] on span "Save" at bounding box center [1331, 22] width 25 height 13
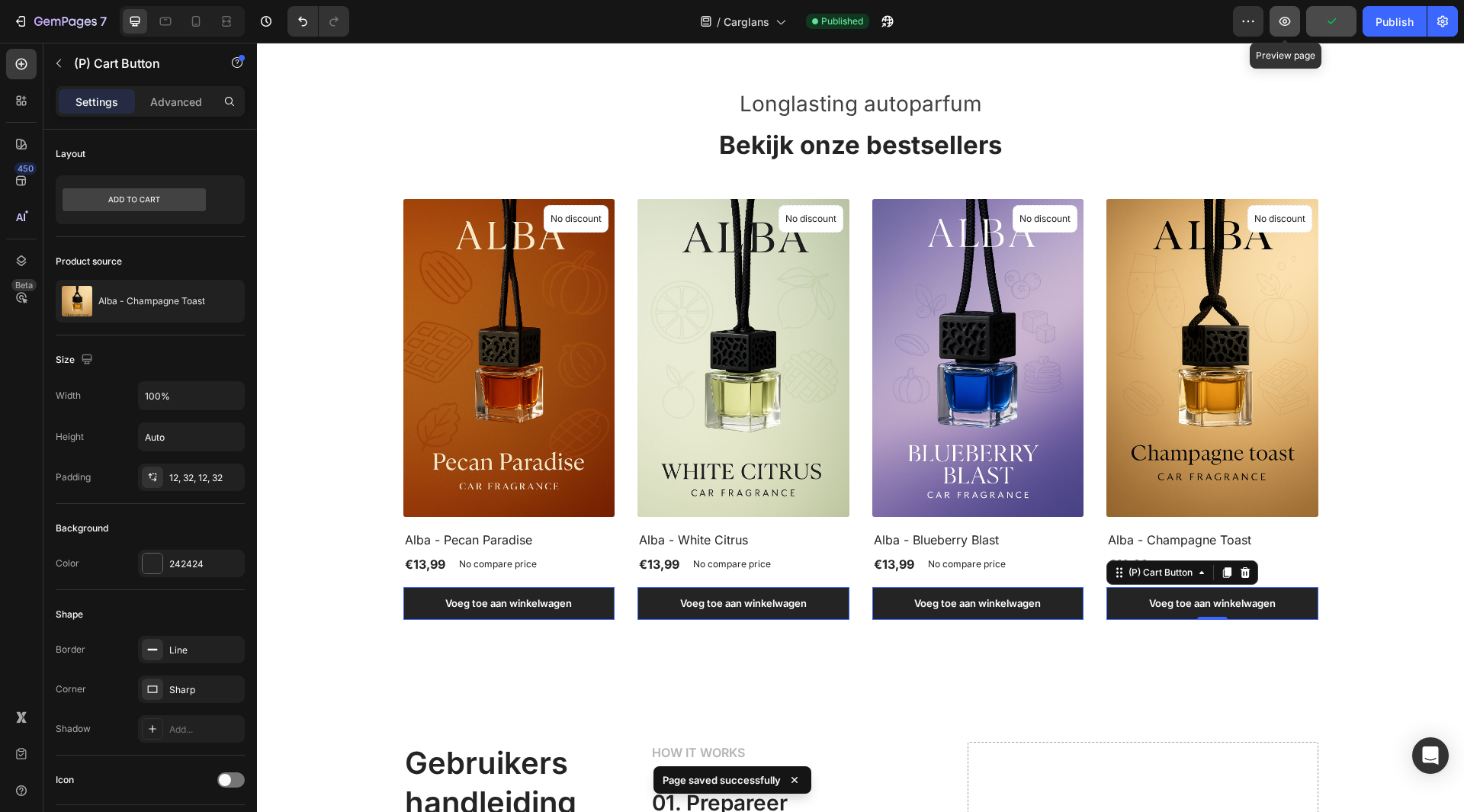
click at [1287, 28] on icon "button" at bounding box center [1285, 22] width 16 height 16
click at [9, 29] on button "7" at bounding box center [60, 21] width 108 height 30
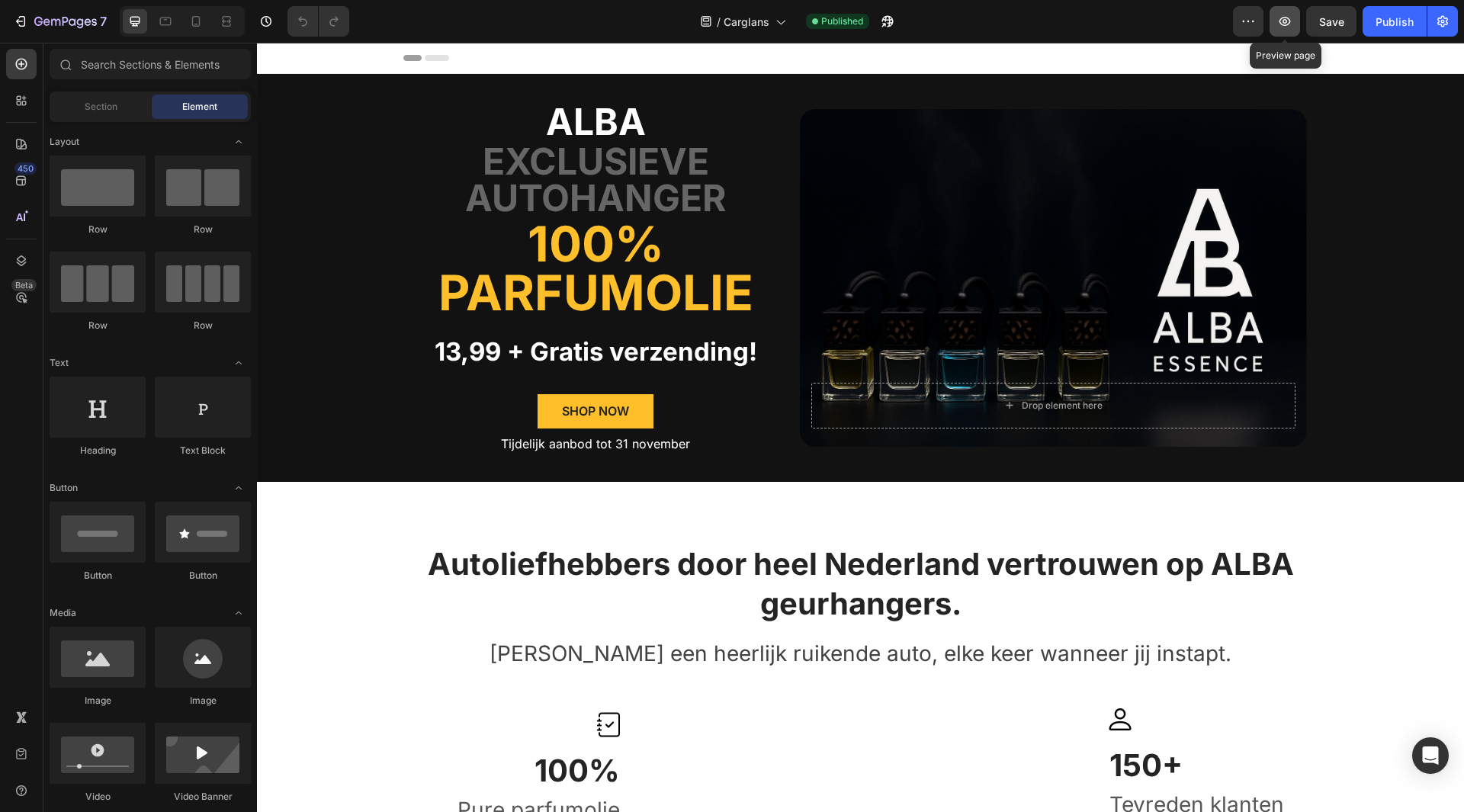
click at [1280, 26] on icon "button" at bounding box center [1285, 22] width 16 height 16
click at [1236, 20] on button "button" at bounding box center [1248, 21] width 30 height 30
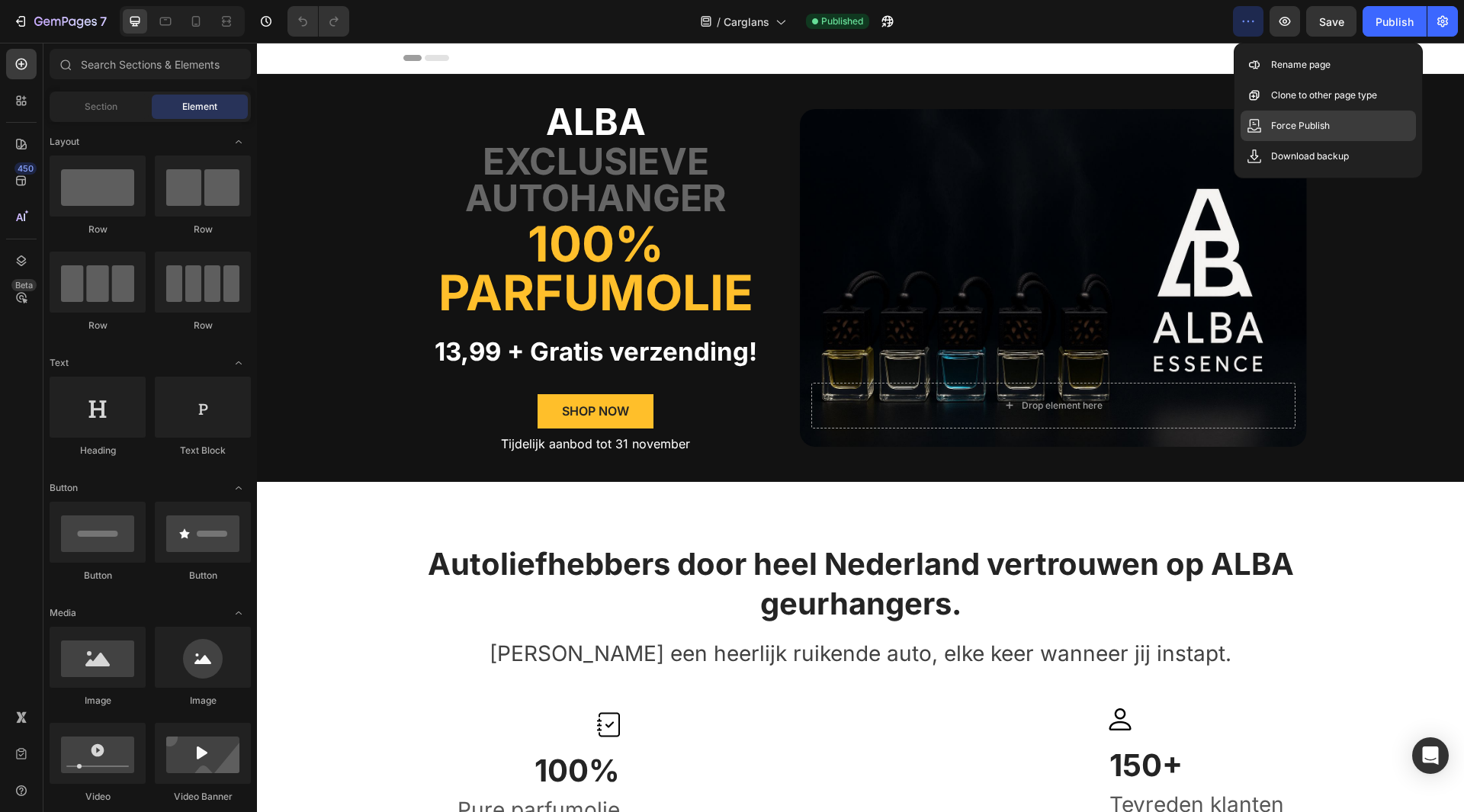
click at [1313, 124] on p "Force Publish" at bounding box center [1300, 126] width 59 height 16
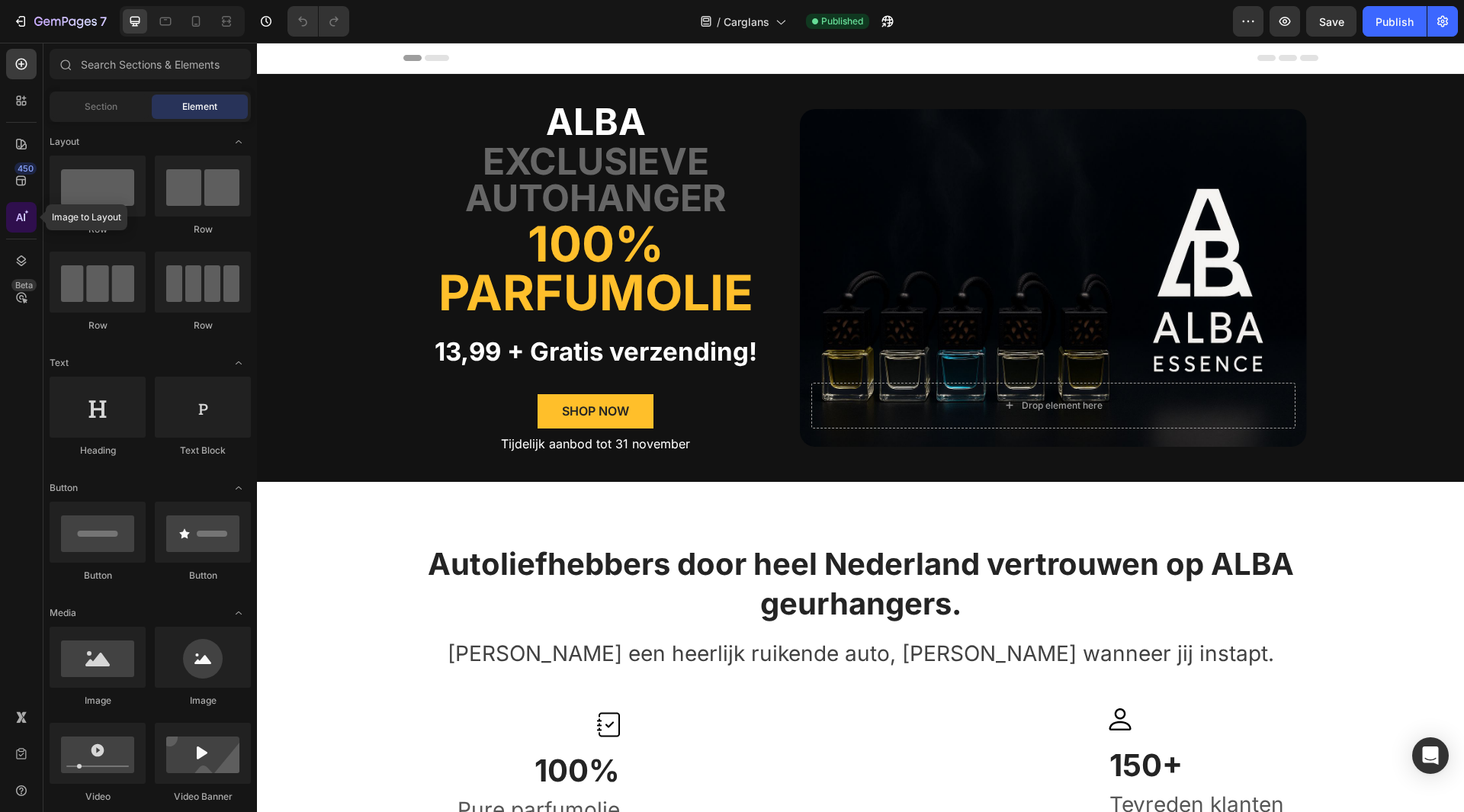
click at [21, 219] on icon at bounding box center [19, 217] width 7 height 8
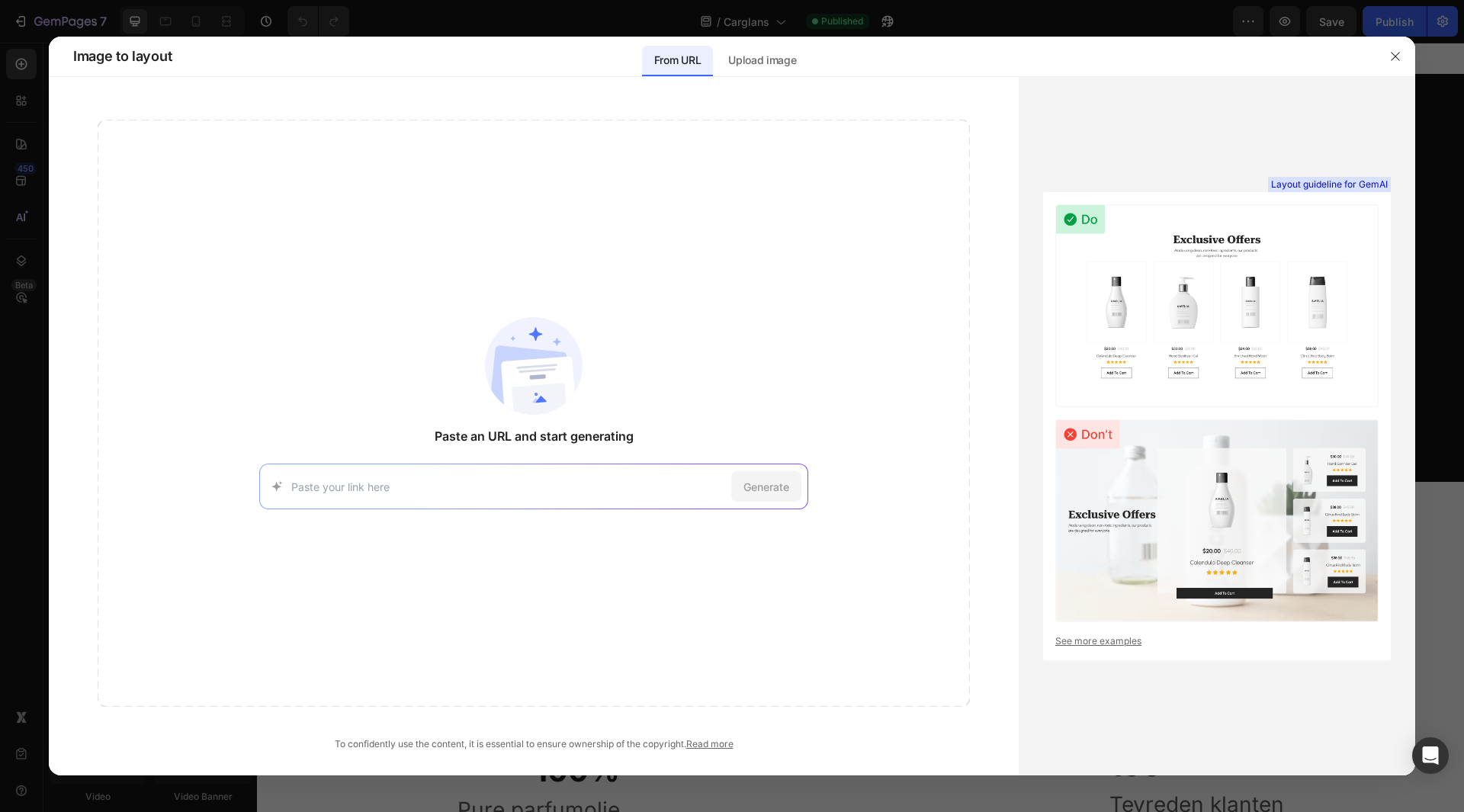
click at [1235, 251] on img at bounding box center [1217, 305] width 324 height 202
click at [1249, 306] on img at bounding box center [1217, 305] width 324 height 202
click at [784, 60] on p "Upload image" at bounding box center [762, 60] width 67 height 19
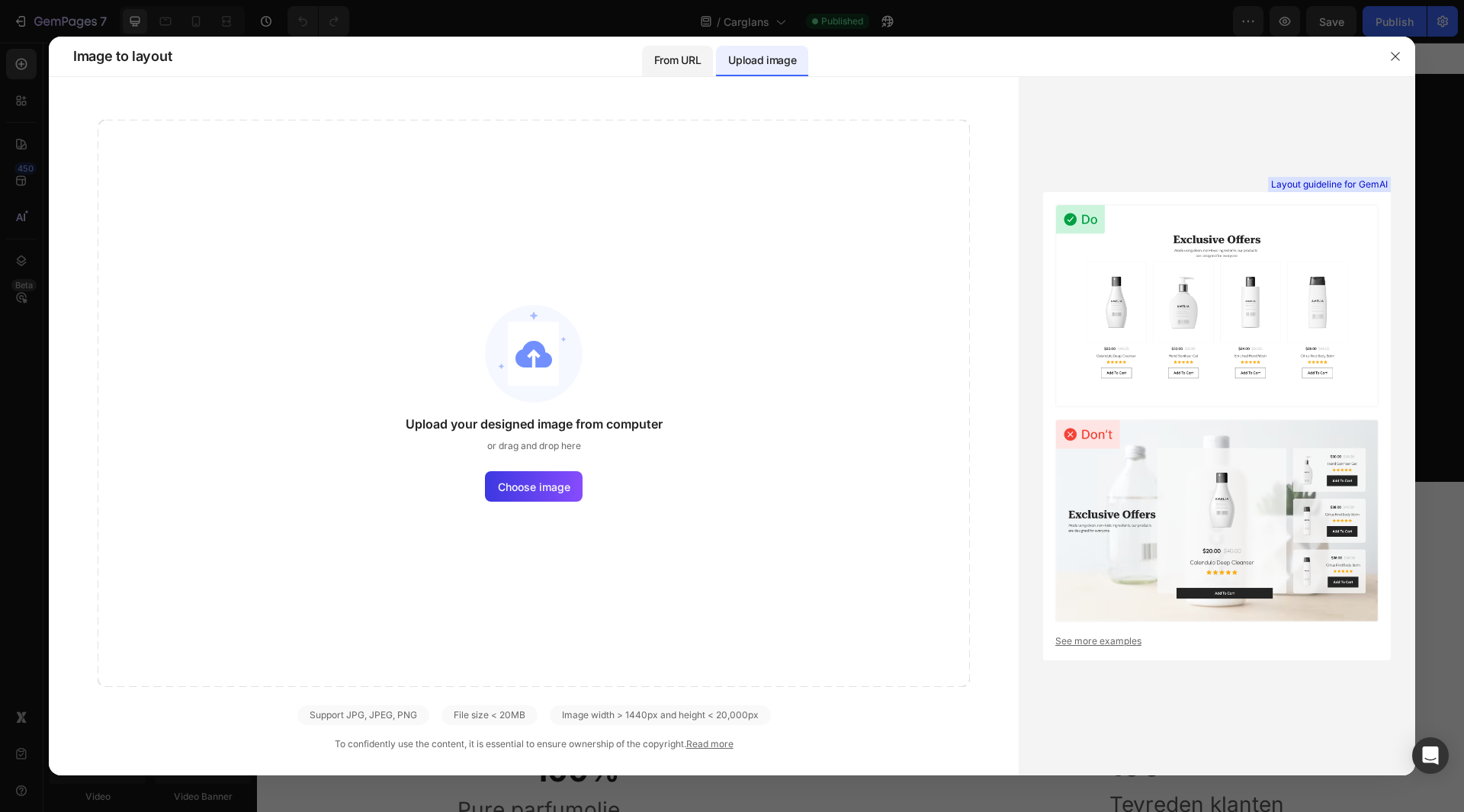
click at [686, 46] on div "From URL" at bounding box center [677, 60] width 71 height 30
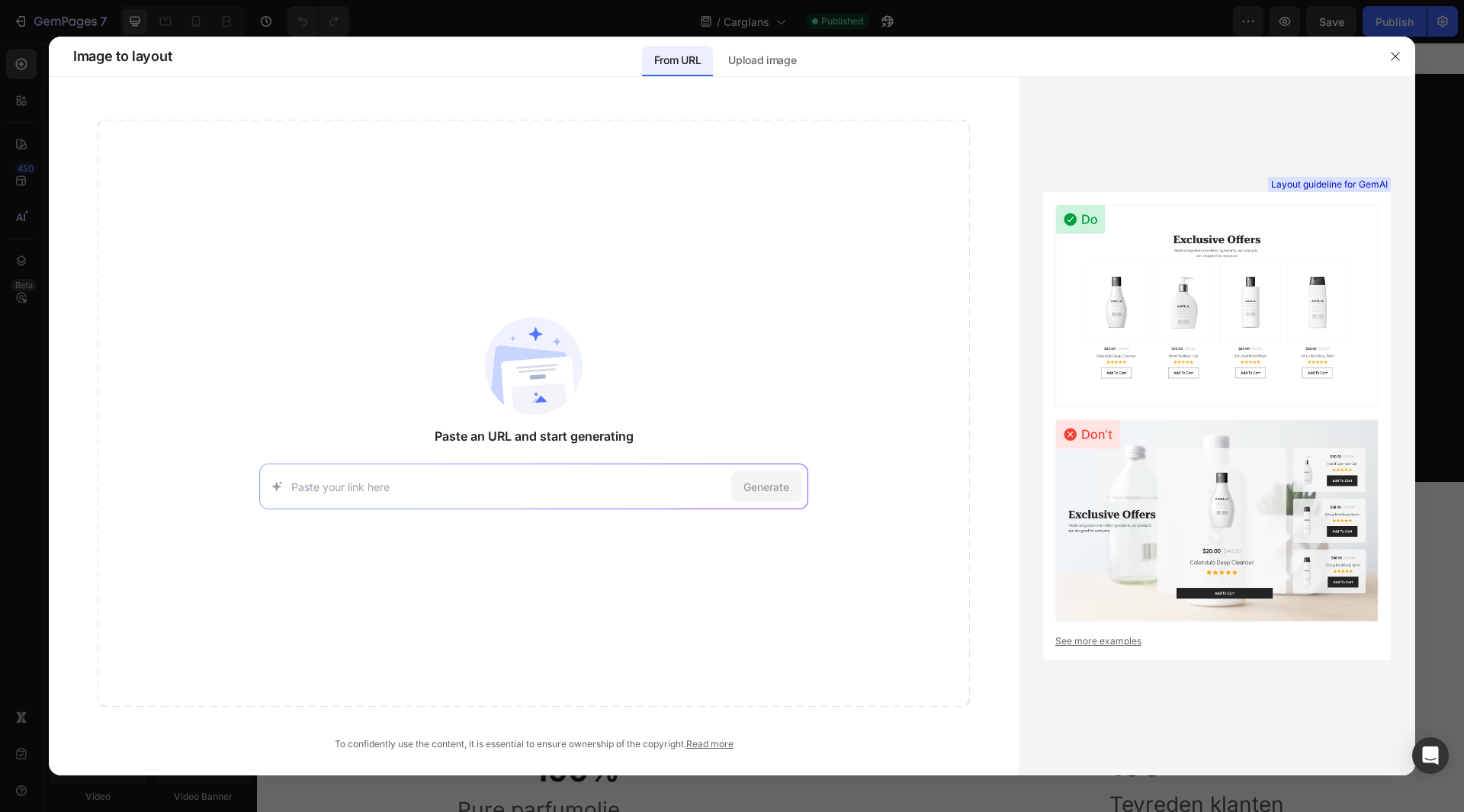
paste input "g"
click at [521, 485] on input at bounding box center [507, 486] width 434 height 16
type input "[DOMAIN_NAME]"
click at [746, 492] on span "Generate" at bounding box center [766, 486] width 46 height 16
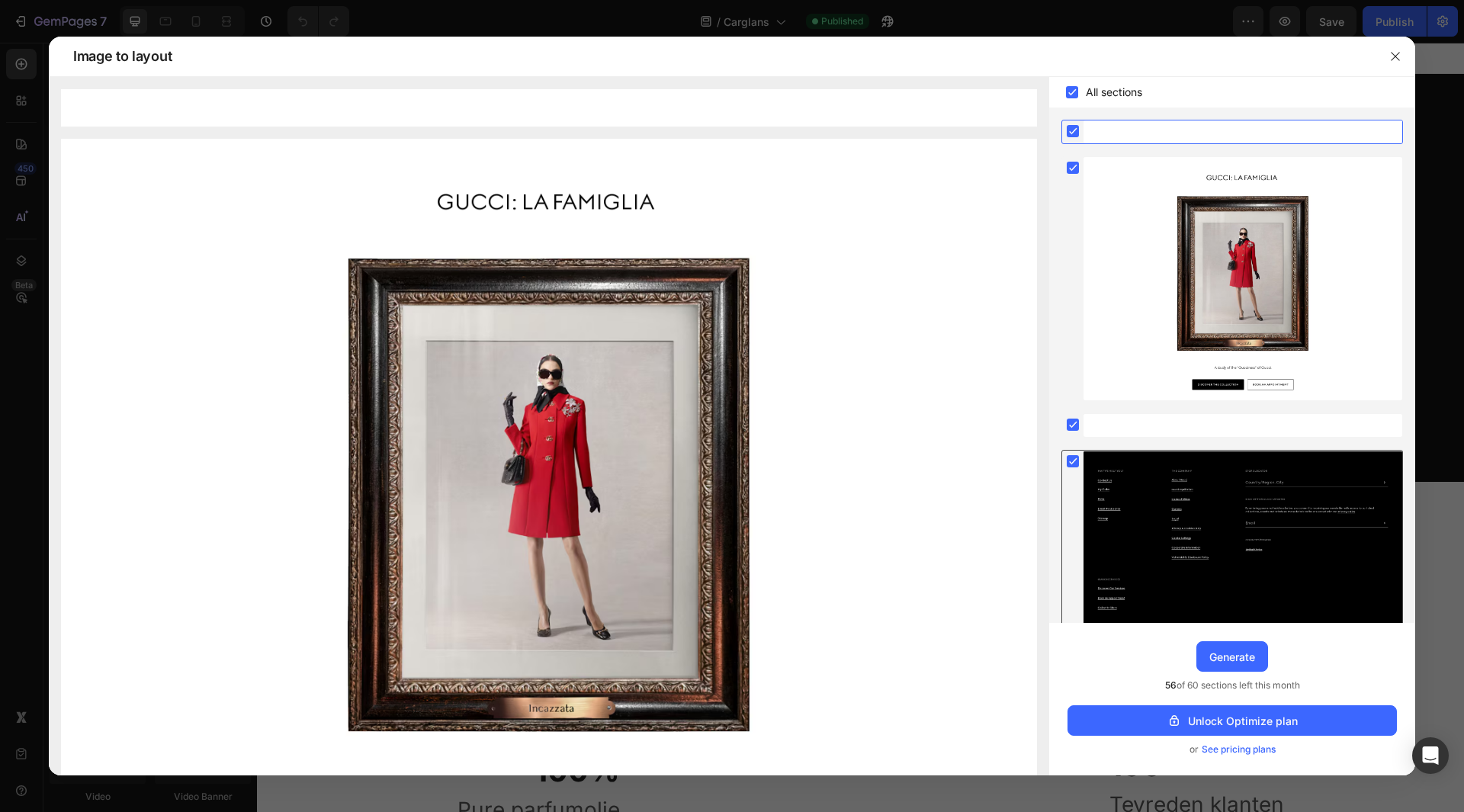
click at [1384, 501] on div at bounding box center [1243, 596] width 319 height 292
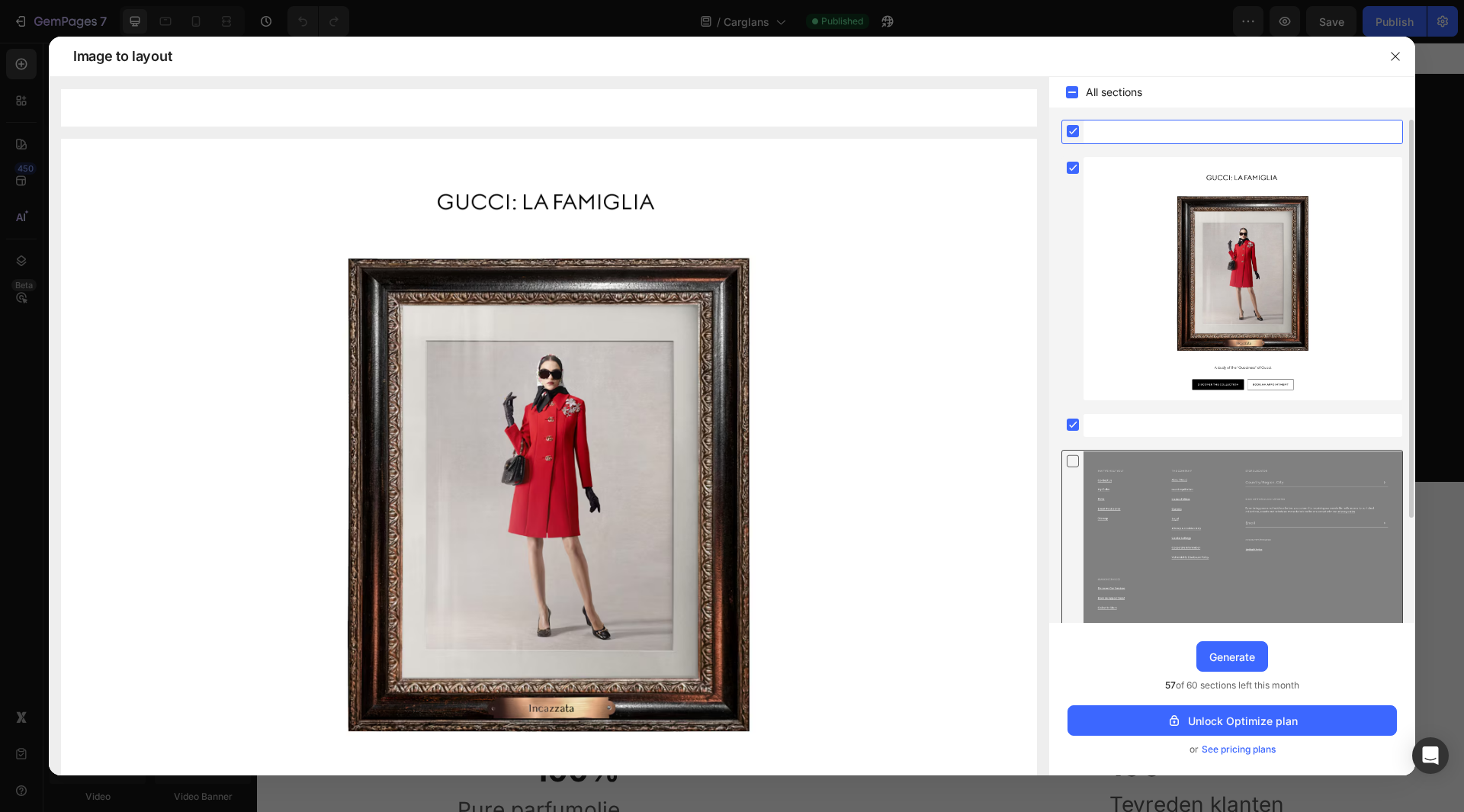
click at [1384, 501] on div at bounding box center [1243, 596] width 319 height 292
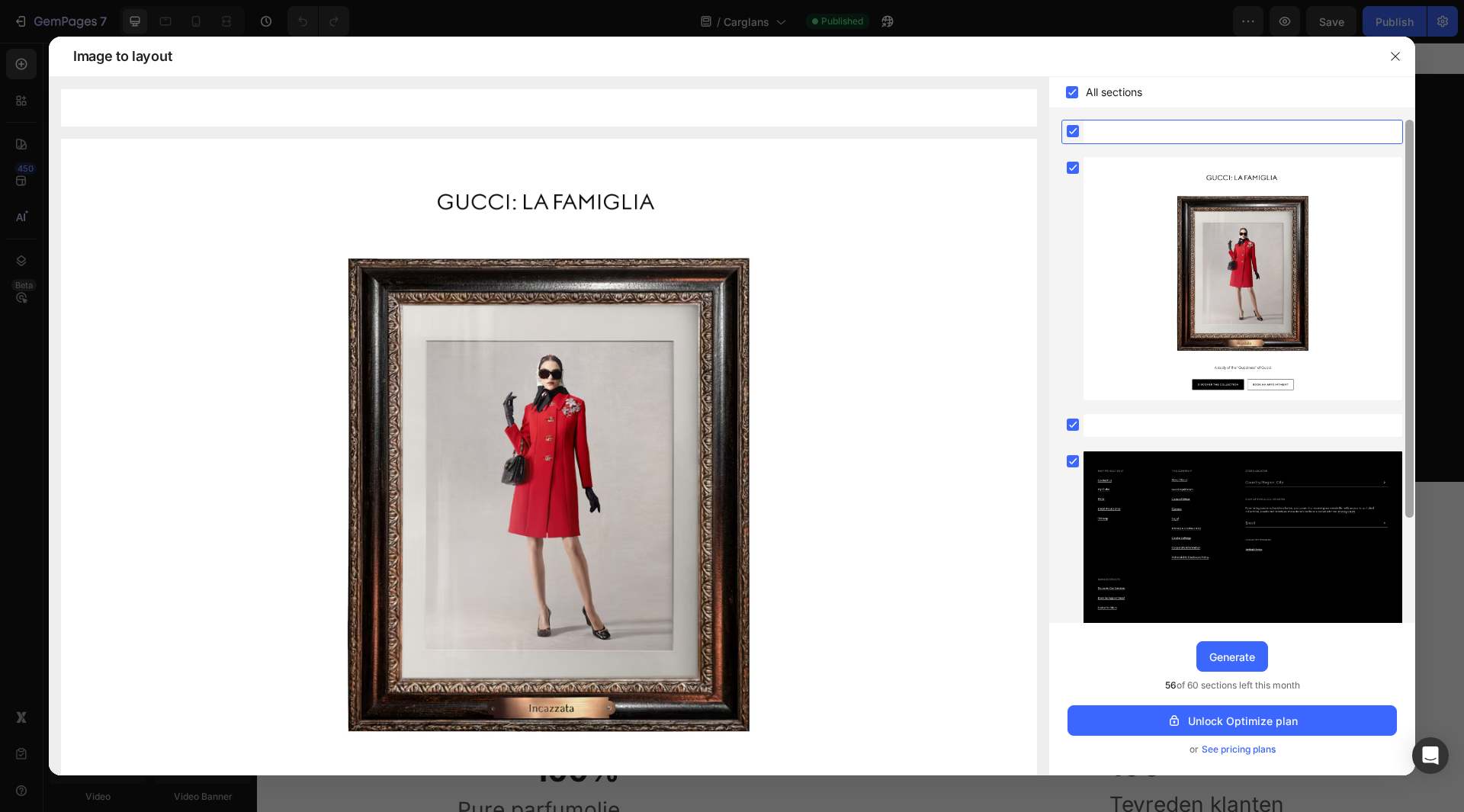
drag, startPoint x: 1407, startPoint y: 306, endPoint x: 1342, endPoint y: 135, distance: 182.9
click at [1342, 135] on div at bounding box center [1232, 371] width 366 height 503
click at [998, 333] on img at bounding box center [549, 510] width 976 height 744
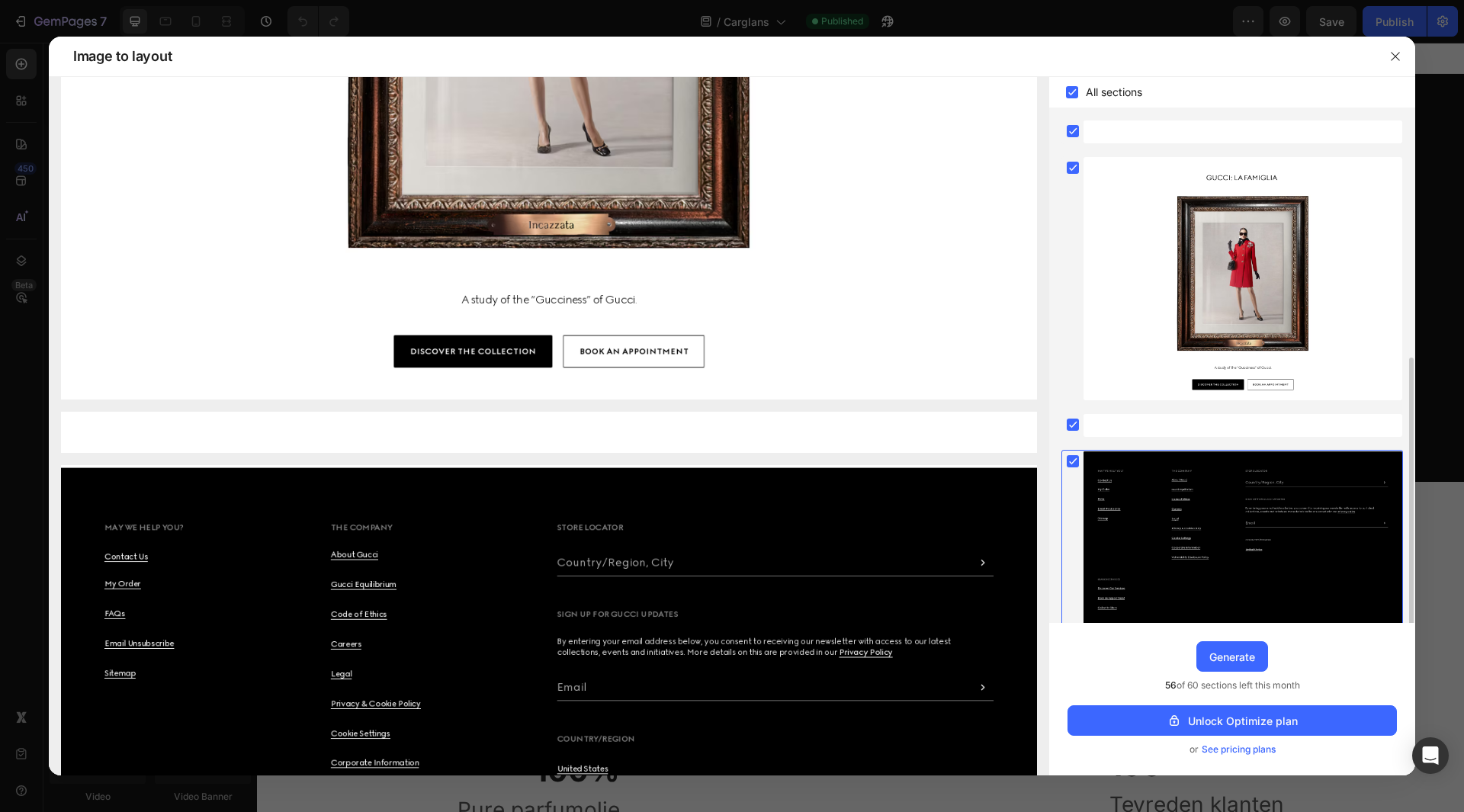
scroll to position [133, 0]
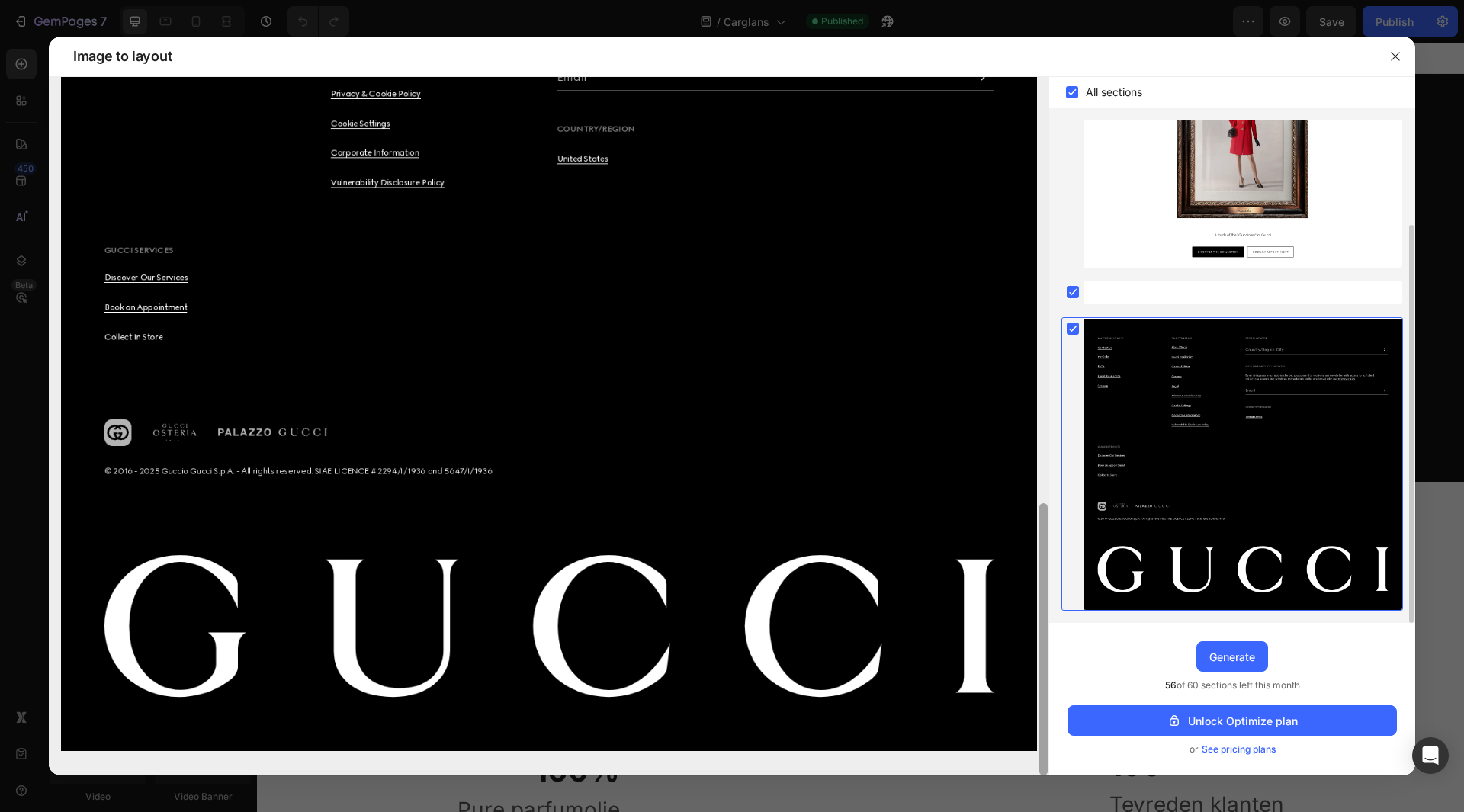
drag, startPoint x: 1043, startPoint y: 323, endPoint x: 1146, endPoint y: 843, distance: 530.1
click at [1146, 0] on html "7 / Carglans Published Preview Save Publish 450 Beta Sections(18) Elements(83) …" at bounding box center [732, 0] width 1464 height 0
click at [1407, 62] on button "button" at bounding box center [1395, 56] width 24 height 24
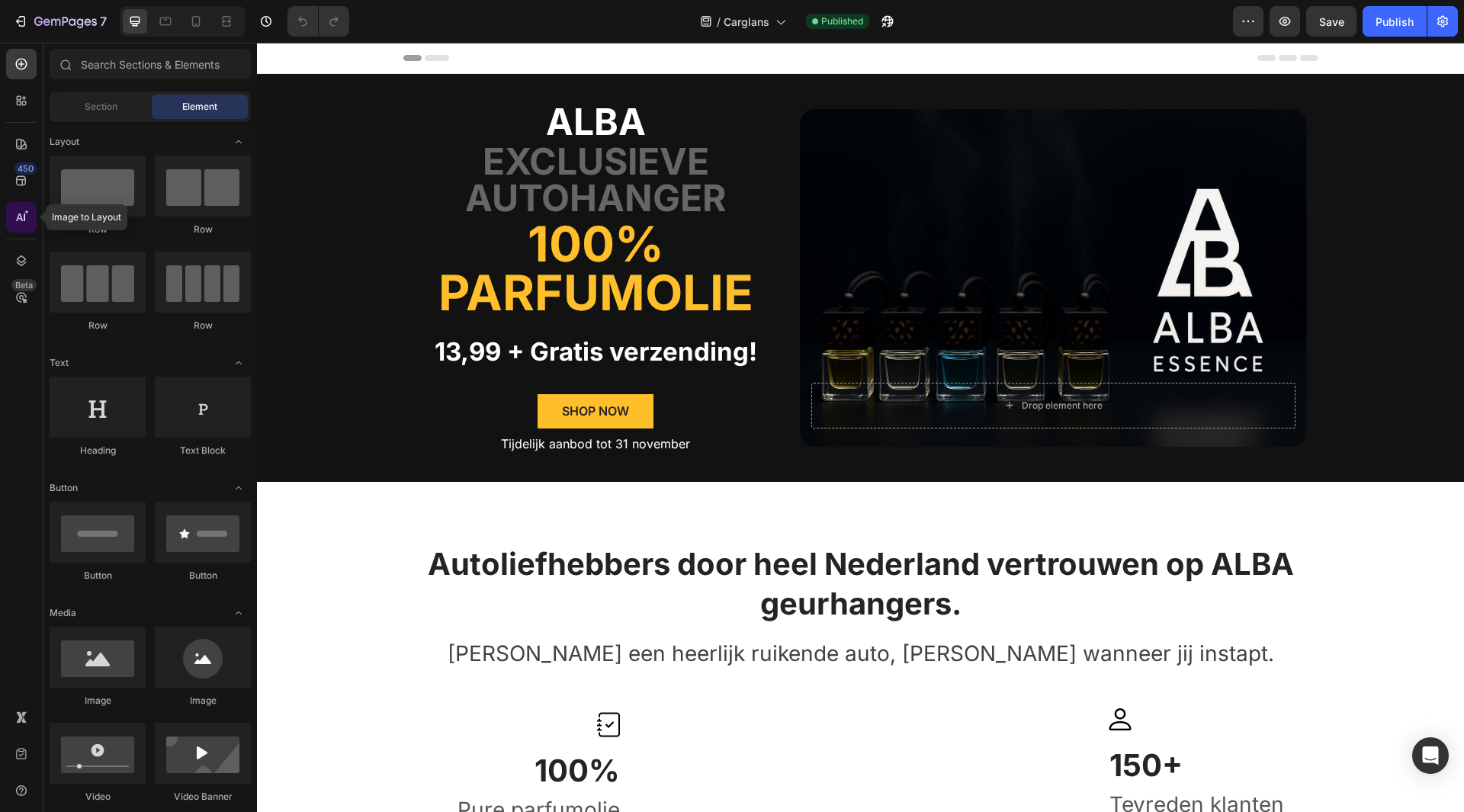
click at [22, 207] on div at bounding box center [21, 216] width 30 height 30
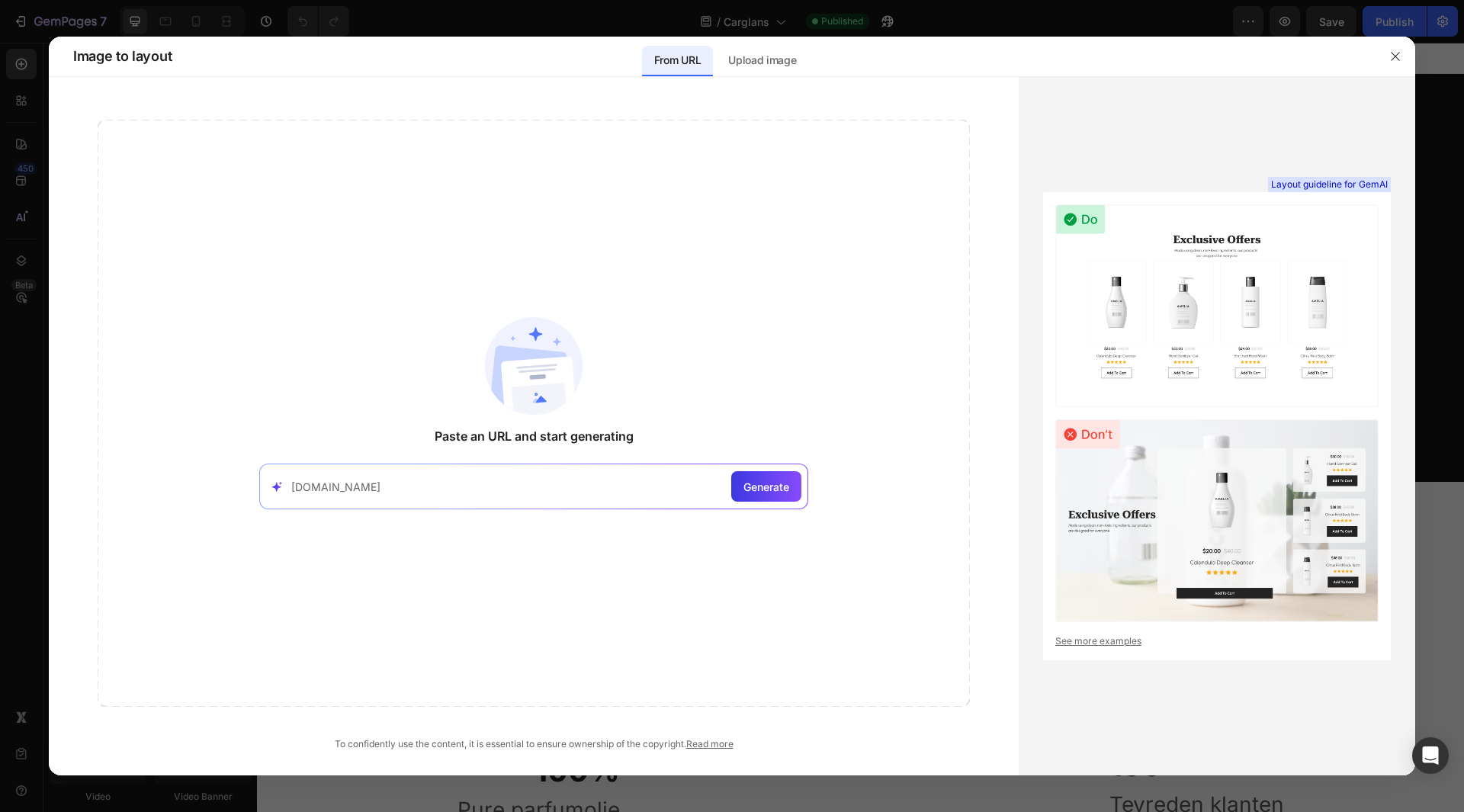
type input "[DOMAIN_NAME]"
click at [727, 492] on div "[DOMAIN_NAME] Generate" at bounding box center [534, 486] width 549 height 46
click at [736, 492] on div "Generate" at bounding box center [767, 485] width 70 height 30
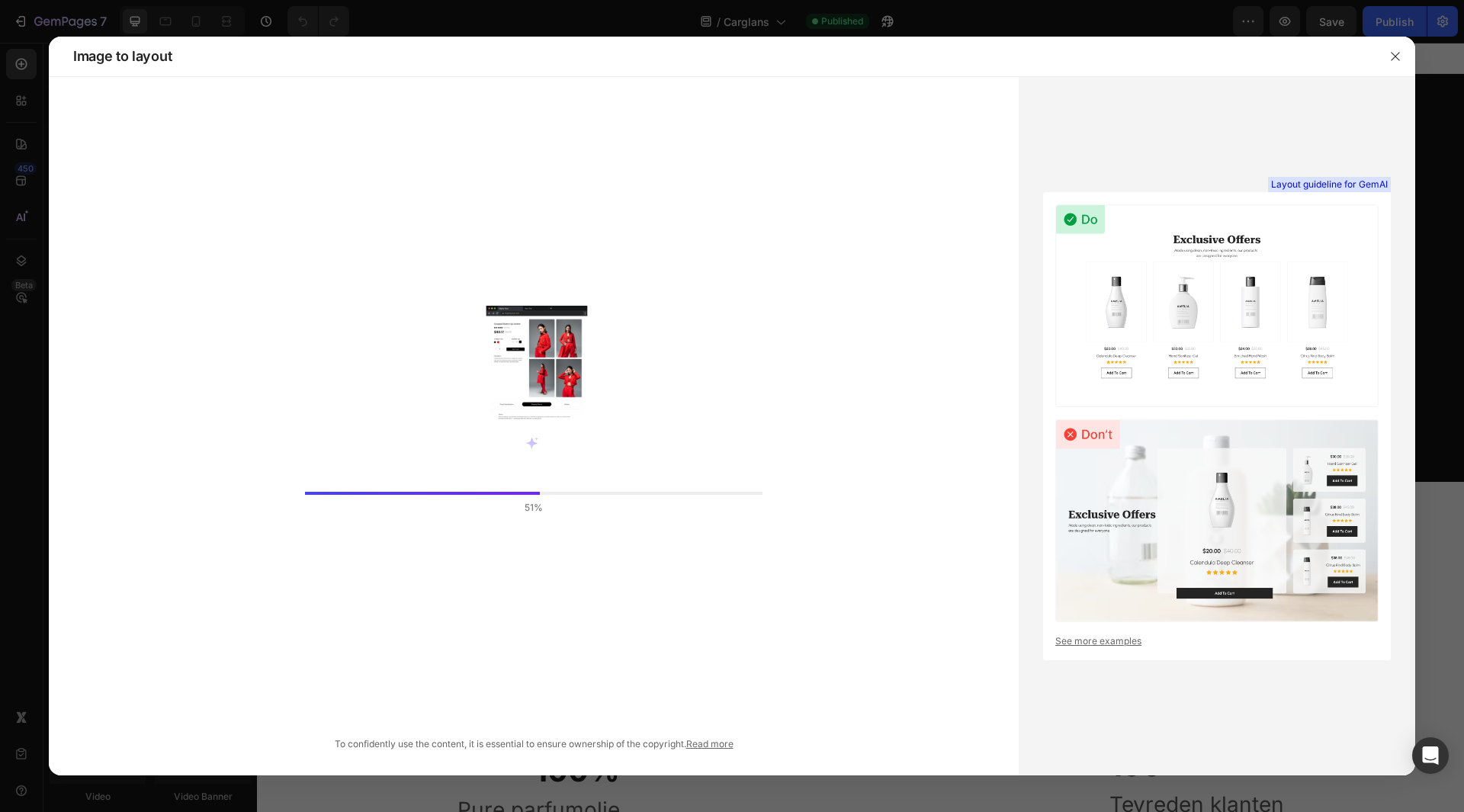
click at [1073, 640] on link "See more examples" at bounding box center [1217, 641] width 324 height 14
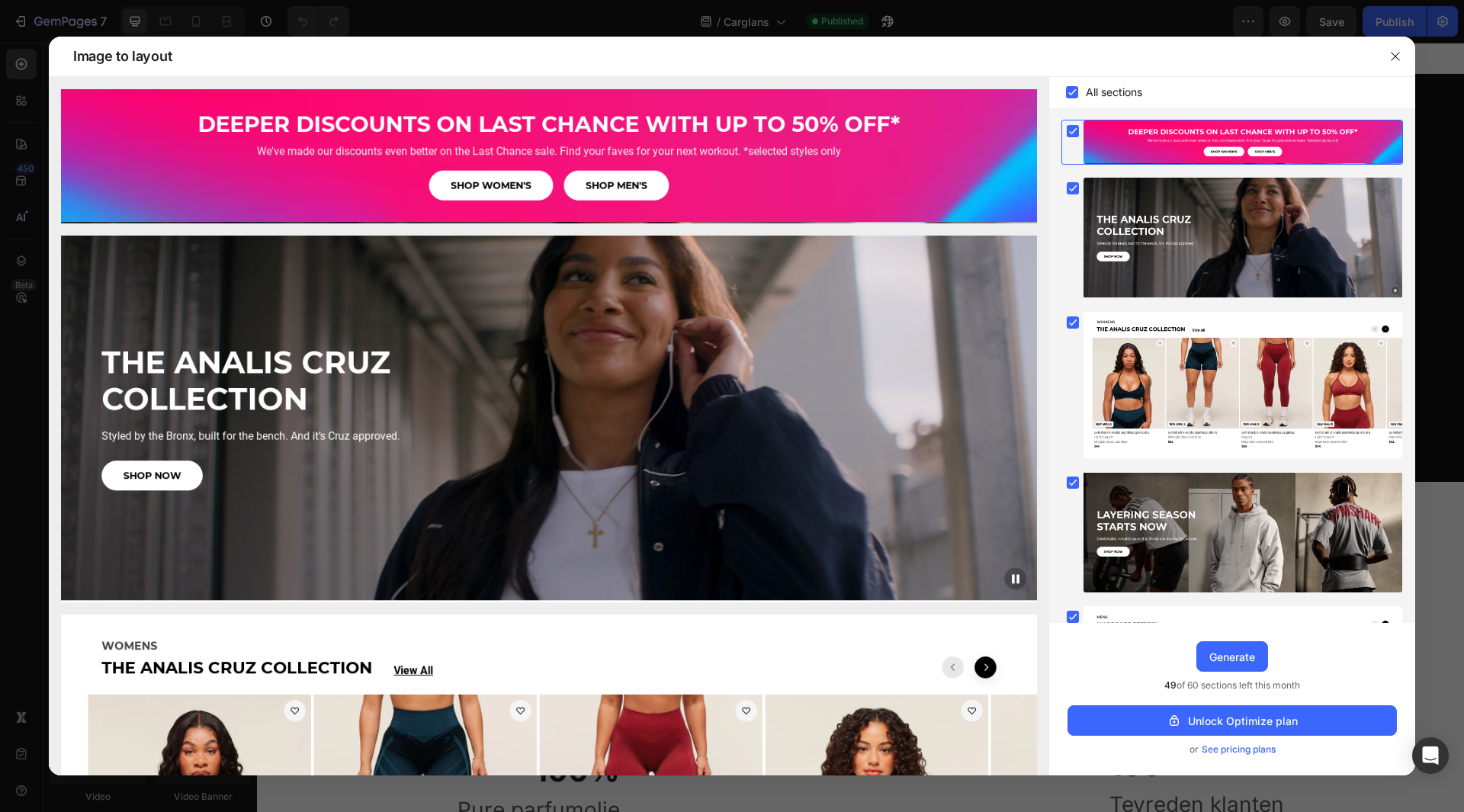
drag, startPoint x: 935, startPoint y: 682, endPoint x: 1036, endPoint y: 565, distance: 154.6
click at [1076, 102] on div "All sections" at bounding box center [1232, 92] width 366 height 30
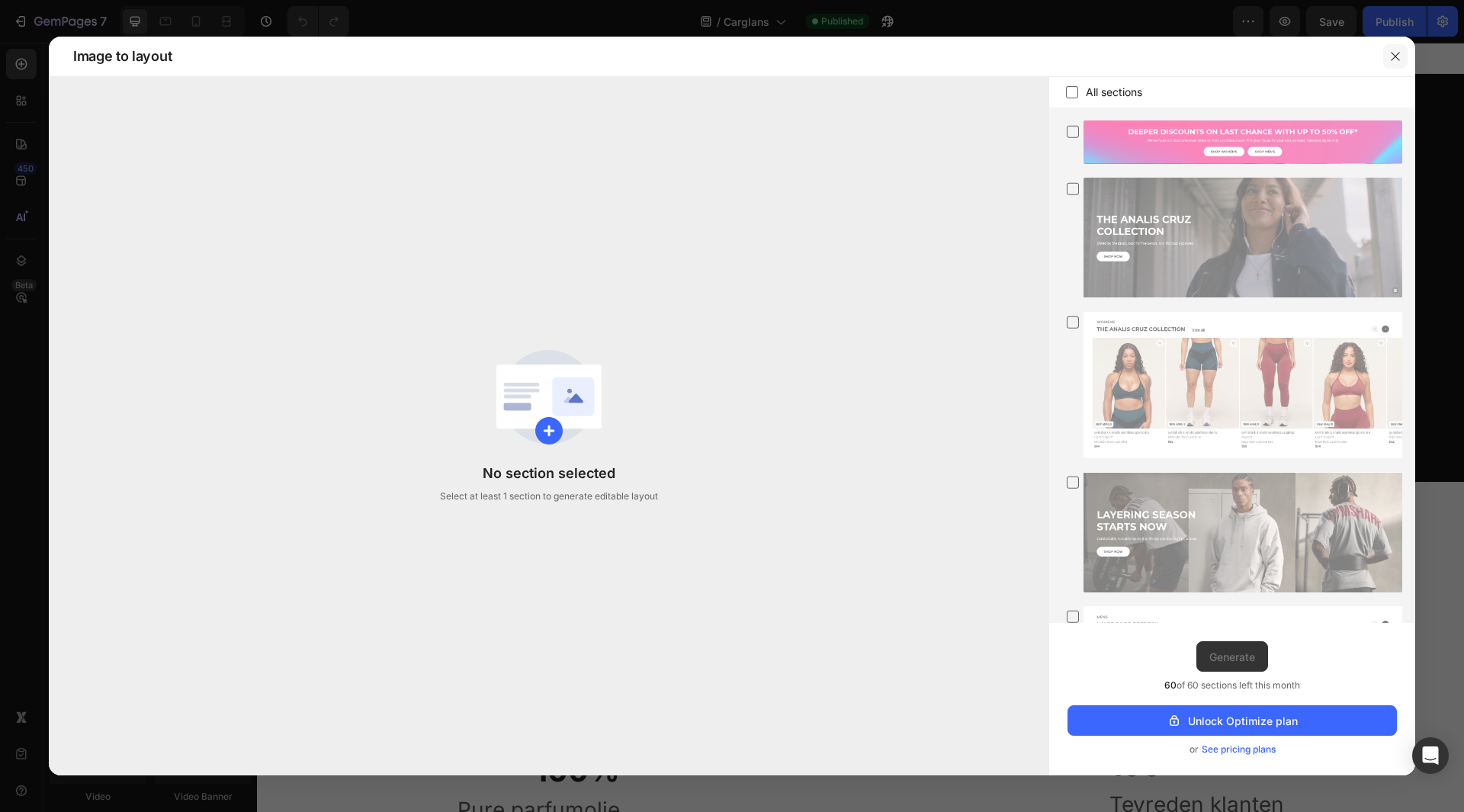
click at [1397, 64] on button "button" at bounding box center [1395, 56] width 24 height 24
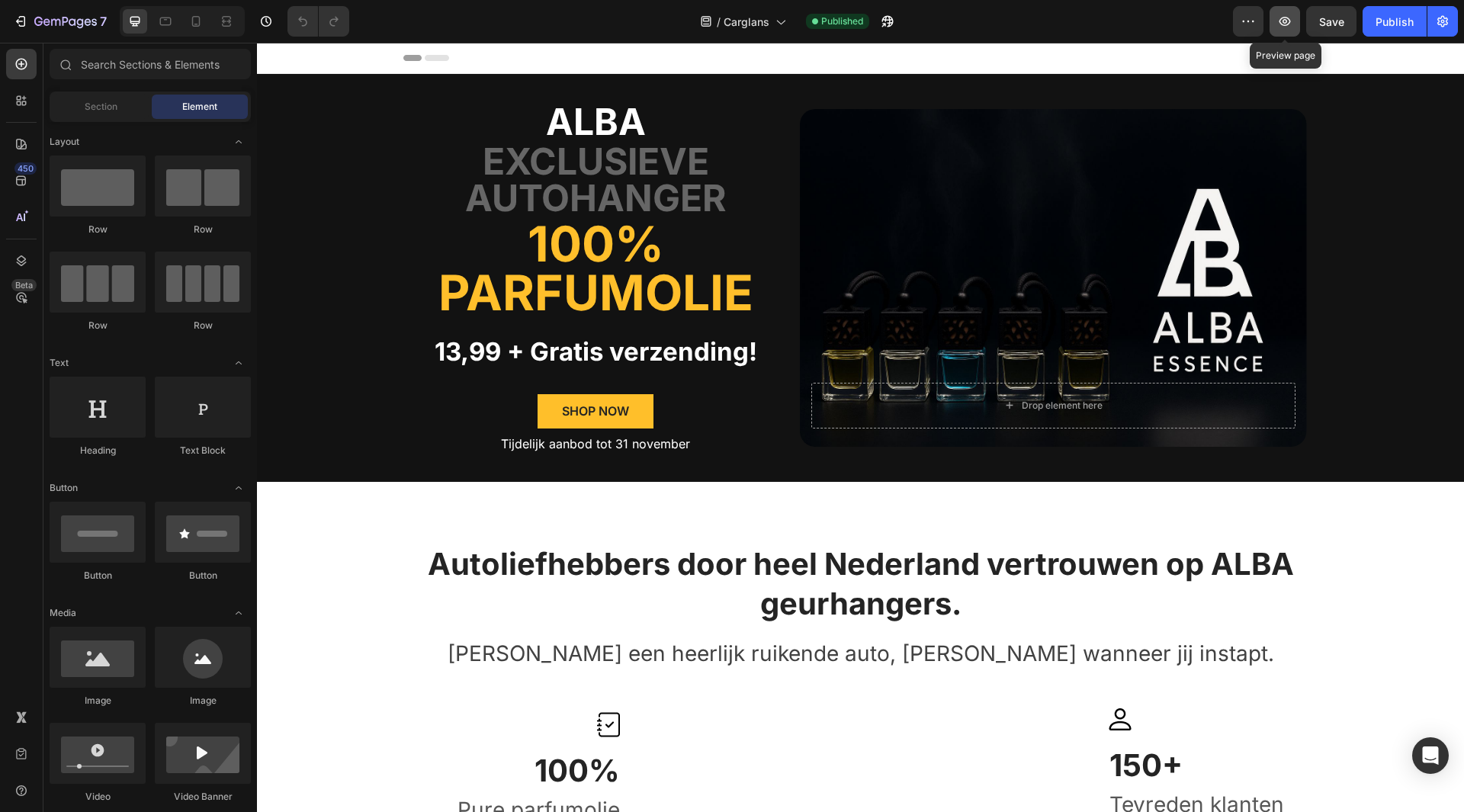
click at [1286, 34] on button "button" at bounding box center [1284, 21] width 30 height 30
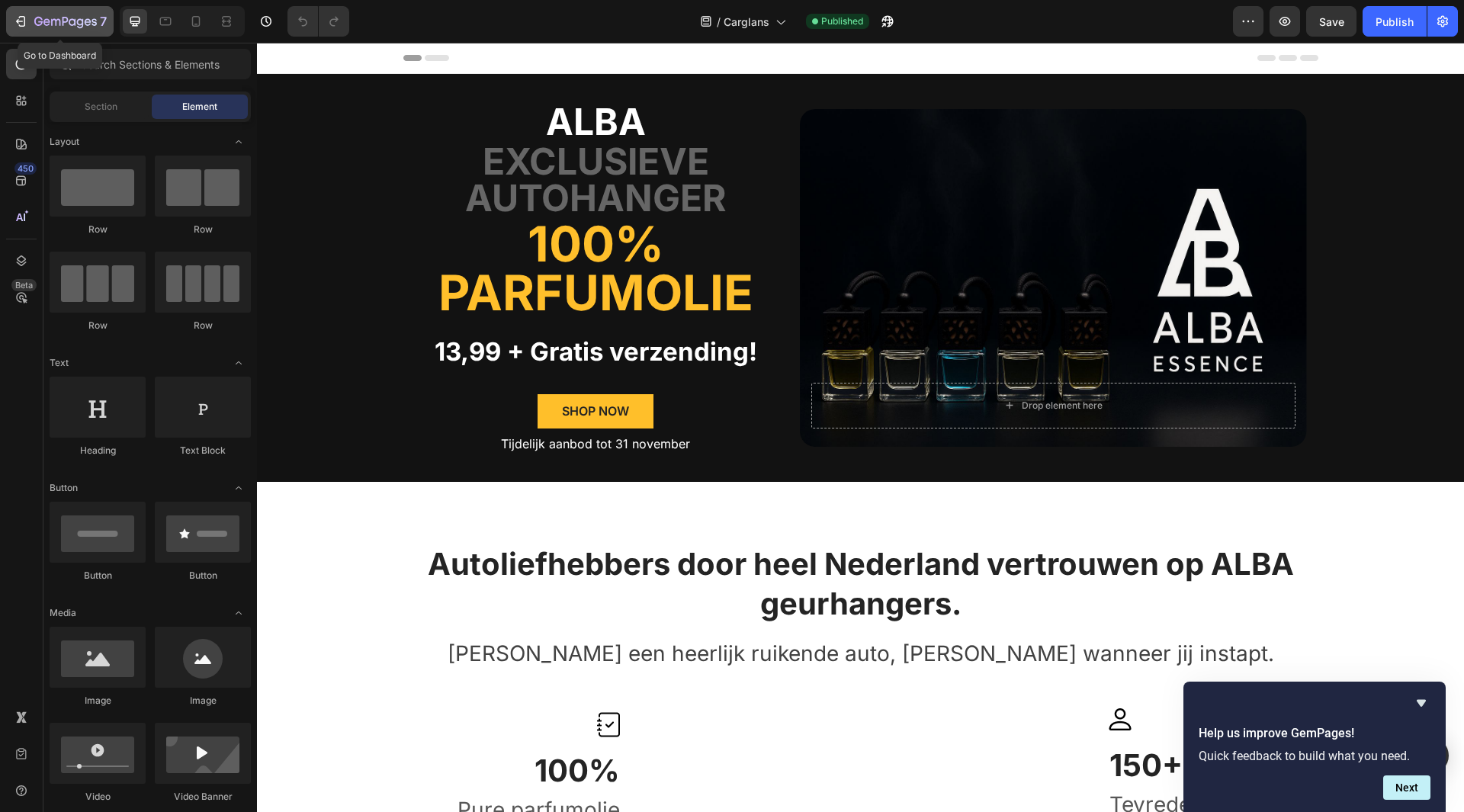
click at [25, 30] on button "7" at bounding box center [60, 21] width 108 height 30
